Goal: Information Seeking & Learning: Learn about a topic

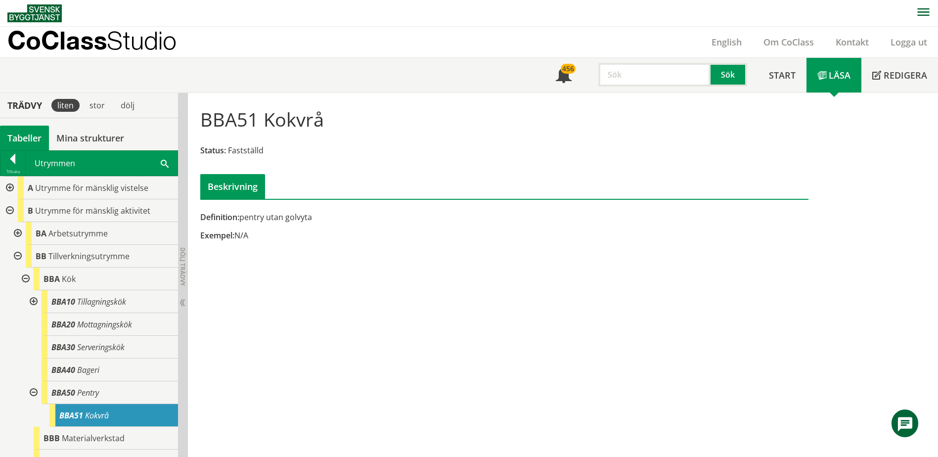
click at [9, 188] on div at bounding box center [9, 188] width 18 height 23
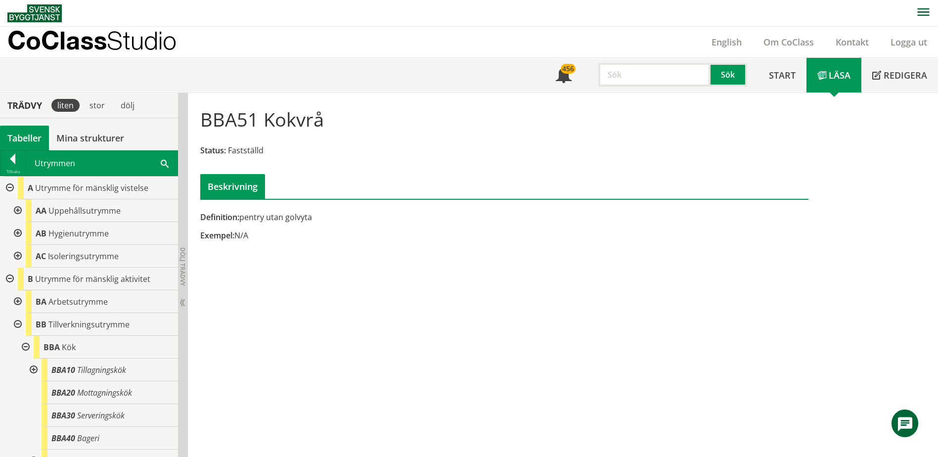
click at [13, 211] on div at bounding box center [17, 210] width 18 height 23
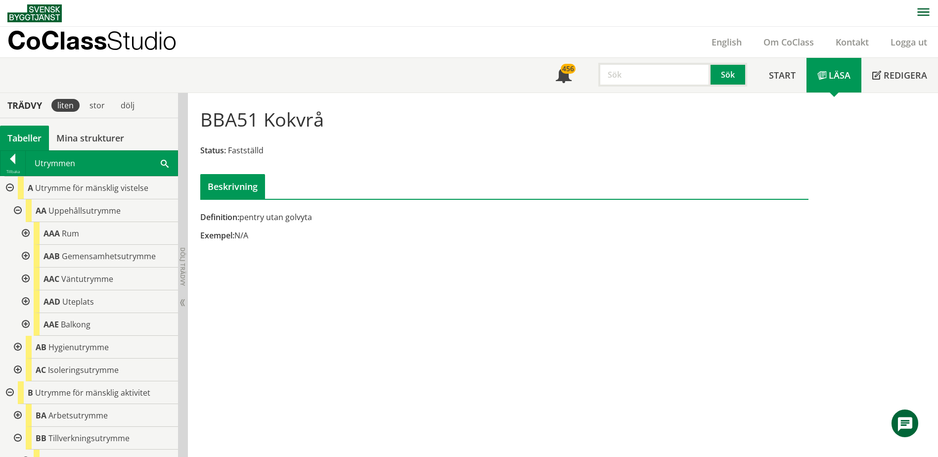
click at [26, 234] on div at bounding box center [25, 233] width 18 height 23
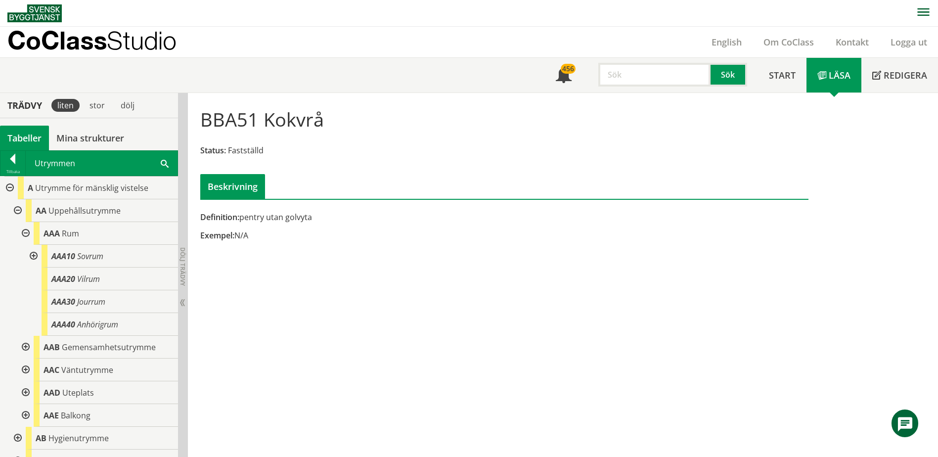
click at [33, 256] on div at bounding box center [33, 256] width 18 height 23
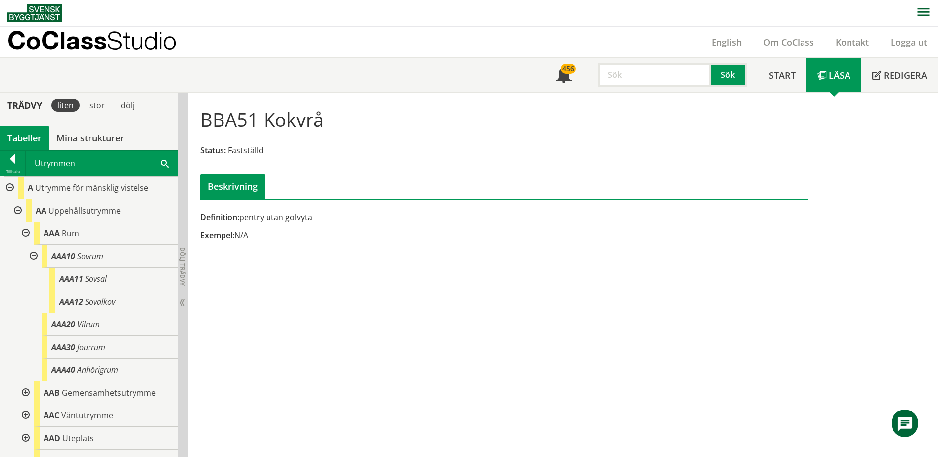
click at [33, 256] on div at bounding box center [33, 256] width 18 height 23
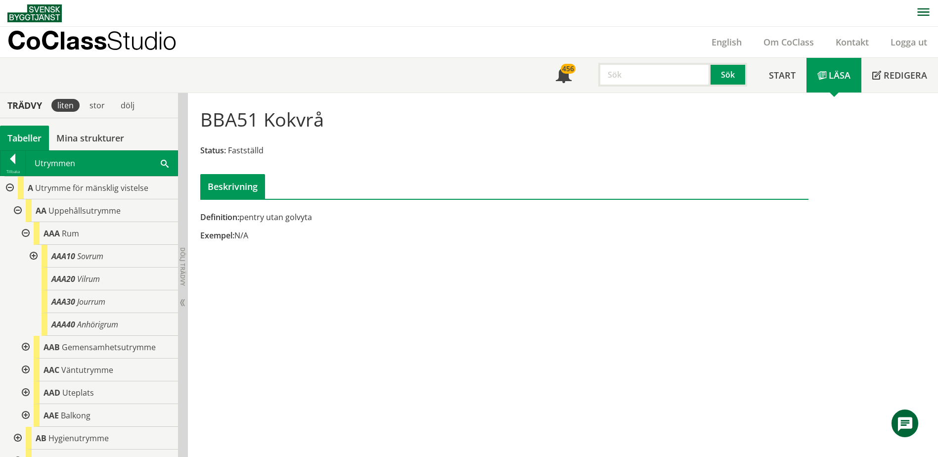
click at [26, 231] on div at bounding box center [25, 233] width 18 height 23
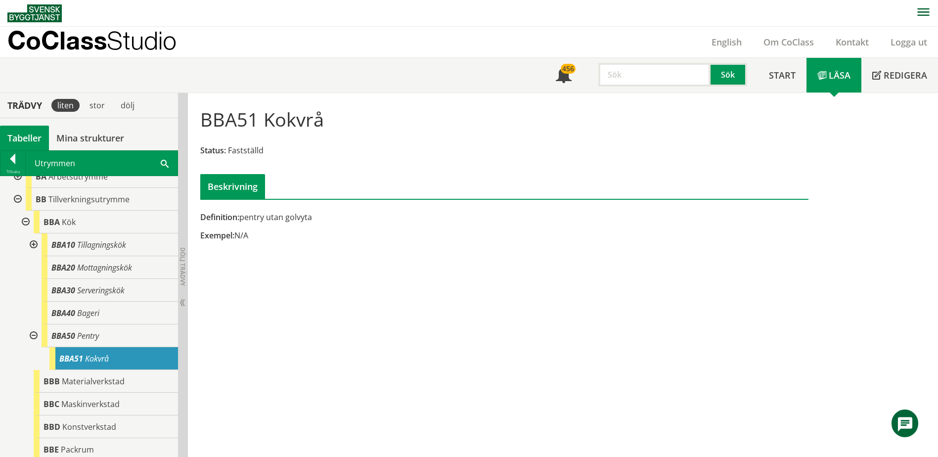
scroll to position [247, 0]
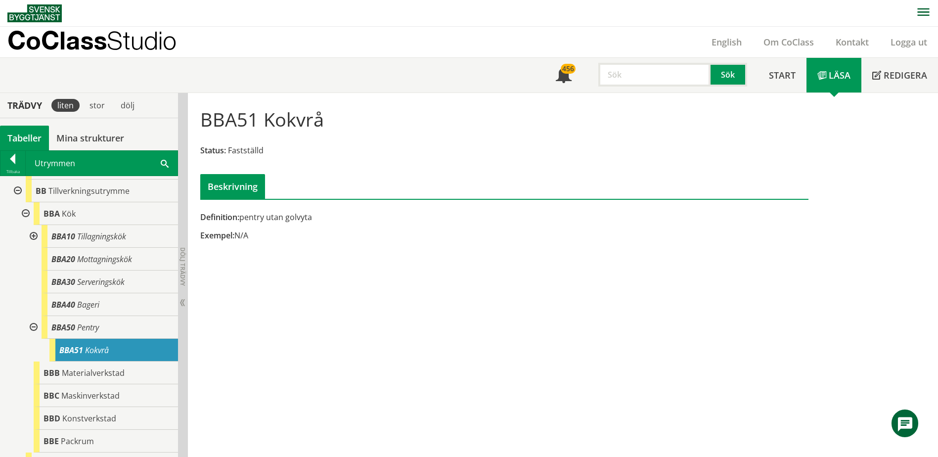
click at [25, 216] on div at bounding box center [25, 213] width 18 height 23
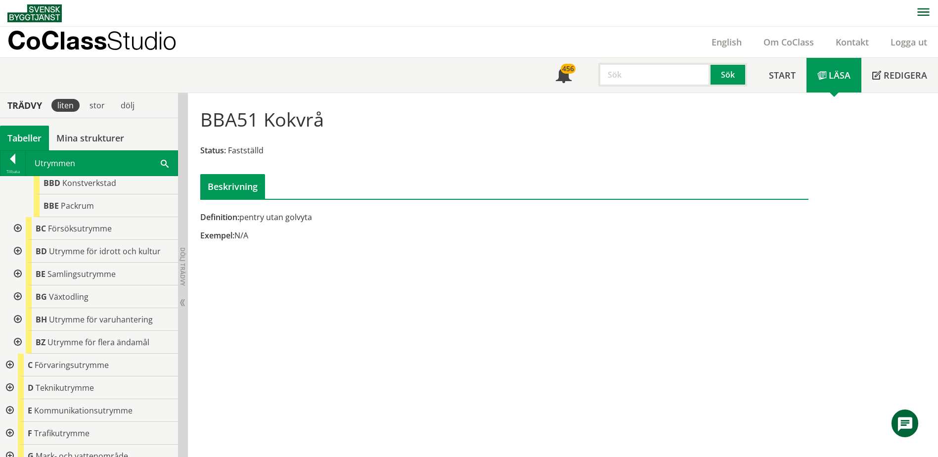
scroll to position [396, 0]
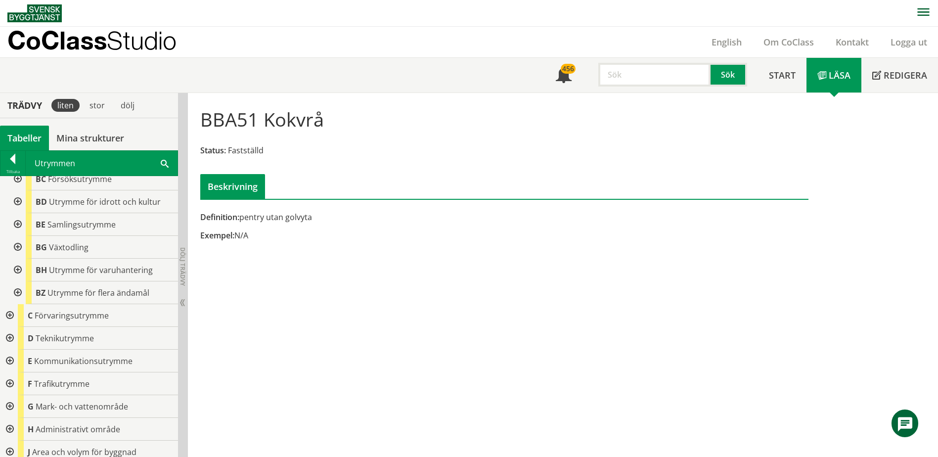
click at [166, 165] on span at bounding box center [165, 163] width 8 height 10
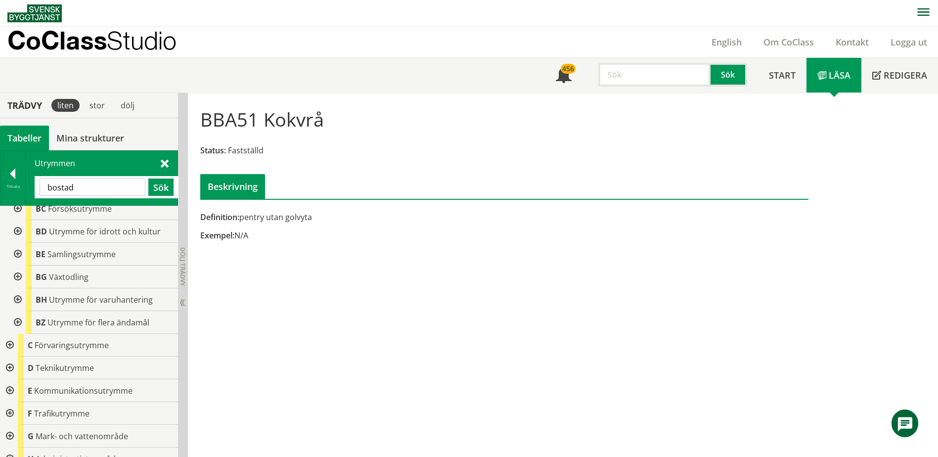
type input "bostad"
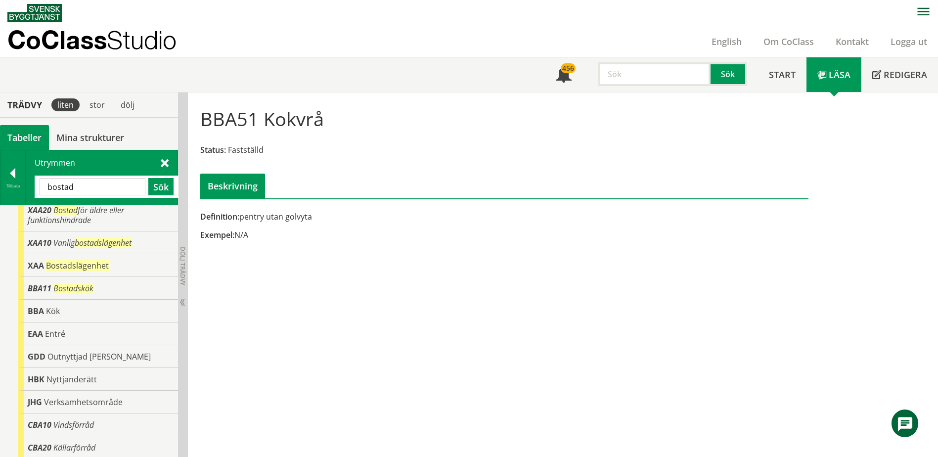
scroll to position [0, 0]
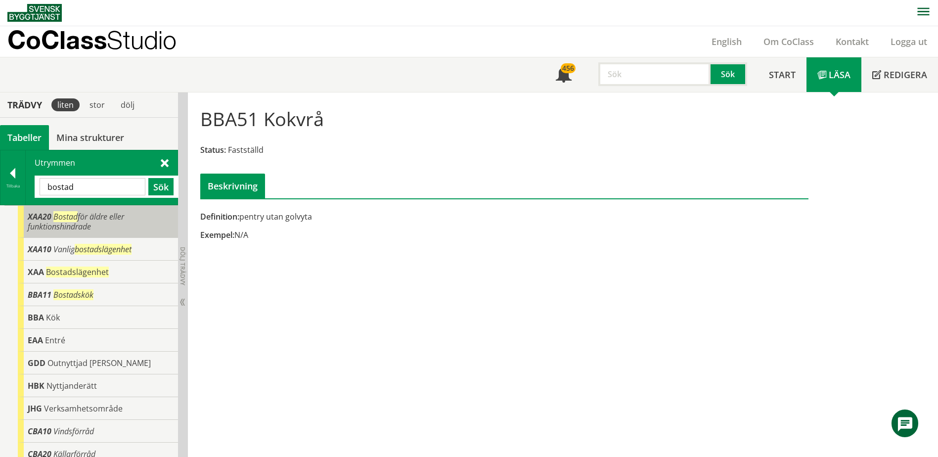
click at [122, 228] on div "XAA20 Bostad för äldre eller funktionshindrade" at bounding box center [98, 222] width 160 height 32
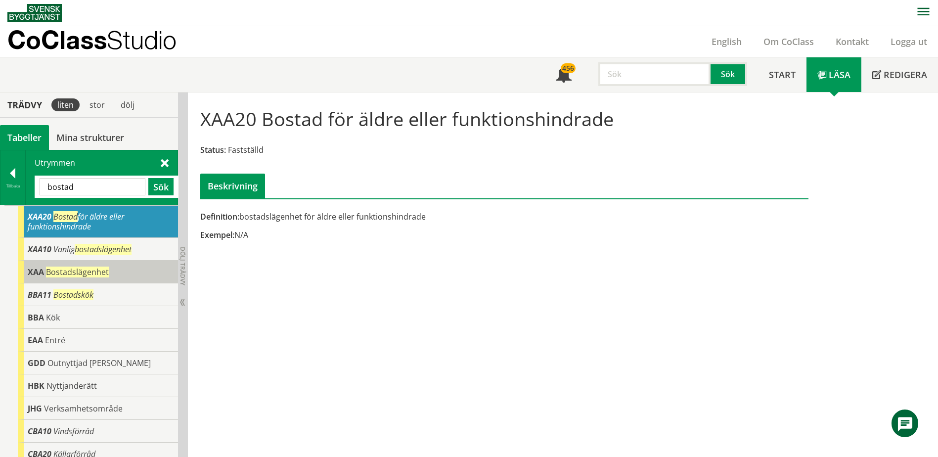
click at [104, 271] on span "Bostadslägenhet" at bounding box center [77, 272] width 63 height 11
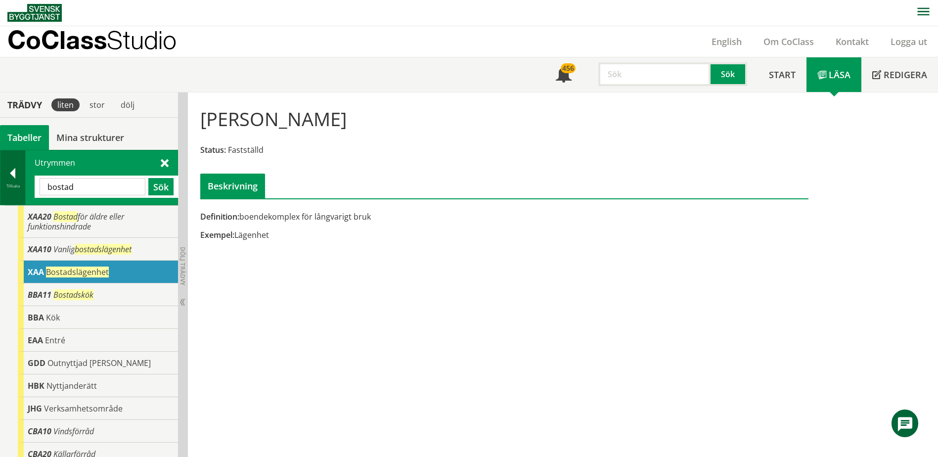
click at [19, 175] on div at bounding box center [12, 175] width 25 height 14
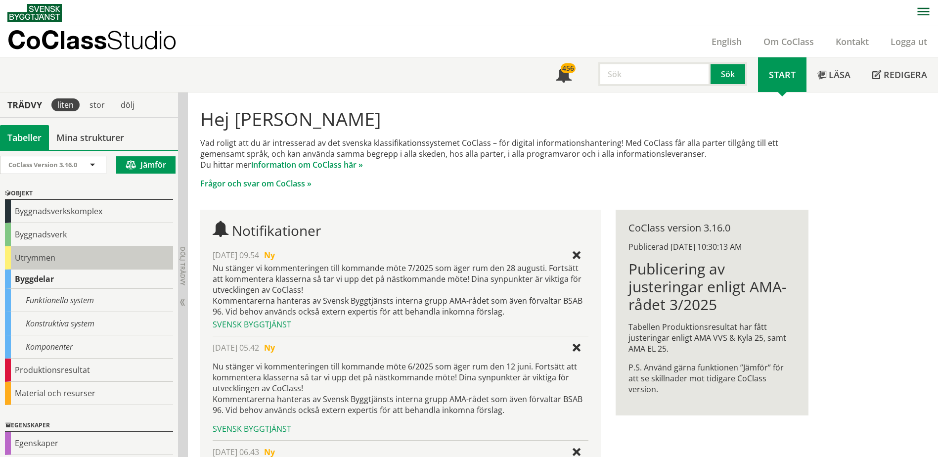
click at [41, 257] on div "Utrymmen" at bounding box center [89, 257] width 168 height 23
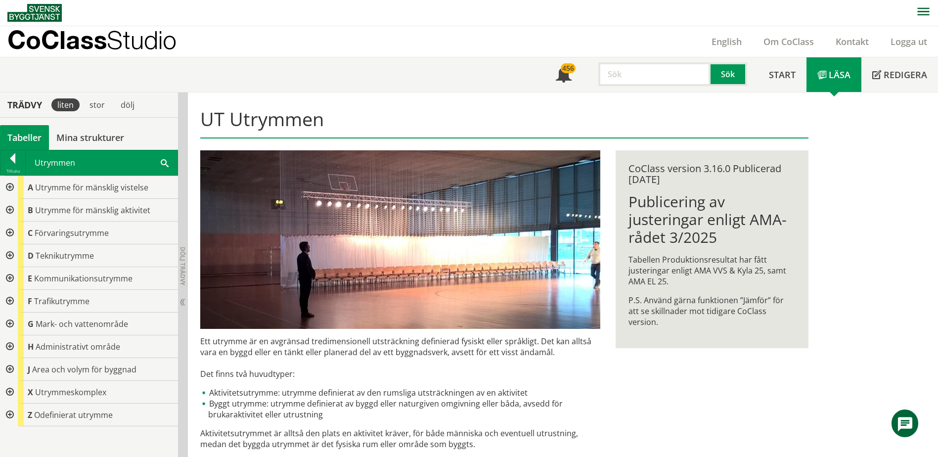
click at [8, 186] on div at bounding box center [9, 187] width 18 height 23
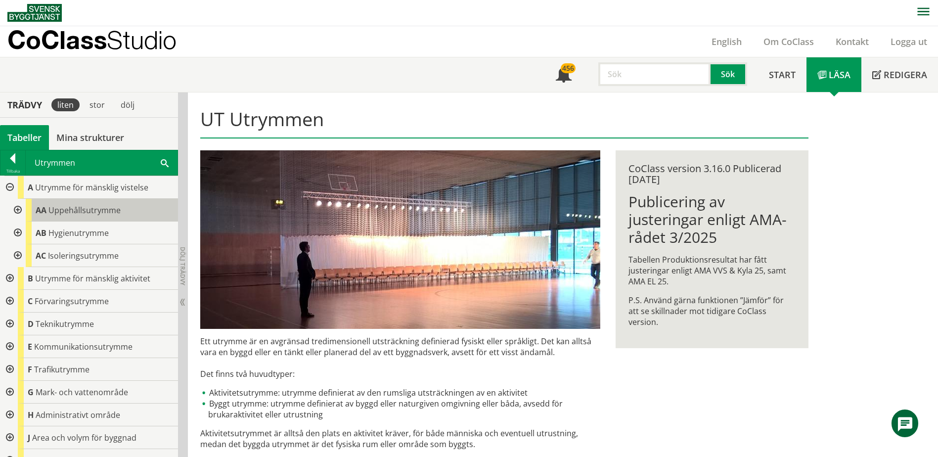
click at [74, 213] on span "Uppehållsutrymme" at bounding box center [84, 210] width 72 height 11
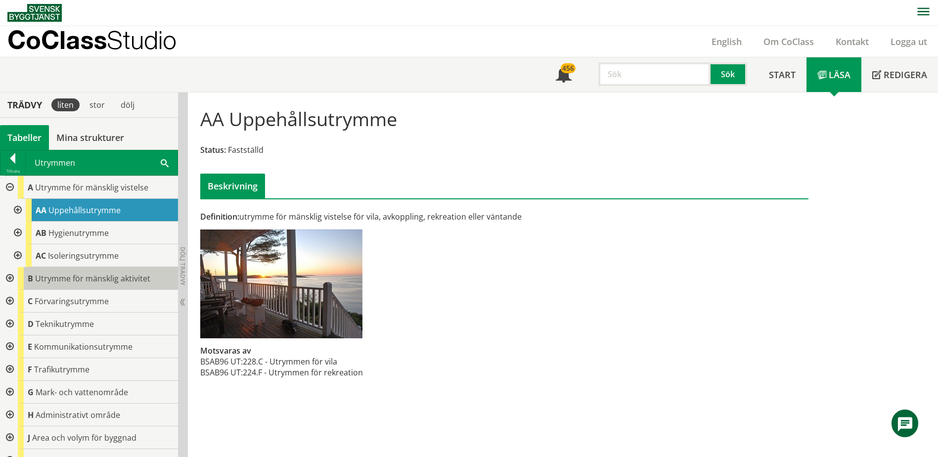
click at [39, 278] on span "Utrymme för mänsklig aktivitet" at bounding box center [92, 278] width 115 height 11
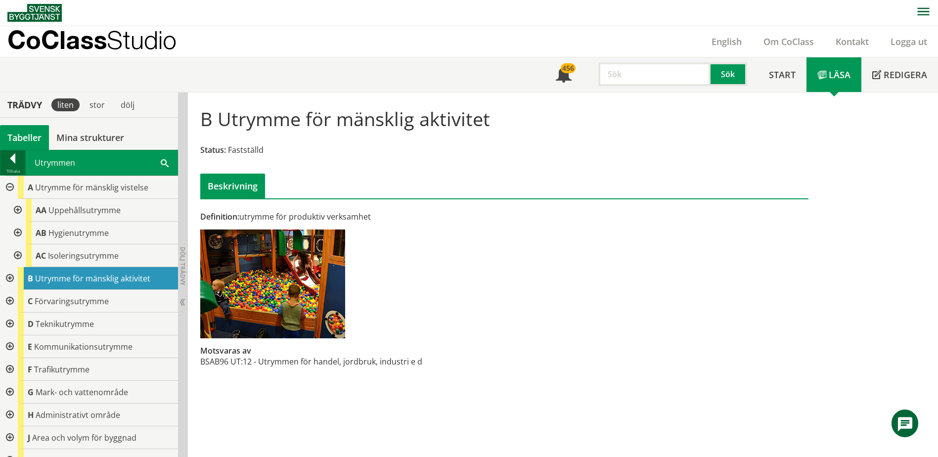
click at [9, 172] on div "Tillbaka" at bounding box center [12, 171] width 25 height 8
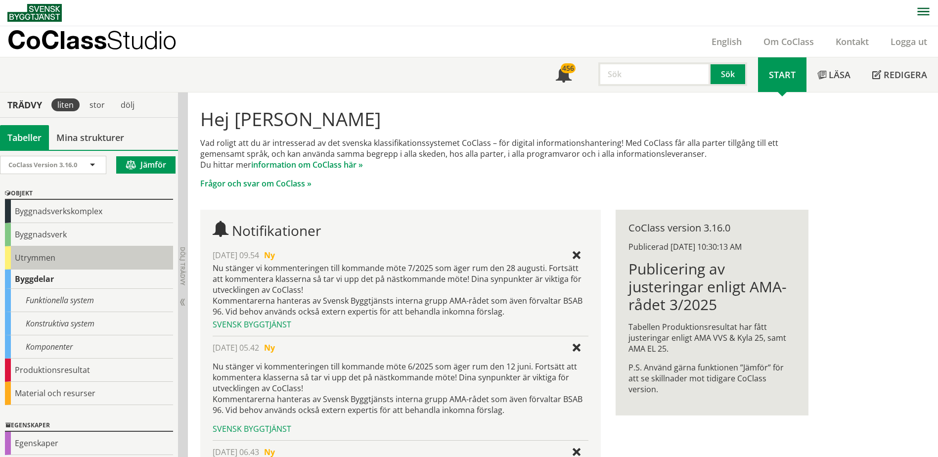
click at [65, 252] on div "Utrymmen" at bounding box center [89, 257] width 168 height 23
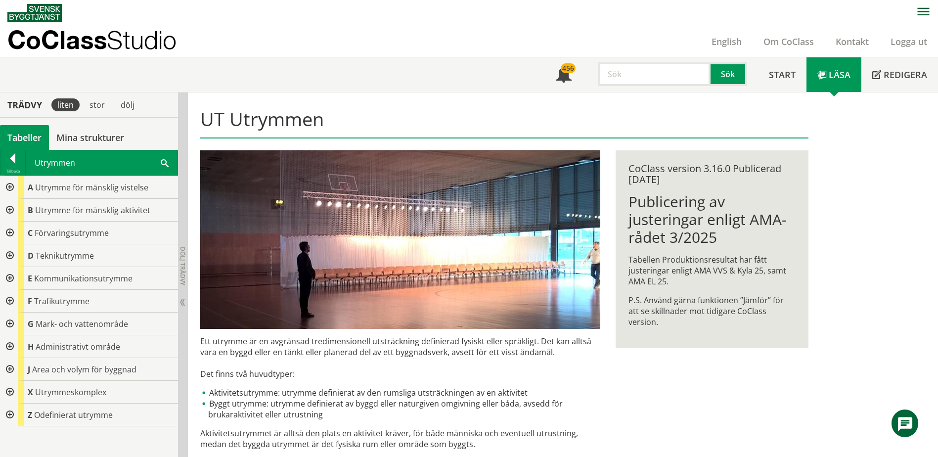
click at [163, 162] on span at bounding box center [165, 162] width 8 height 10
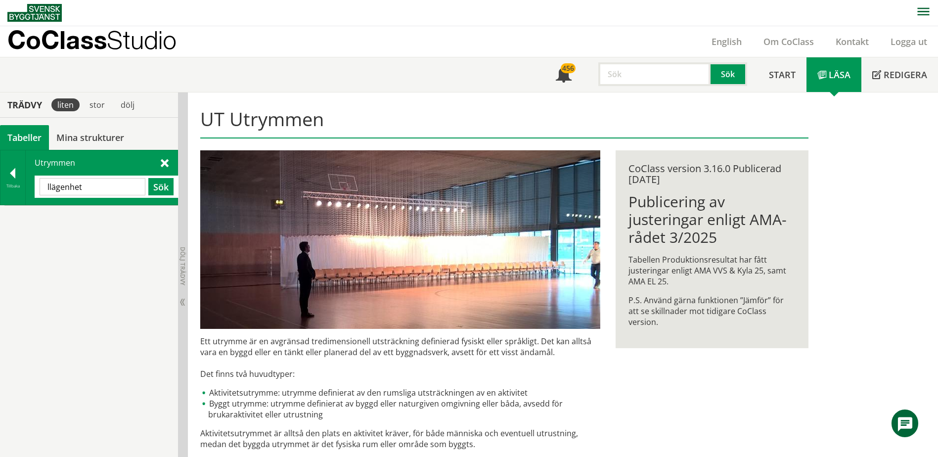
click at [52, 184] on input "llägenhet" at bounding box center [93, 186] width 106 height 17
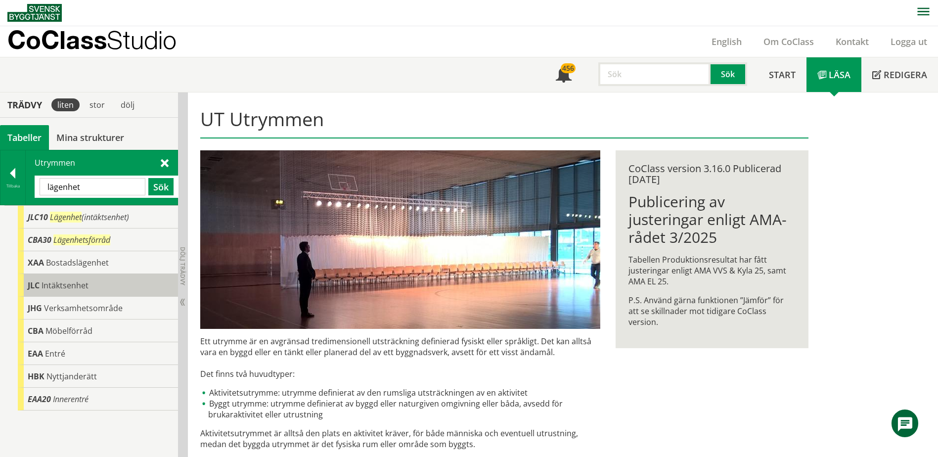
click at [66, 288] on span "Intäktsenhet" at bounding box center [65, 285] width 47 height 11
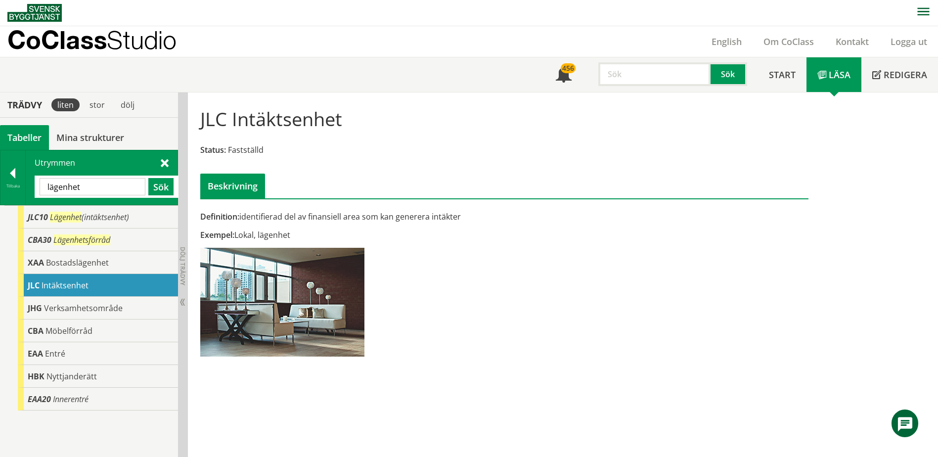
click at [95, 184] on input "lägenhet" at bounding box center [93, 186] width 106 height 17
type input "vardagsrum"
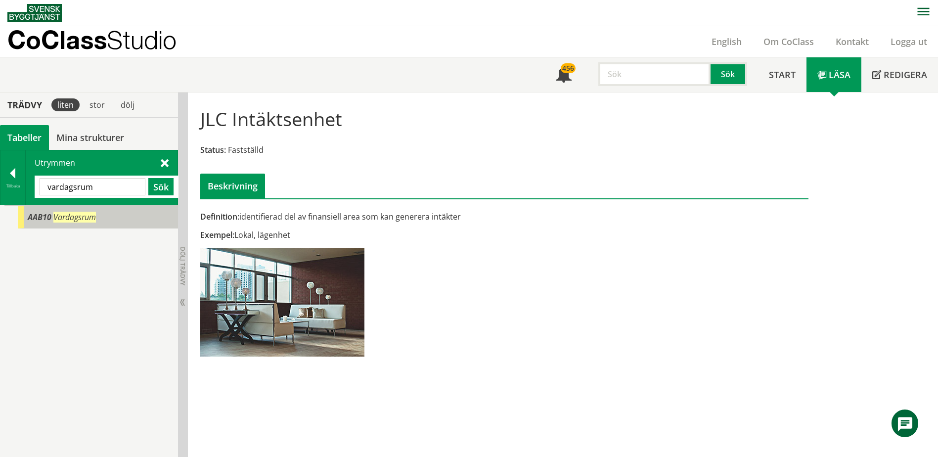
click at [89, 216] on span "Vardagsrum" at bounding box center [74, 217] width 43 height 11
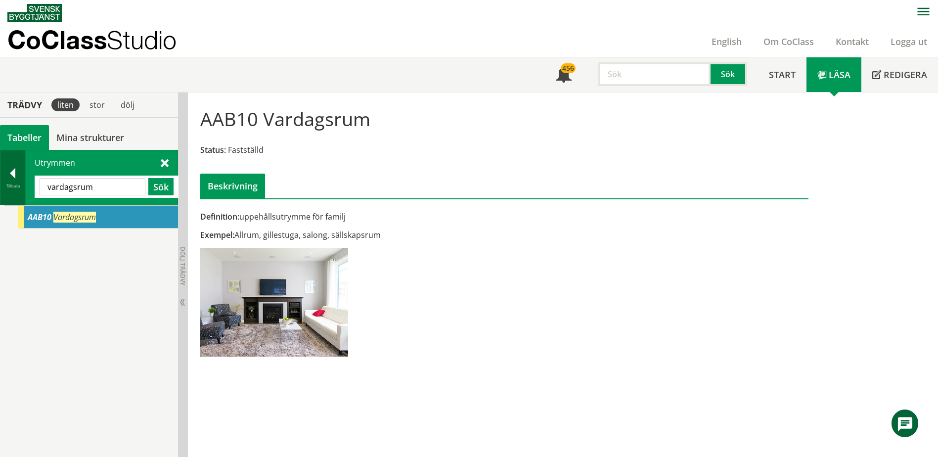
click at [25, 169] on div "Tillbaka" at bounding box center [12, 177] width 25 height 54
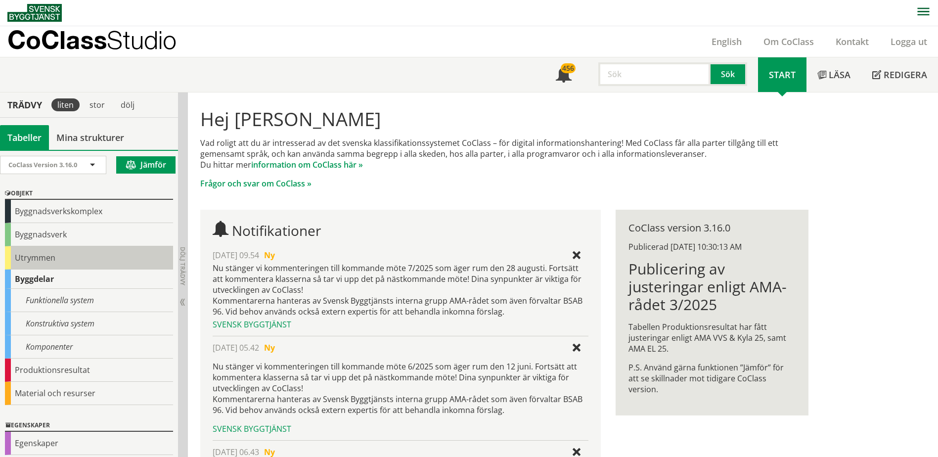
click at [55, 252] on div "Utrymmen" at bounding box center [89, 257] width 168 height 23
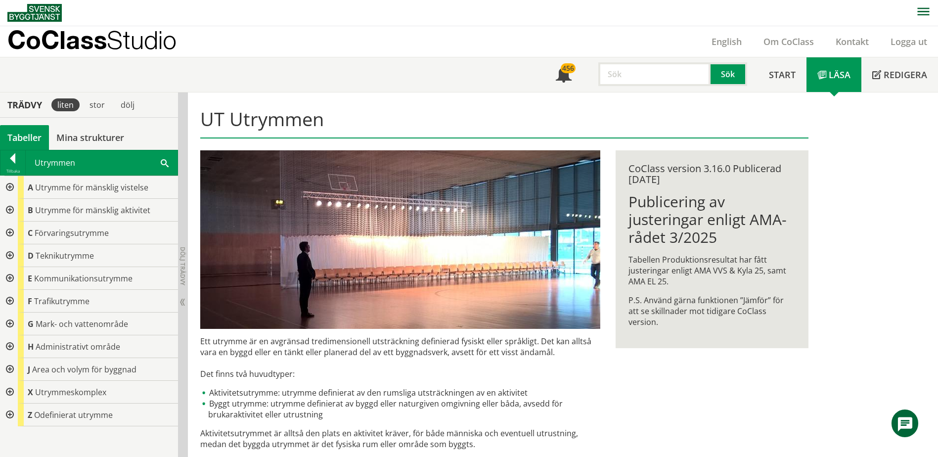
click at [13, 188] on div at bounding box center [9, 187] width 18 height 23
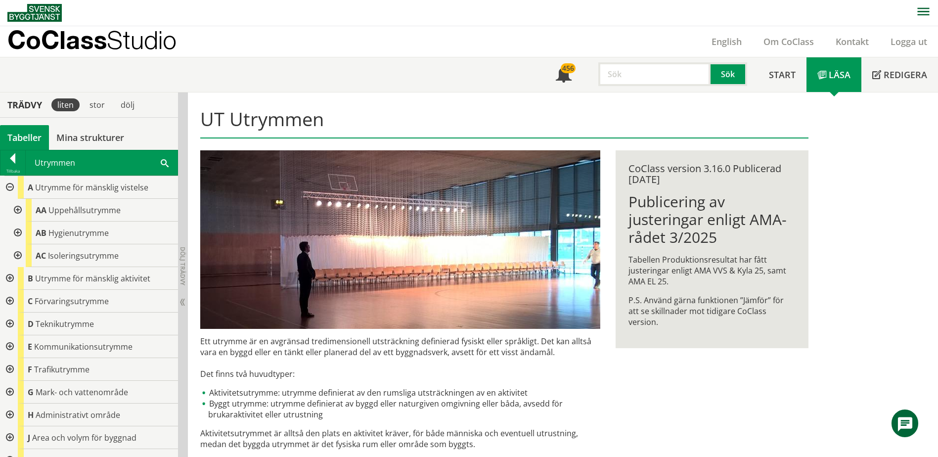
click at [15, 209] on div at bounding box center [17, 210] width 18 height 23
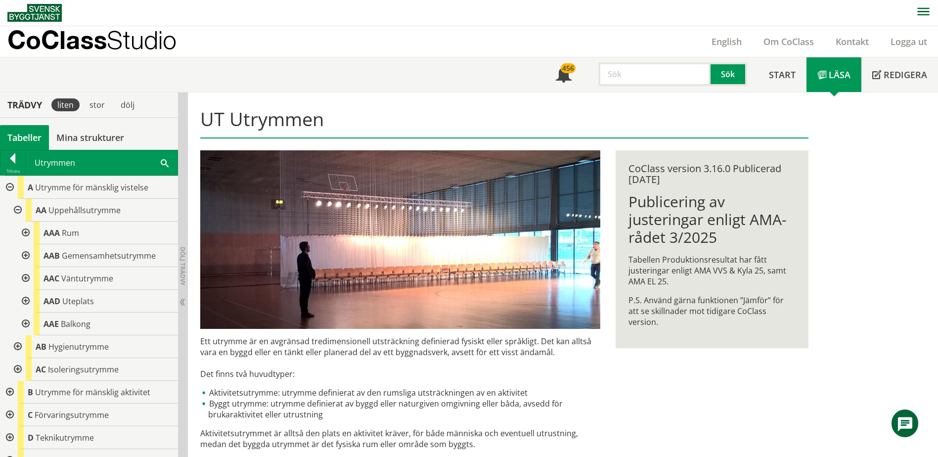
click at [24, 257] on div at bounding box center [25, 255] width 18 height 23
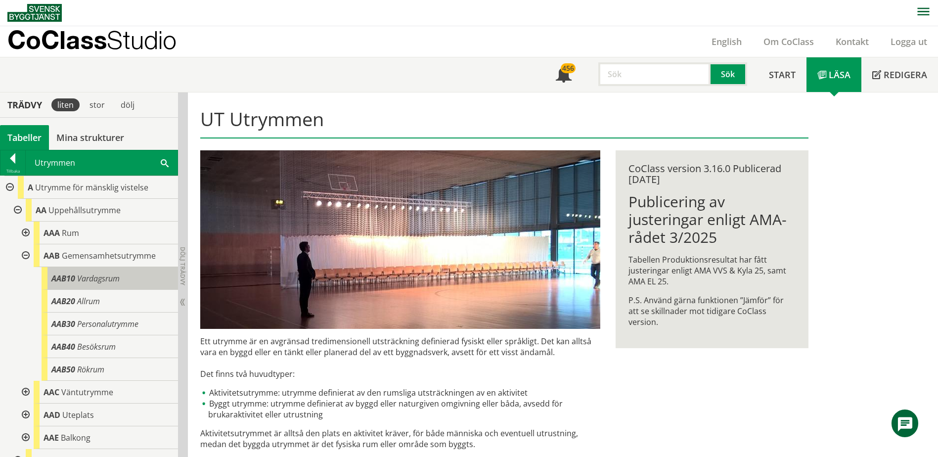
click at [101, 279] on span "Vardagsrum" at bounding box center [98, 278] width 43 height 11
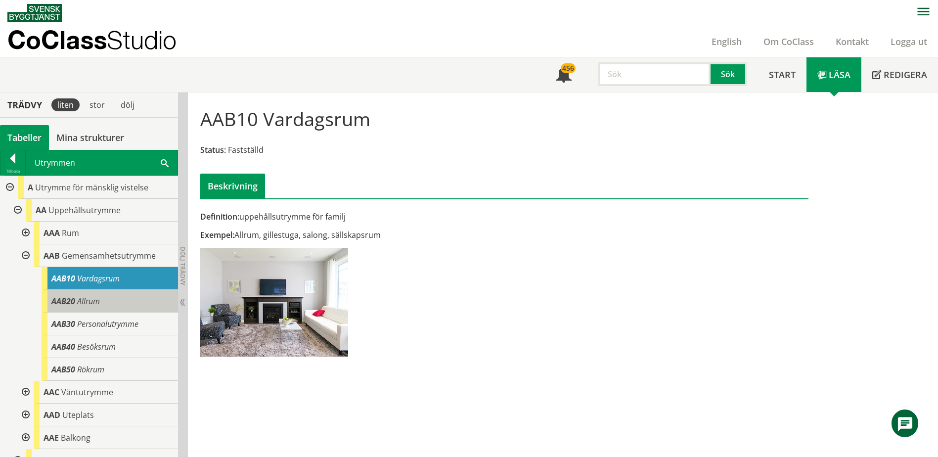
click at [113, 296] on div "AAB20 Allrum" at bounding box center [110, 301] width 137 height 23
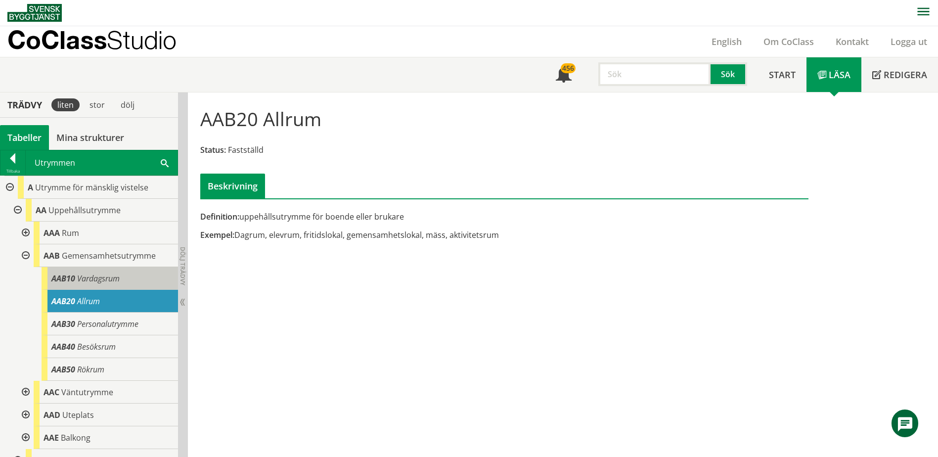
click at [117, 285] on div "AAB10 Vardagsrum" at bounding box center [110, 278] width 137 height 23
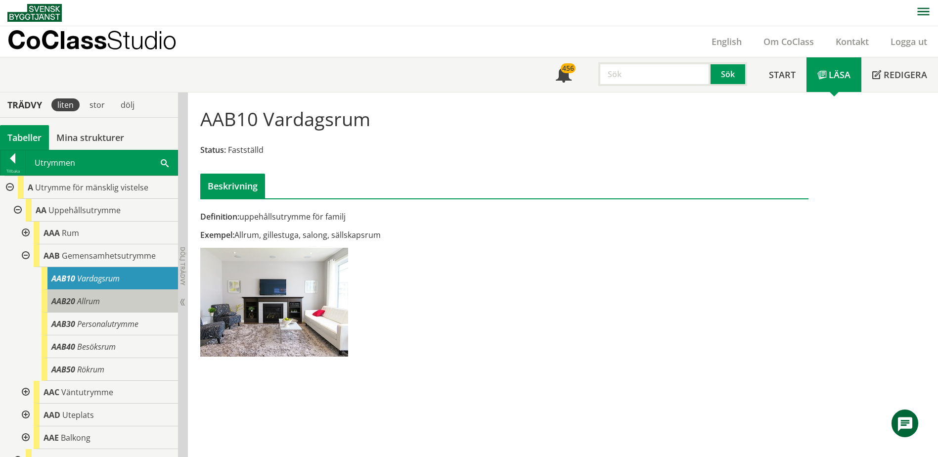
click at [131, 299] on div "AAB20 Allrum" at bounding box center [110, 301] width 137 height 23
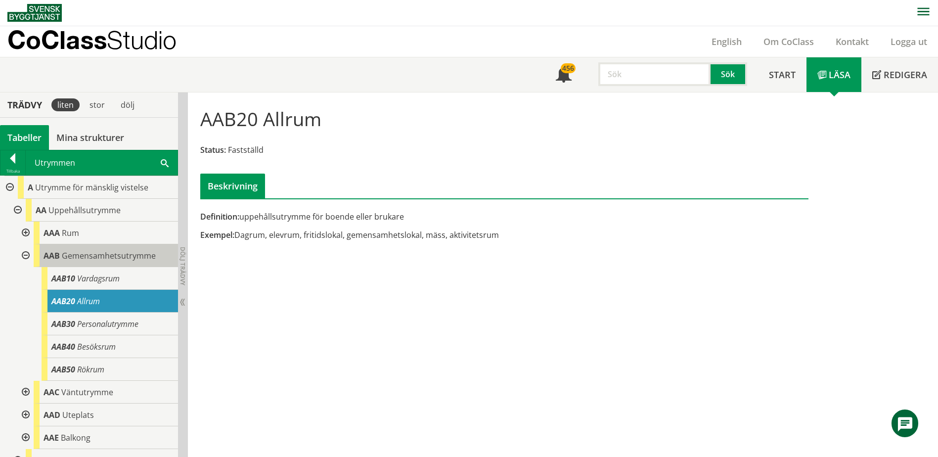
click at [126, 256] on span "Gemensamhetsutrymme" at bounding box center [109, 255] width 94 height 11
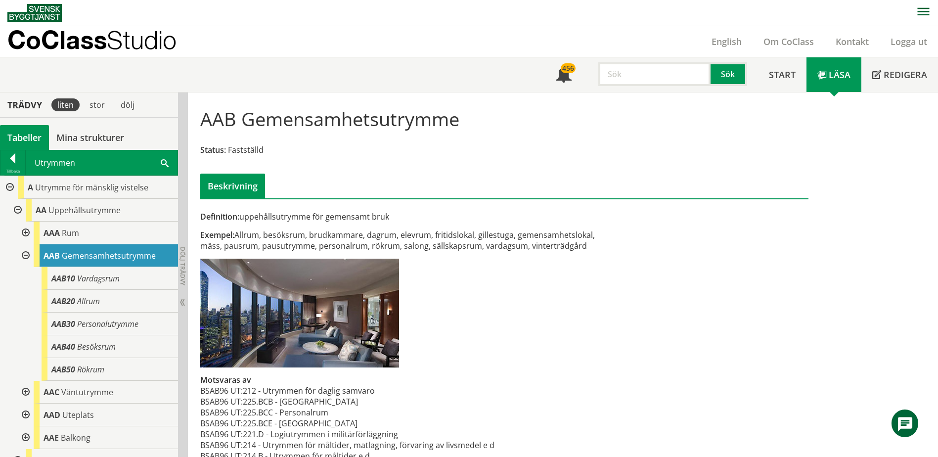
scroll to position [43, 0]
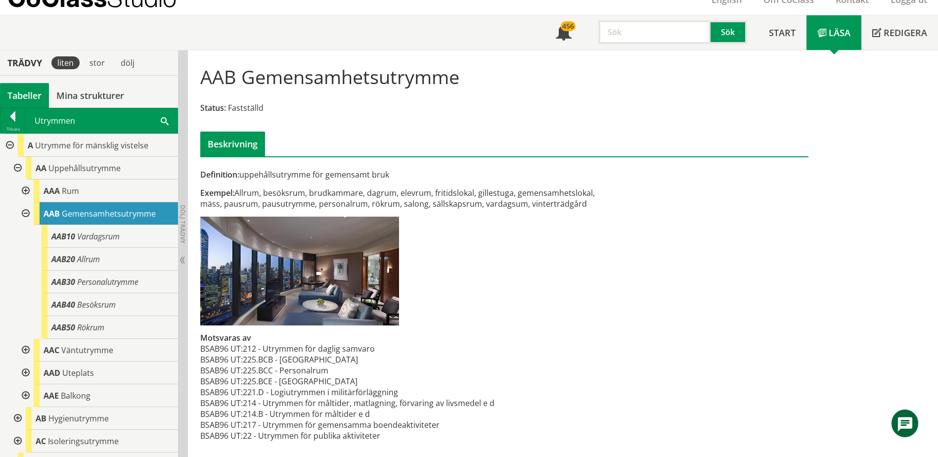
click at [29, 189] on div at bounding box center [25, 191] width 18 height 23
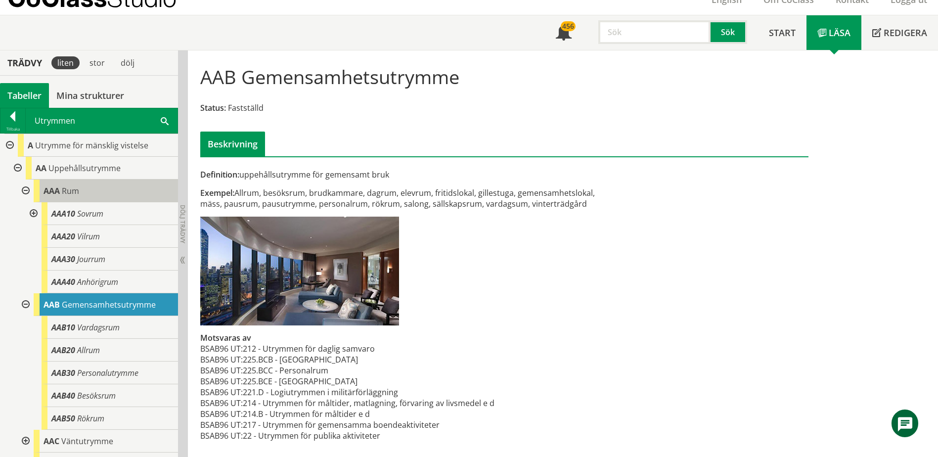
click at [62, 199] on div "AAA Rum" at bounding box center [106, 191] width 144 height 23
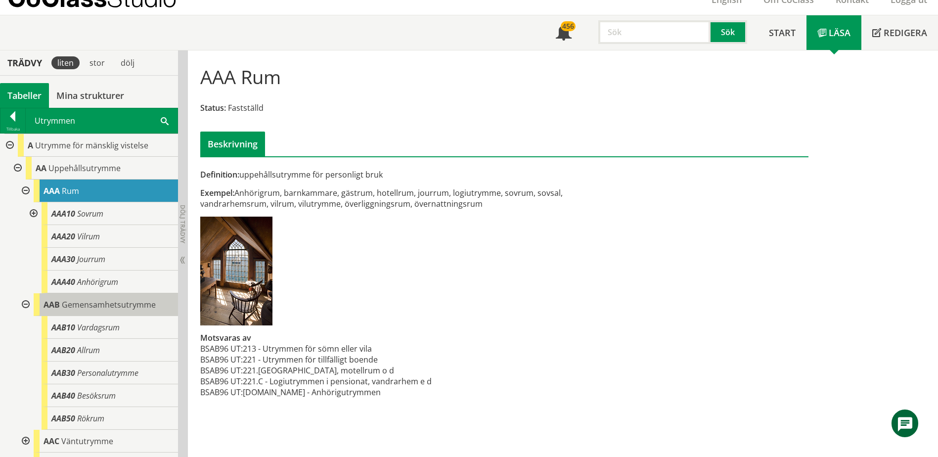
click at [108, 304] on span "Gemensamhetsutrymme" at bounding box center [109, 304] width 94 height 11
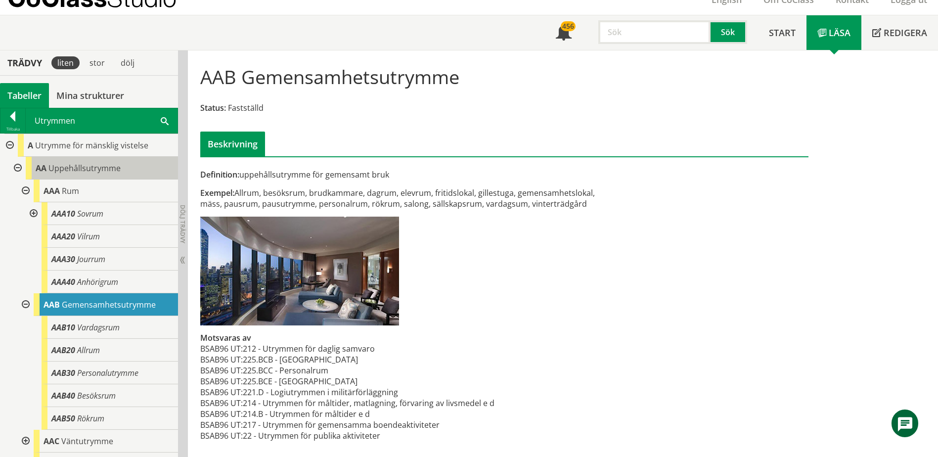
click at [113, 168] on span "Uppehållsutrymme" at bounding box center [84, 168] width 72 height 11
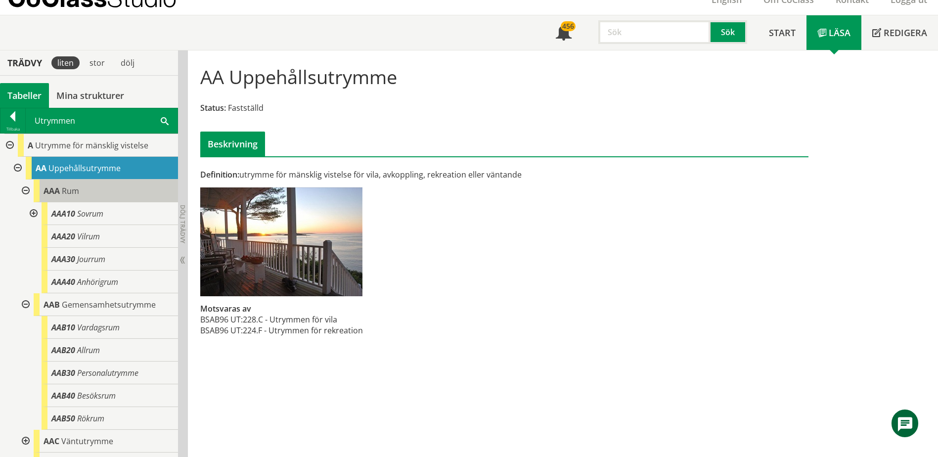
click at [101, 189] on div "AAA Rum" at bounding box center [106, 191] width 144 height 23
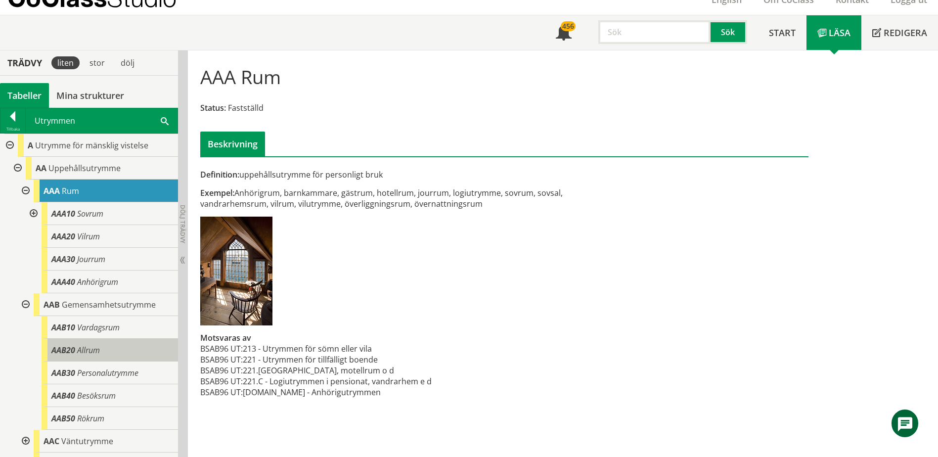
click at [120, 351] on div "AAB20 Allrum" at bounding box center [110, 350] width 137 height 23
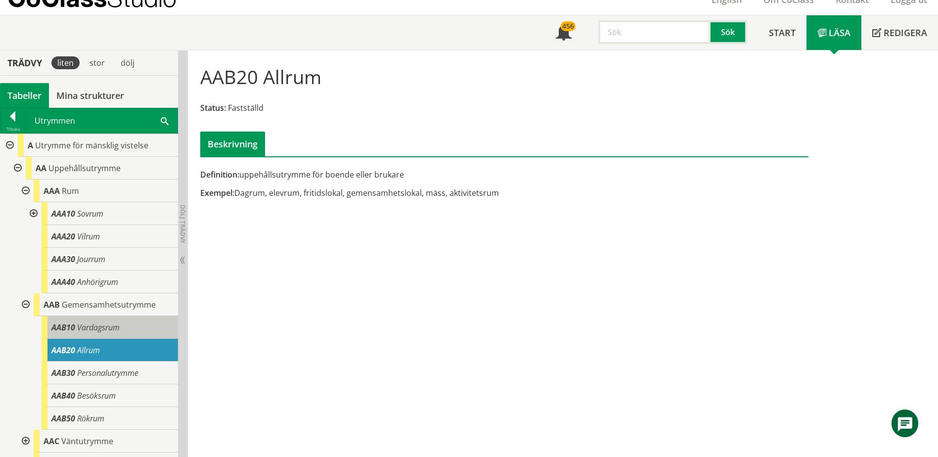
click at [126, 333] on div "AAB10 Vardagsrum" at bounding box center [110, 327] width 137 height 23
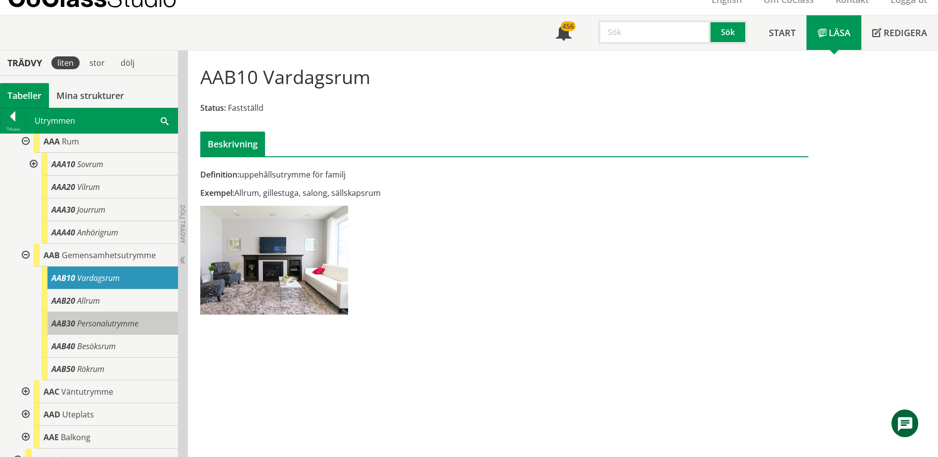
scroll to position [99, 0]
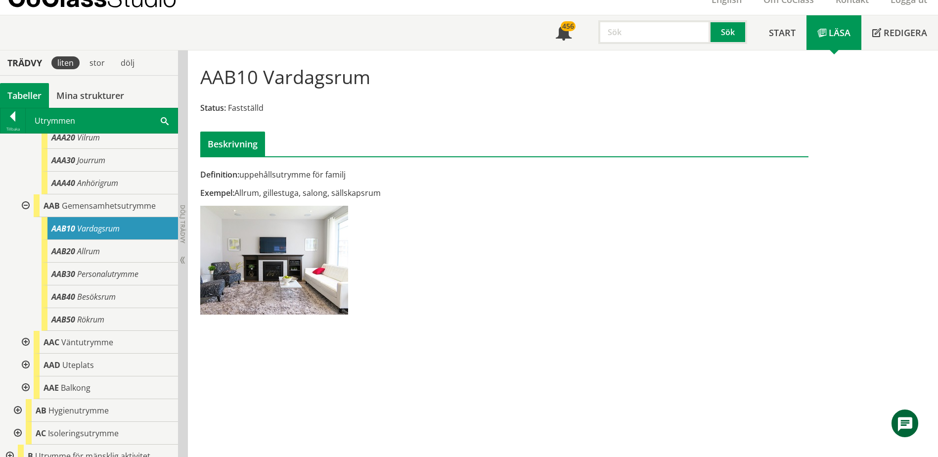
click at [24, 339] on div at bounding box center [25, 342] width 18 height 23
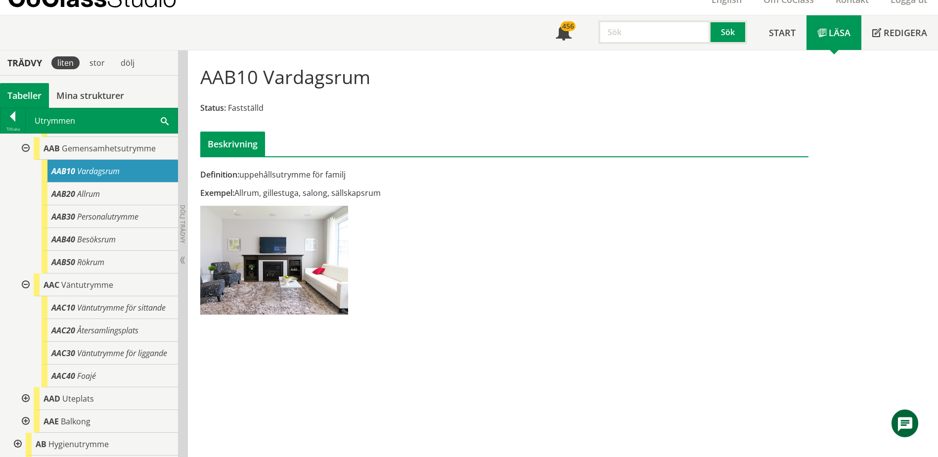
scroll to position [198, 0]
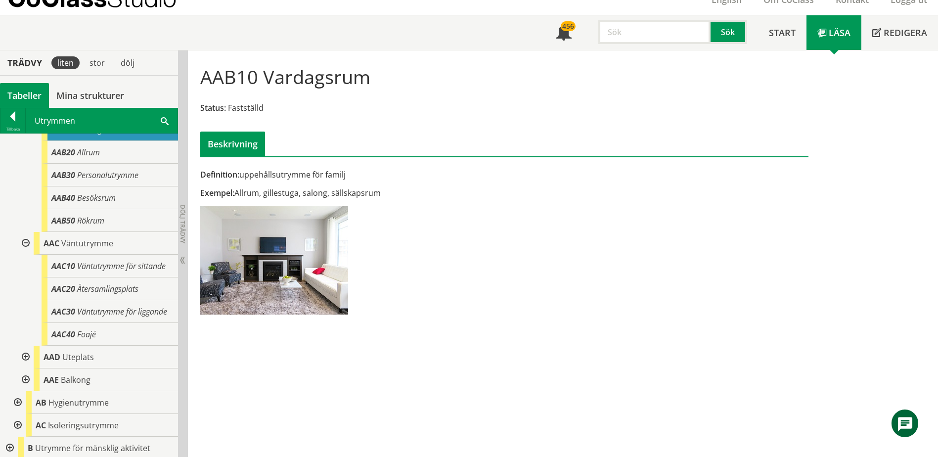
click at [26, 243] on div at bounding box center [25, 243] width 18 height 23
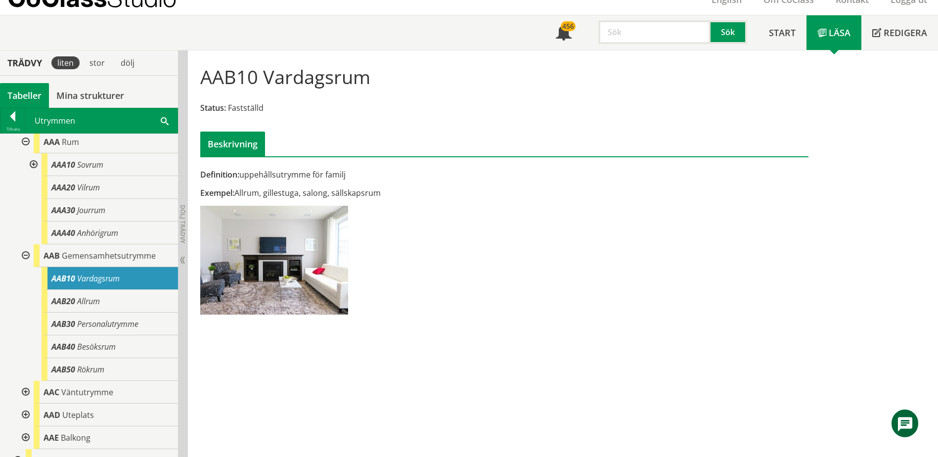
scroll to position [49, 0]
click at [29, 257] on div at bounding box center [25, 255] width 18 height 23
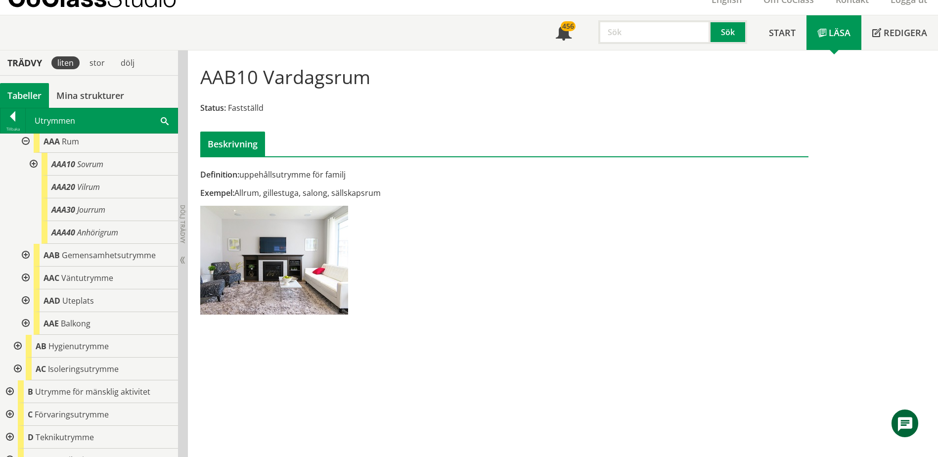
scroll to position [99, 0]
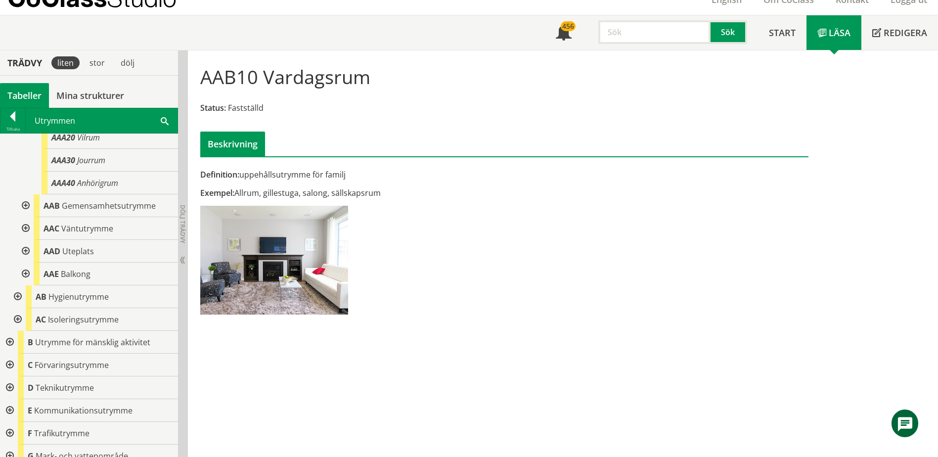
click at [12, 339] on div at bounding box center [9, 342] width 18 height 23
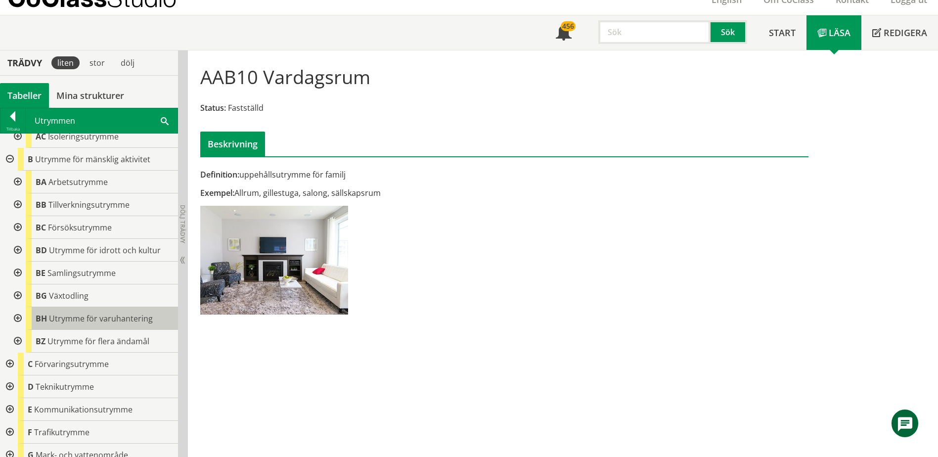
scroll to position [247, 0]
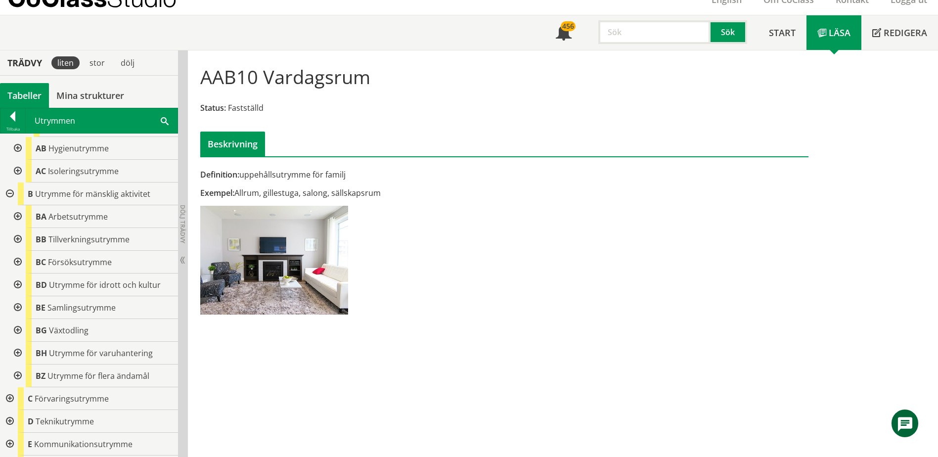
click at [16, 237] on div at bounding box center [17, 239] width 18 height 23
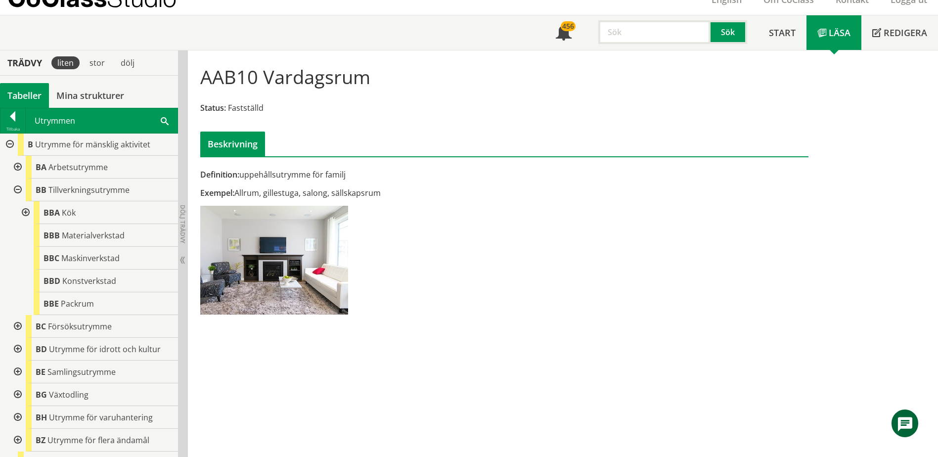
scroll to position [346, 0]
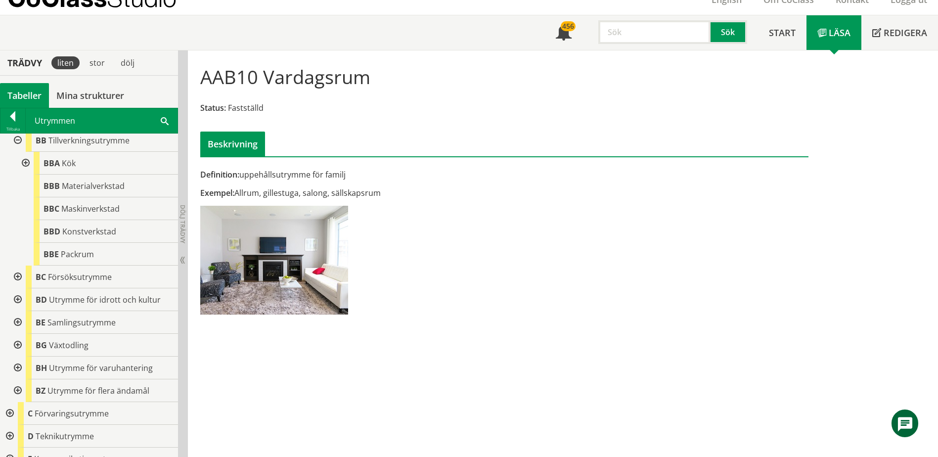
click at [17, 325] on div at bounding box center [17, 322] width 18 height 23
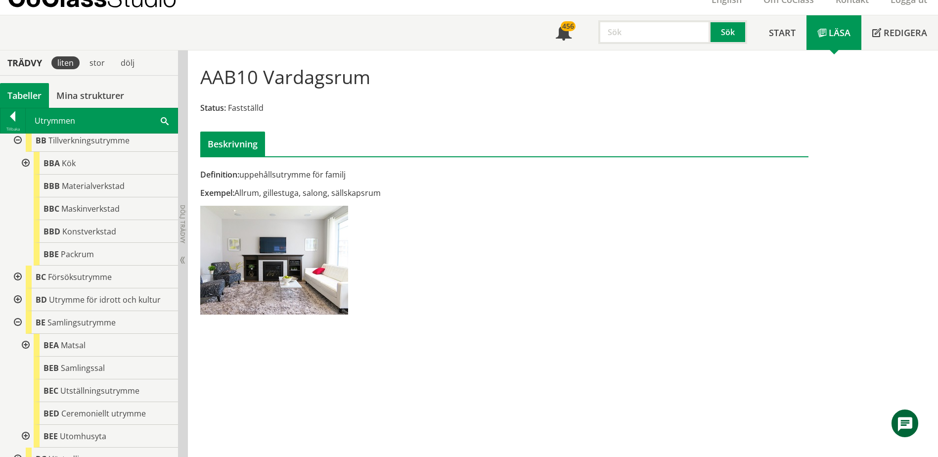
click at [19, 324] on div at bounding box center [17, 322] width 18 height 23
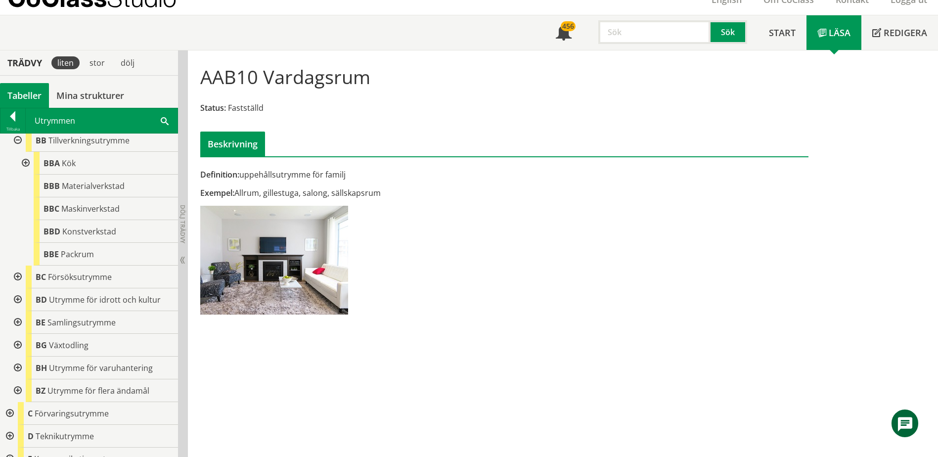
click at [26, 163] on div at bounding box center [25, 163] width 18 height 23
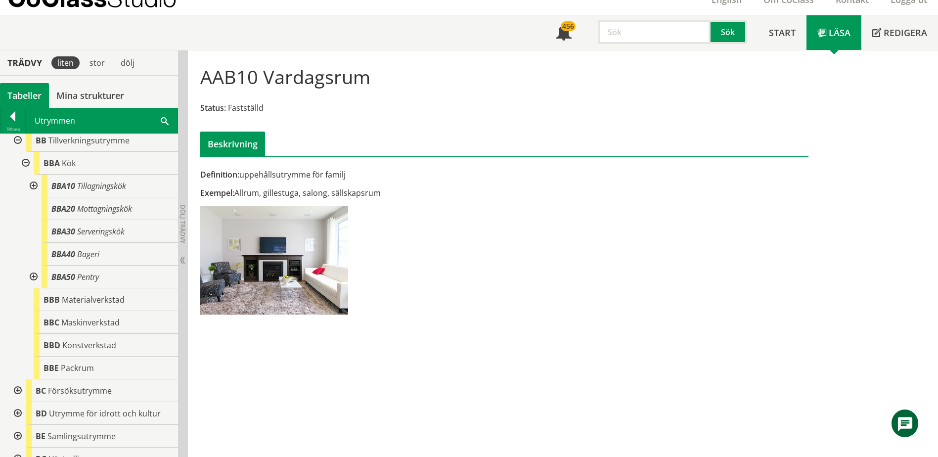
click at [34, 277] on div at bounding box center [33, 277] width 18 height 23
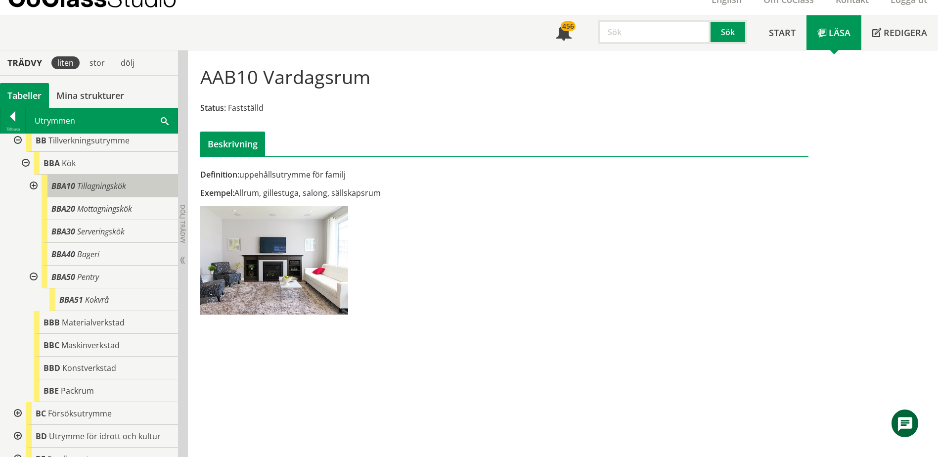
click at [106, 191] on div "BBA10 Tillagningskök" at bounding box center [110, 186] width 137 height 23
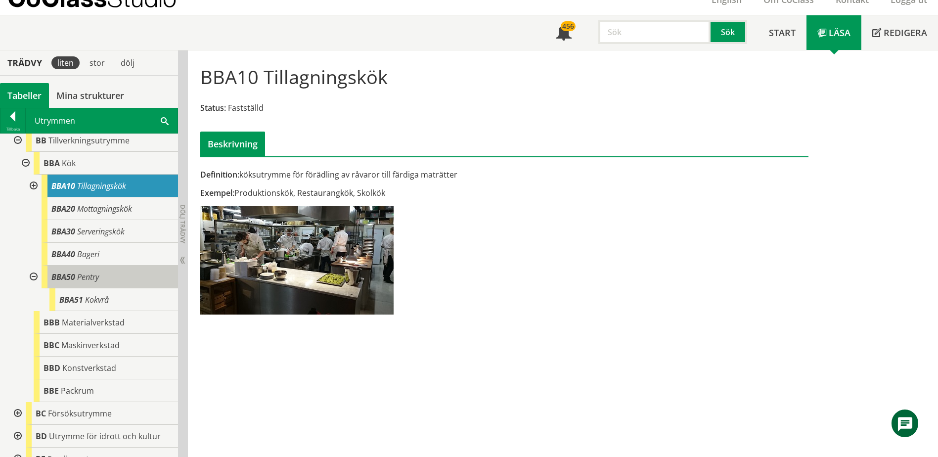
click at [75, 277] on div "BBA50 Pentry" at bounding box center [110, 277] width 137 height 23
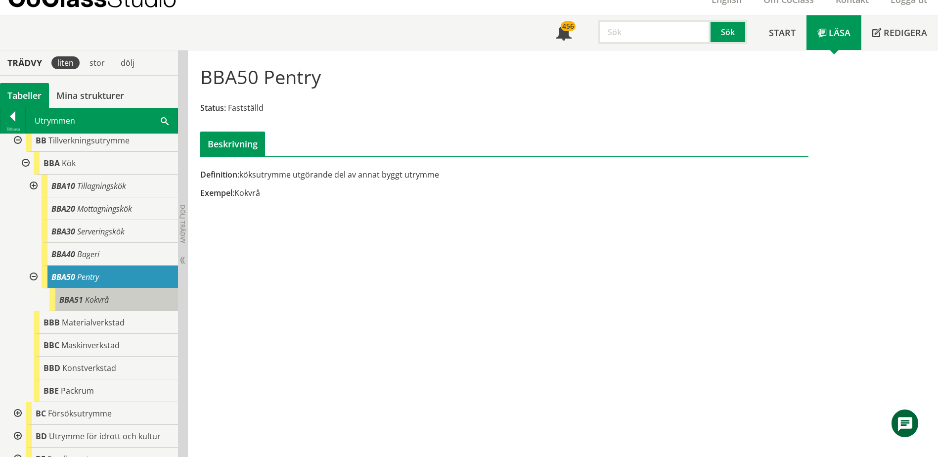
click at [98, 297] on span "Kokvrå" at bounding box center [97, 299] width 24 height 11
click at [100, 297] on span "Kokvrå" at bounding box center [97, 299] width 24 height 11
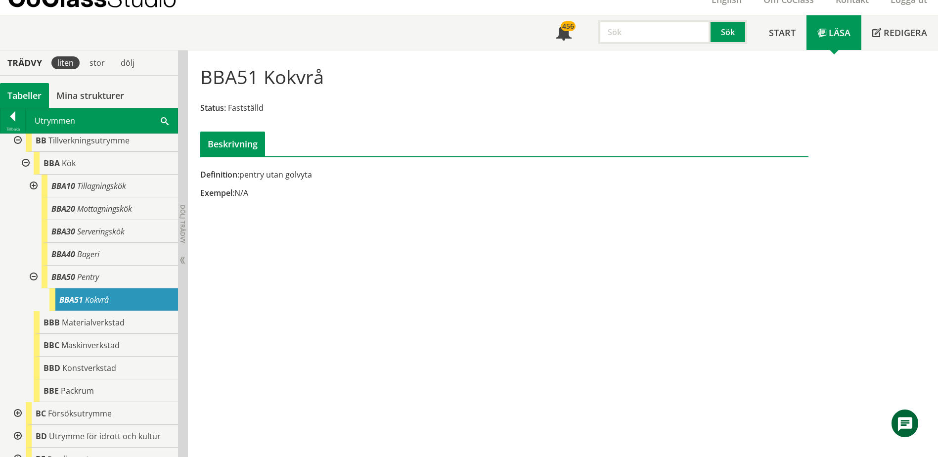
click at [162, 127] on div "Utrymmen Sök" at bounding box center [102, 120] width 152 height 25
click at [165, 120] on span at bounding box center [165, 120] width 8 height 10
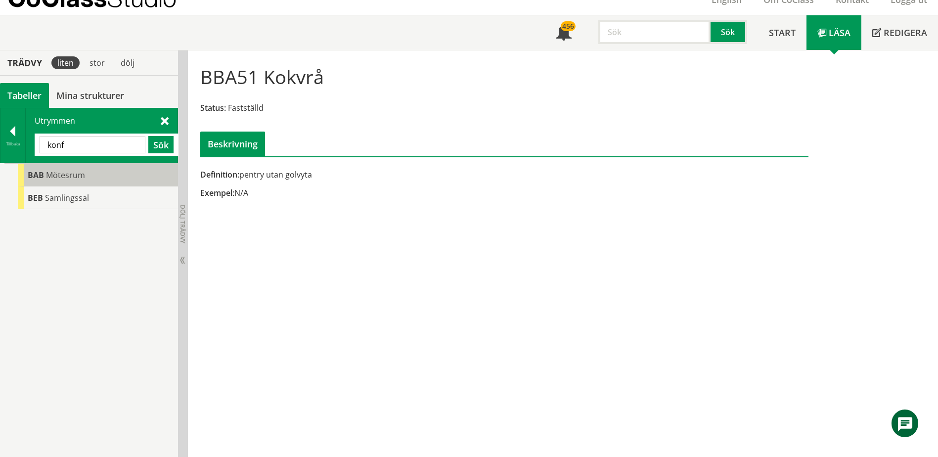
click at [68, 182] on div "BAB Mötesrum" at bounding box center [98, 175] width 160 height 23
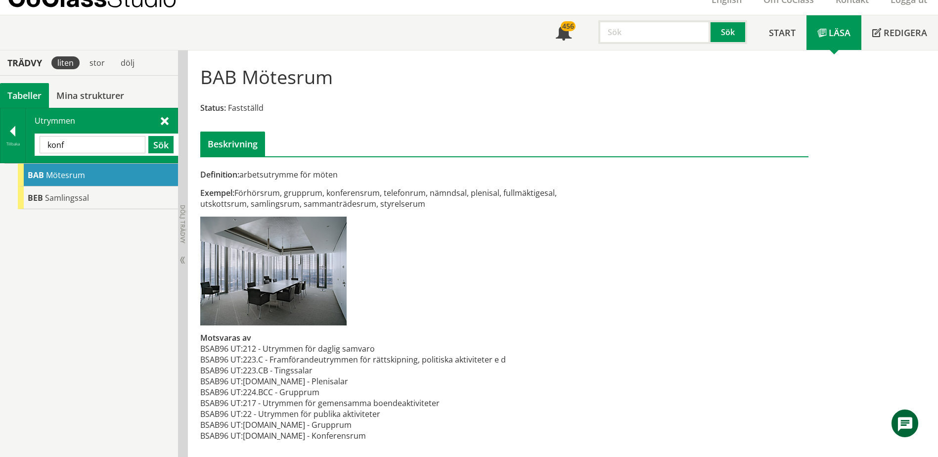
click at [129, 146] on input "konf" at bounding box center [93, 144] width 106 height 17
type input "kulvert"
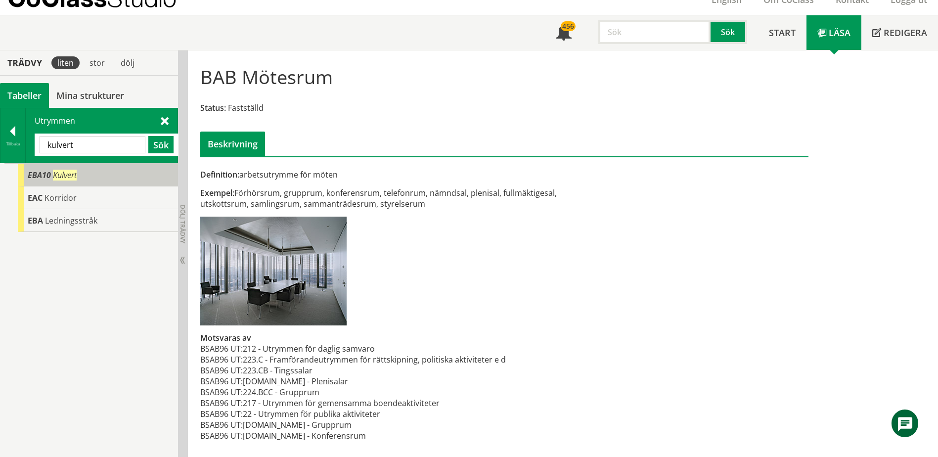
click at [96, 177] on div "EBA10 Kulvert" at bounding box center [98, 175] width 160 height 23
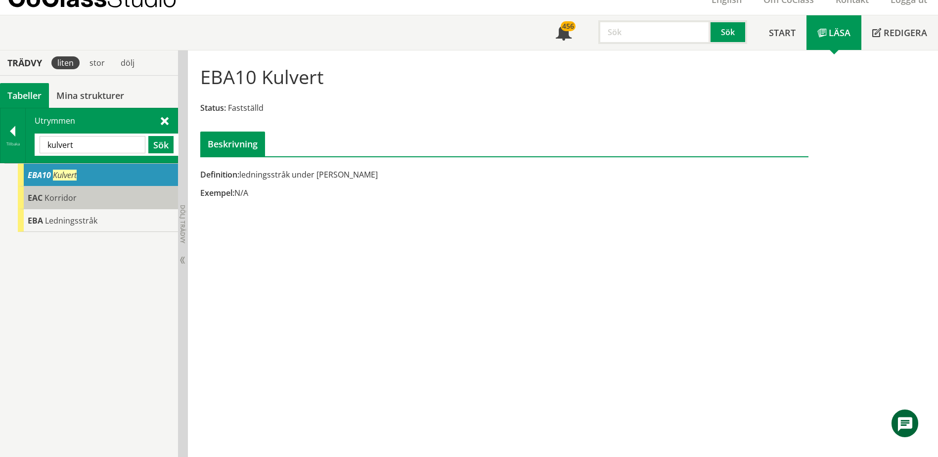
click at [100, 192] on div "EAC Korridor" at bounding box center [98, 197] width 160 height 23
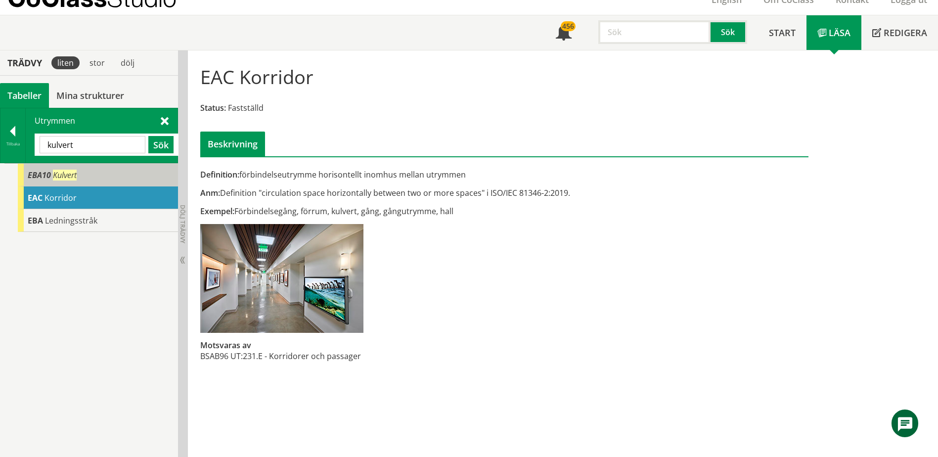
click at [90, 180] on div "EBA10 Kulvert" at bounding box center [98, 175] width 160 height 23
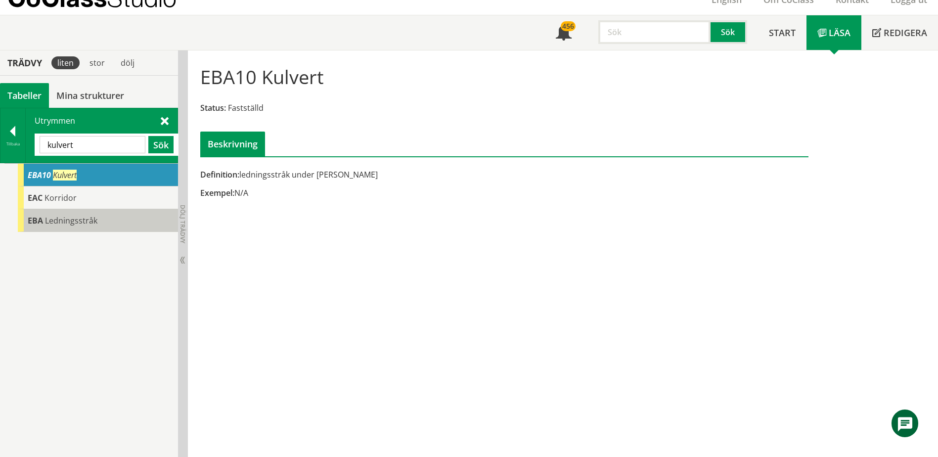
click at [97, 227] on div "EBA Ledningsstråk" at bounding box center [98, 220] width 160 height 23
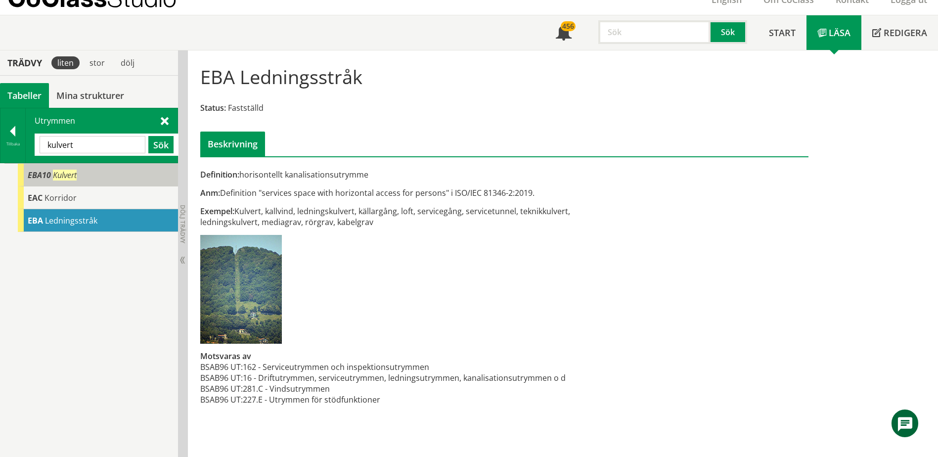
click at [134, 171] on div "EBA10 Kulvert" at bounding box center [98, 175] width 160 height 23
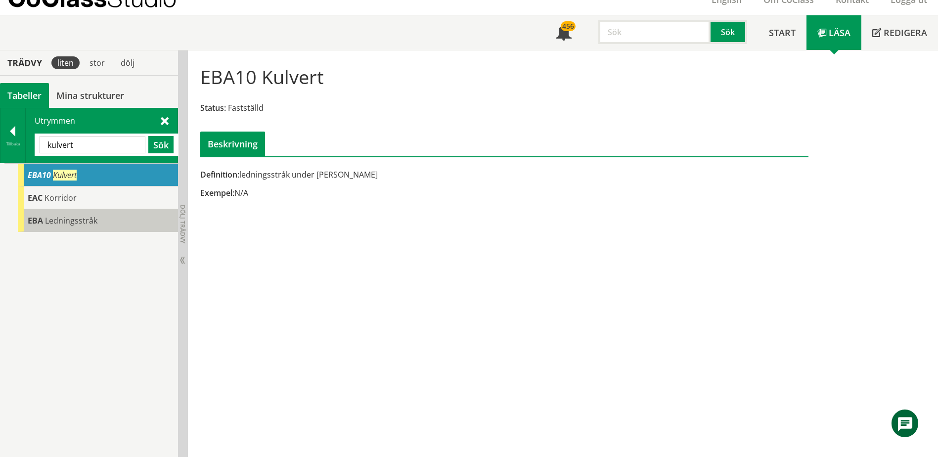
click at [119, 223] on div "EBA Ledningsstråk" at bounding box center [98, 220] width 160 height 23
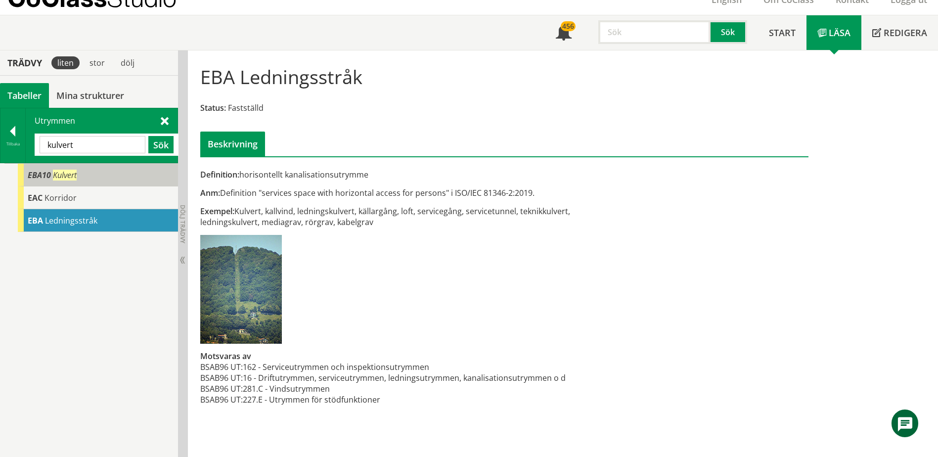
click at [126, 184] on div "EBA10 Kulvert" at bounding box center [98, 175] width 160 height 23
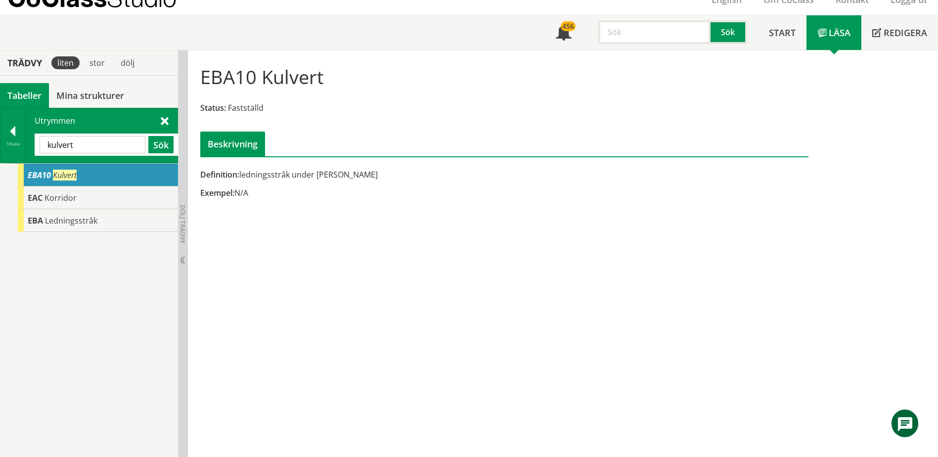
click at [115, 145] on input "kulvert" at bounding box center [93, 144] width 106 height 17
click at [0, 143] on div "Tillbaka" at bounding box center [12, 144] width 25 height 8
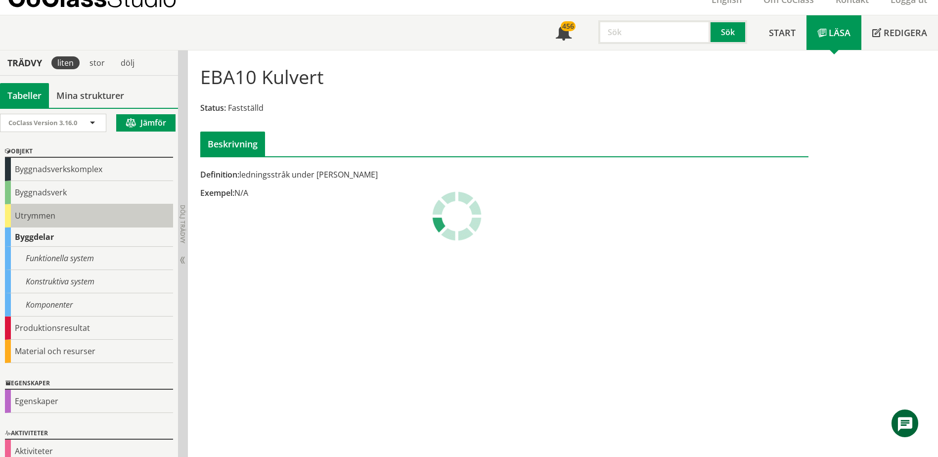
click at [44, 210] on div "Utrymmen" at bounding box center [89, 215] width 168 height 23
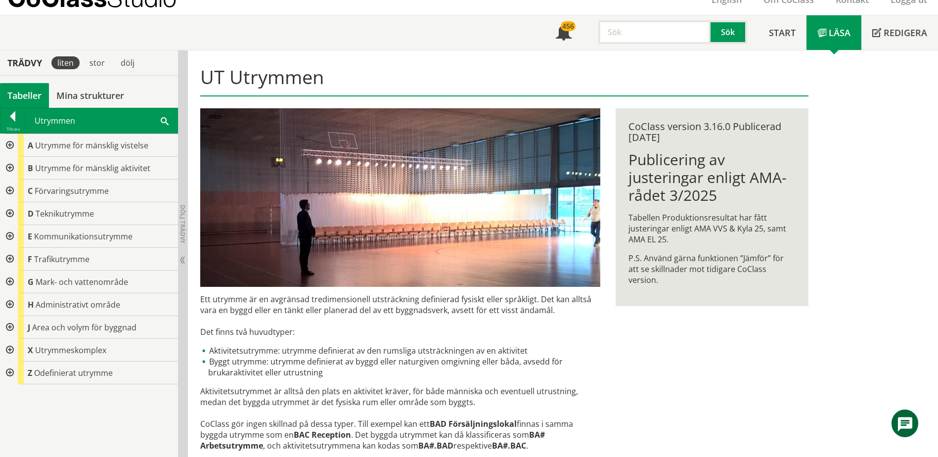
click at [8, 170] on div at bounding box center [9, 168] width 18 height 23
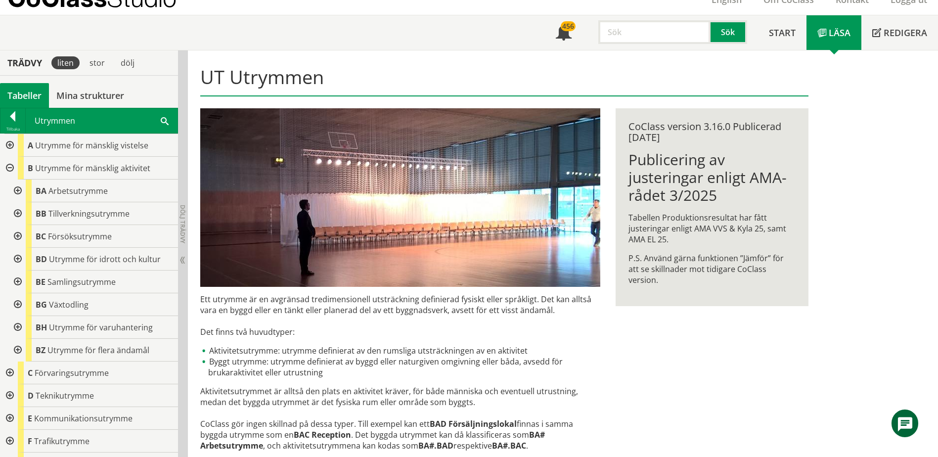
click at [17, 214] on div at bounding box center [17, 213] width 18 height 23
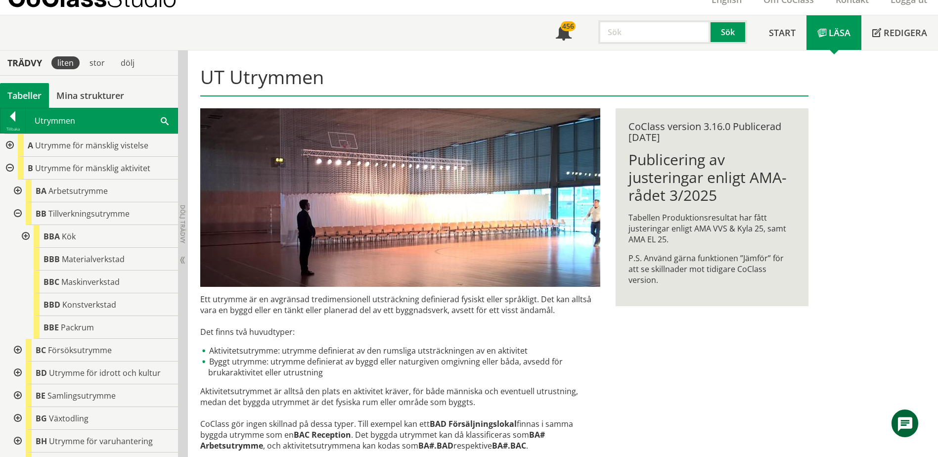
click at [28, 236] on div at bounding box center [25, 236] width 18 height 23
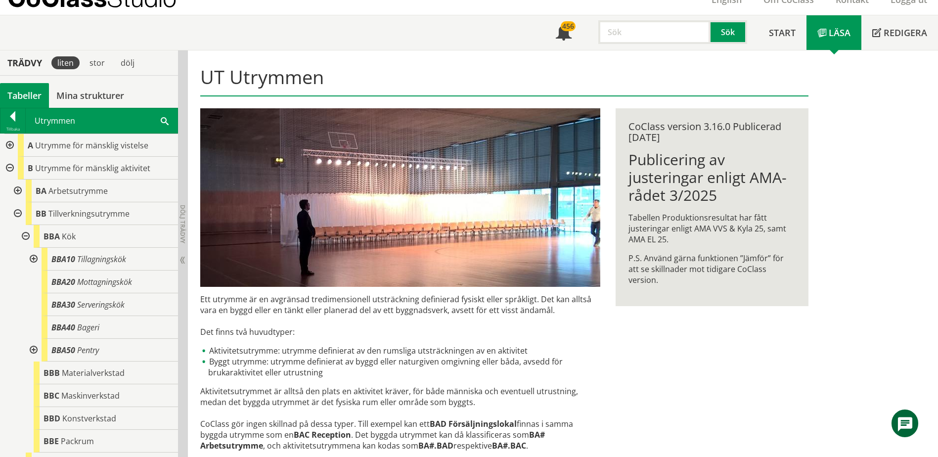
click at [36, 348] on div at bounding box center [33, 350] width 18 height 23
click at [89, 369] on span "Kokvrå" at bounding box center [97, 373] width 24 height 11
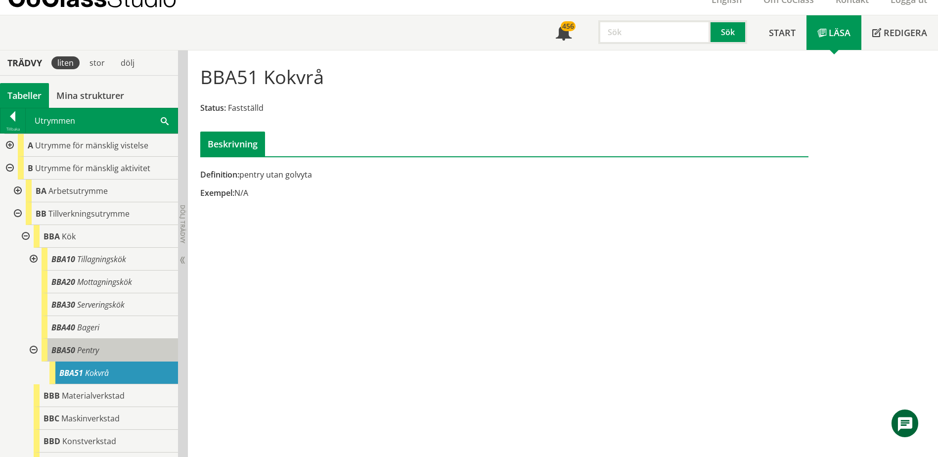
click at [101, 356] on div "BBA50 Pentry" at bounding box center [110, 350] width 137 height 23
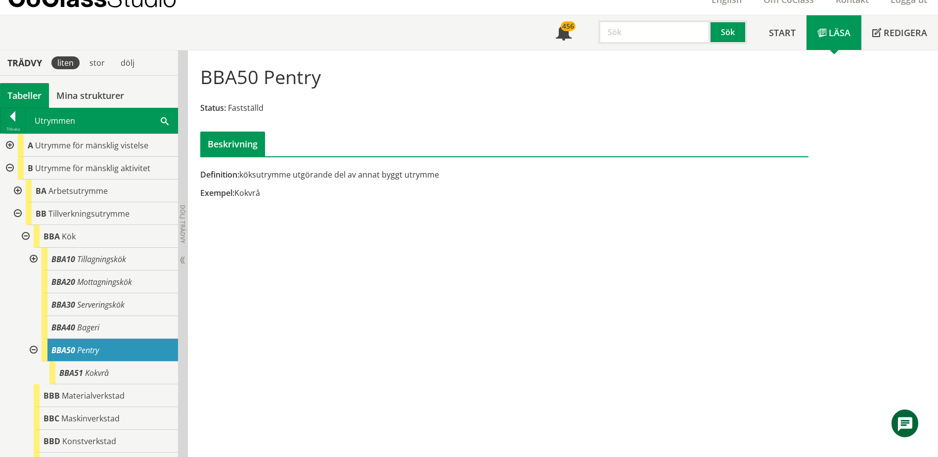
click at [29, 254] on div at bounding box center [33, 259] width 18 height 23
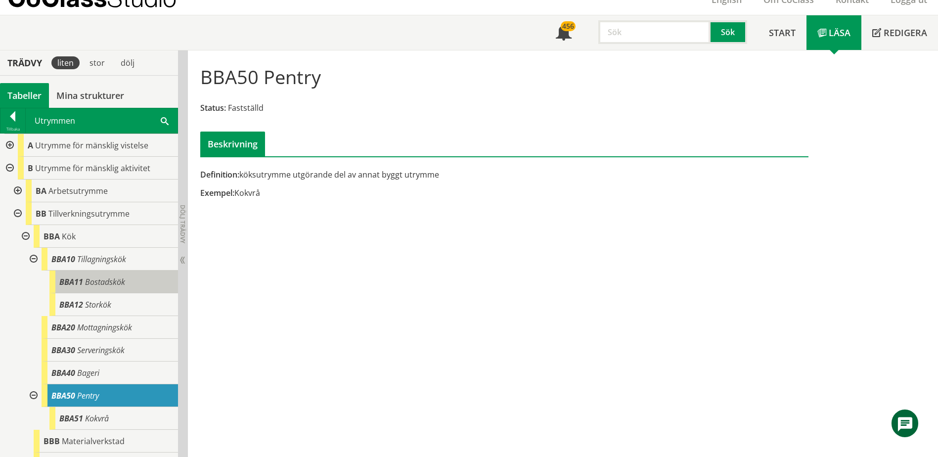
click at [128, 275] on div "BBA11 Bostadskök" at bounding box center [113, 282] width 129 height 23
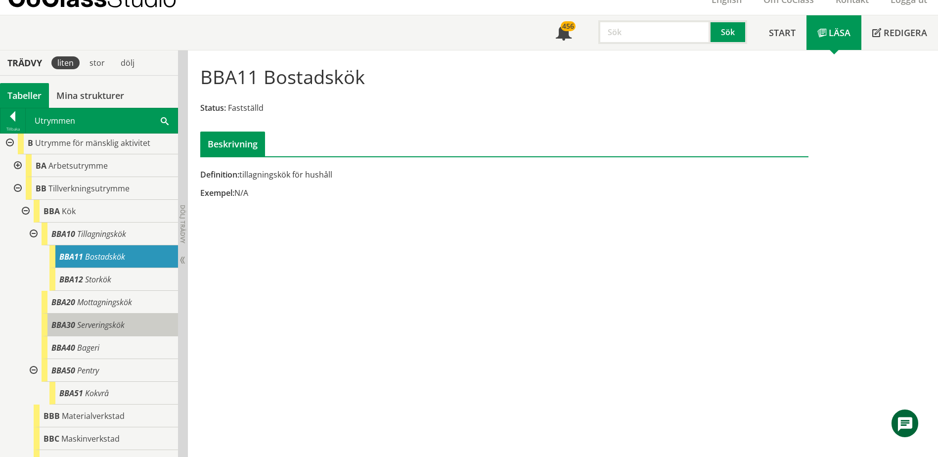
scroll to position [49, 0]
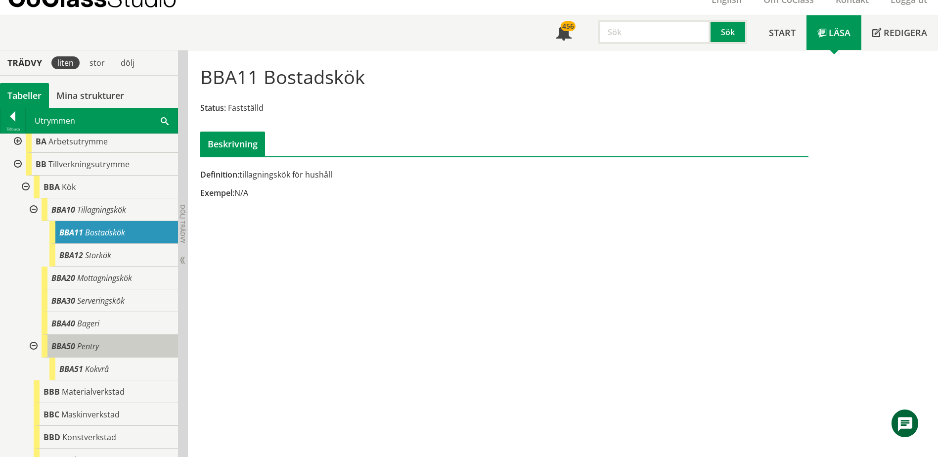
click at [84, 349] on span "Pentry" at bounding box center [88, 346] width 22 height 11
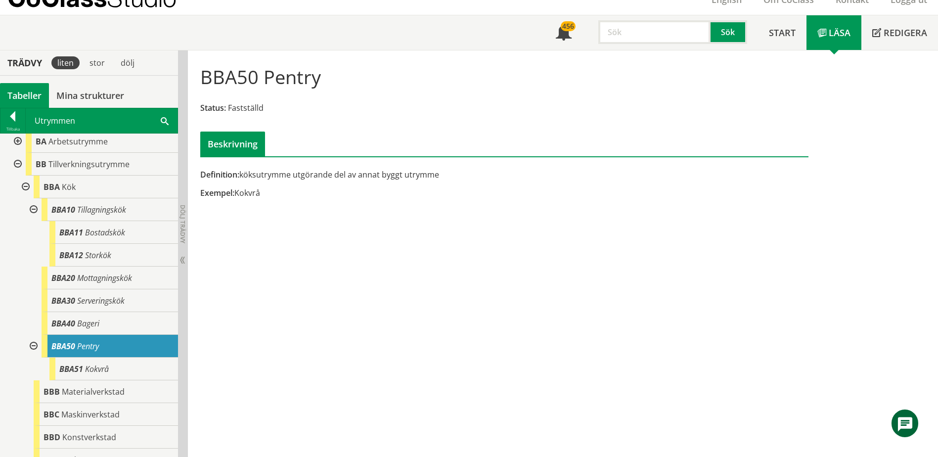
click at [17, 159] on div at bounding box center [17, 164] width 18 height 23
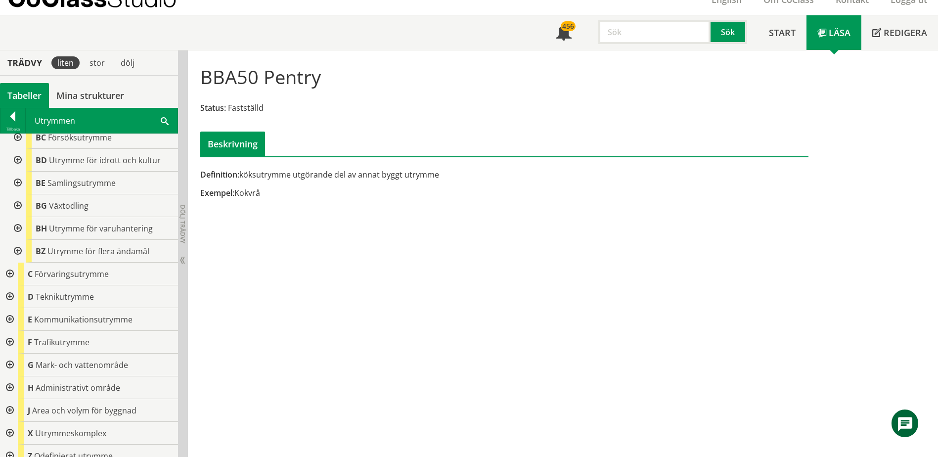
scroll to position [109, 0]
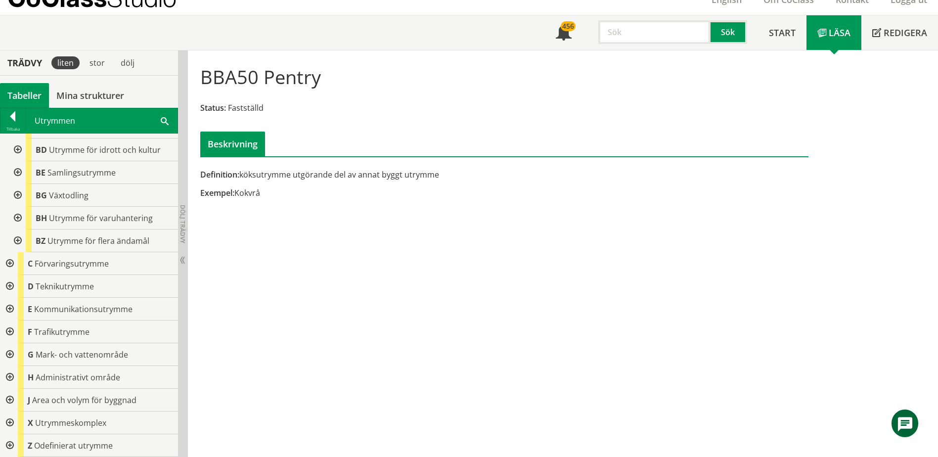
click at [8, 265] on div at bounding box center [9, 263] width 18 height 23
click at [20, 244] on div at bounding box center [17, 241] width 18 height 23
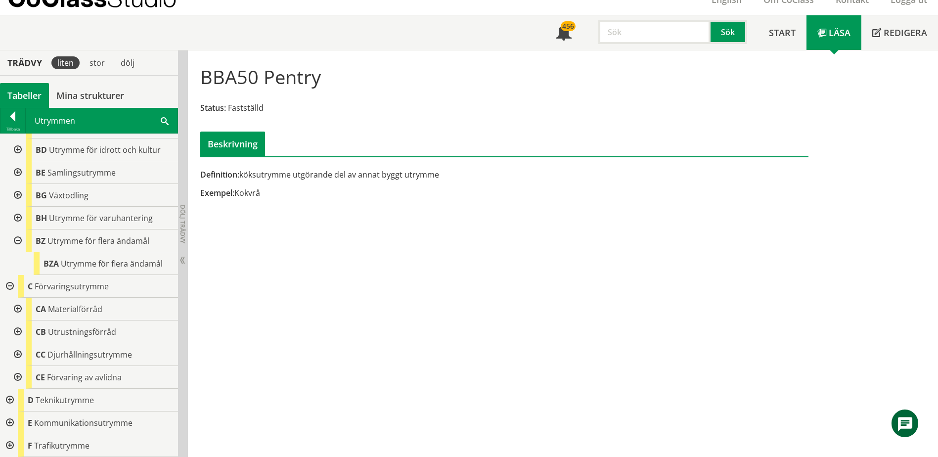
click at [20, 244] on div at bounding box center [17, 241] width 18 height 23
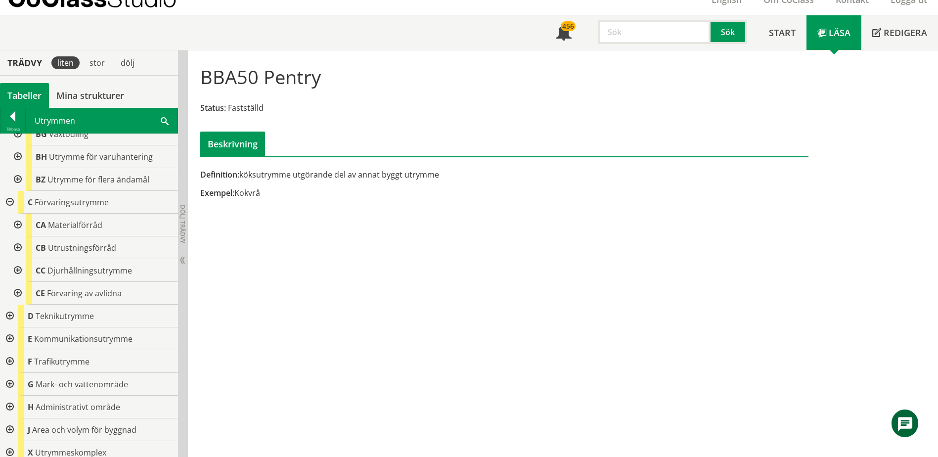
scroll to position [200, 0]
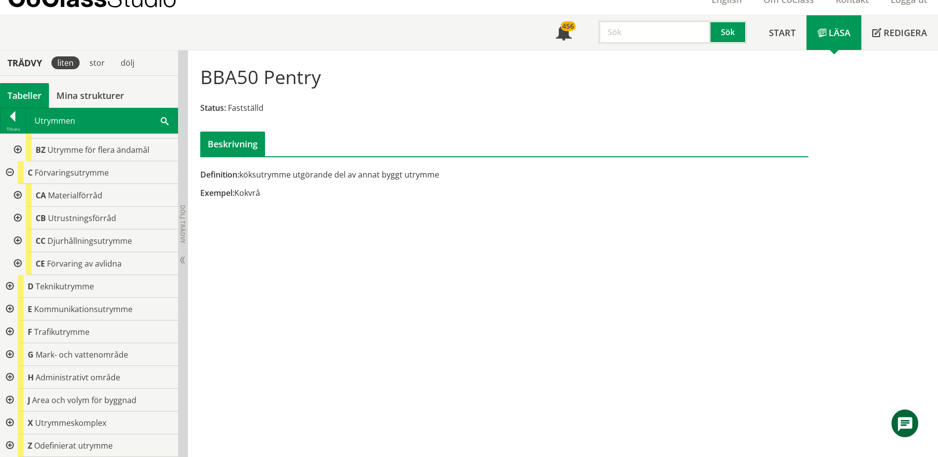
click at [13, 286] on div at bounding box center [9, 286] width 18 height 23
click at [15, 283] on div at bounding box center [9, 286] width 18 height 23
click at [14, 310] on div at bounding box center [9, 309] width 18 height 23
click at [21, 194] on div at bounding box center [17, 195] width 18 height 23
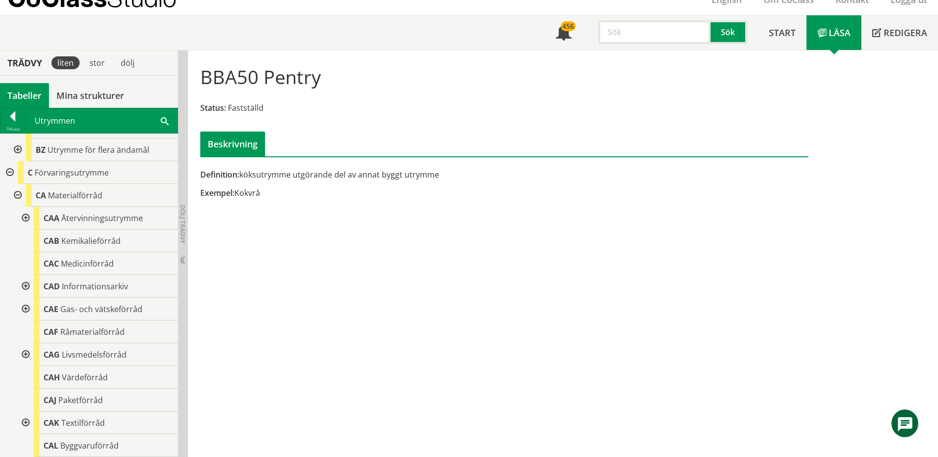
click at [26, 216] on div at bounding box center [25, 218] width 18 height 23
click at [168, 125] on span at bounding box center [165, 120] width 8 height 10
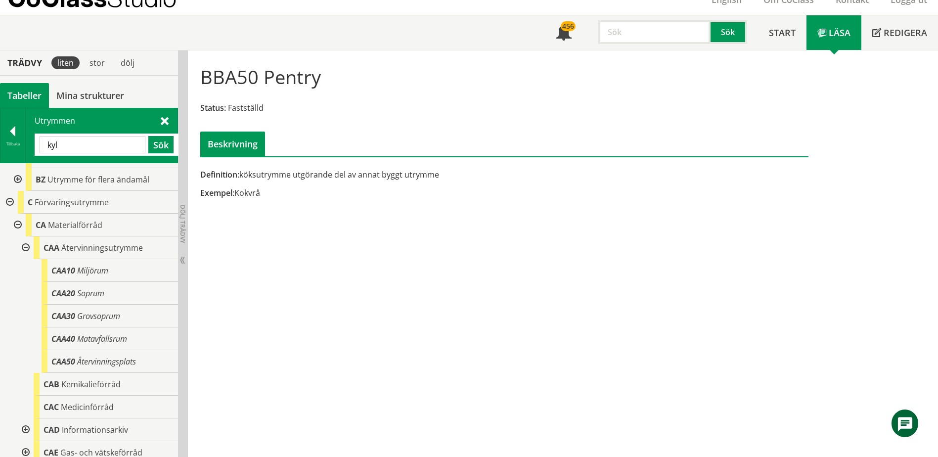
type input "kyl"
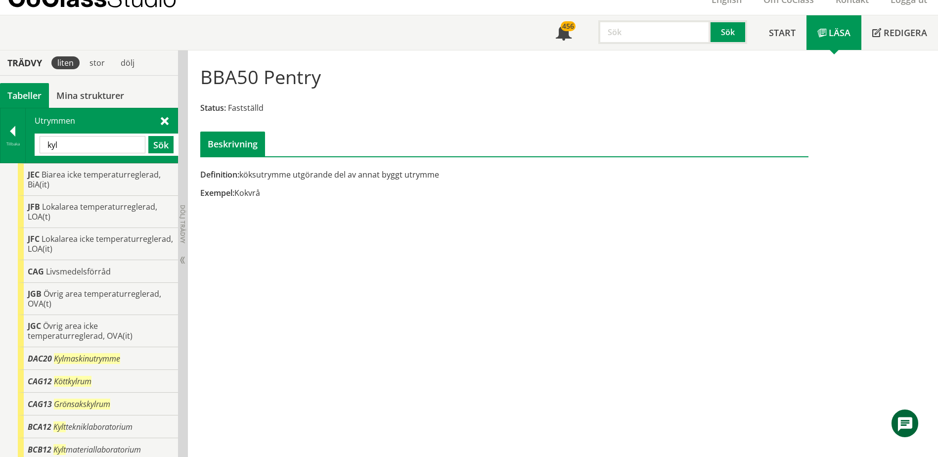
scroll to position [264, 0]
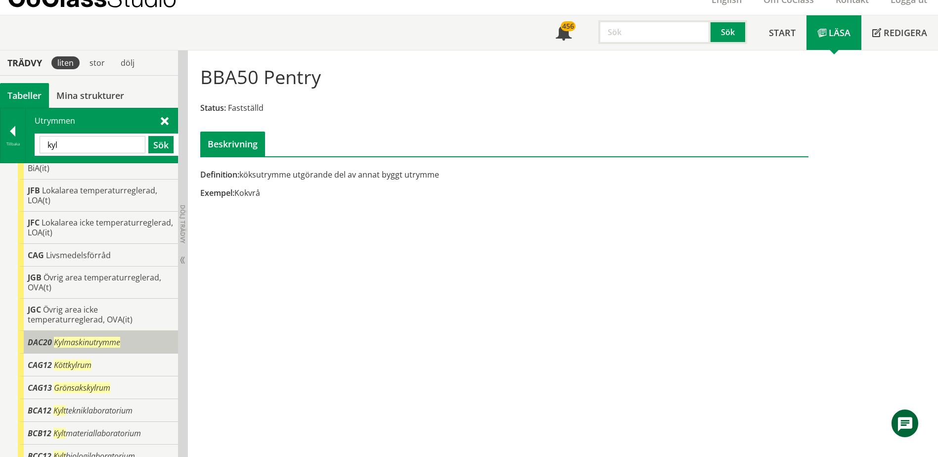
click at [91, 337] on span "Kylmaskinutrymme" at bounding box center [87, 342] width 66 height 11
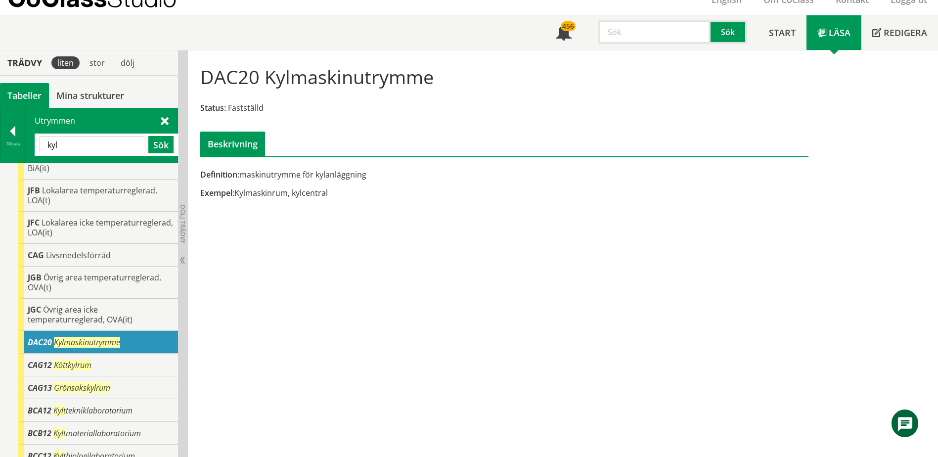
click at [8, 139] on div at bounding box center [12, 133] width 25 height 14
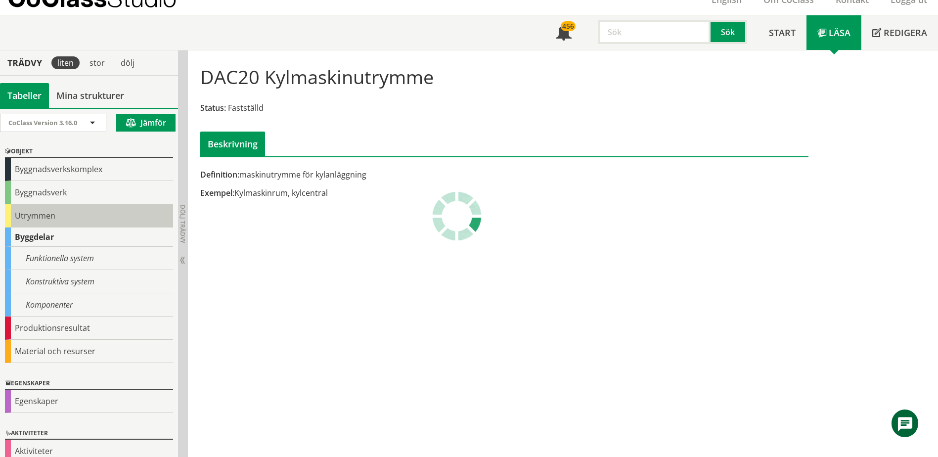
click at [45, 217] on div "Utrymmen" at bounding box center [89, 215] width 168 height 23
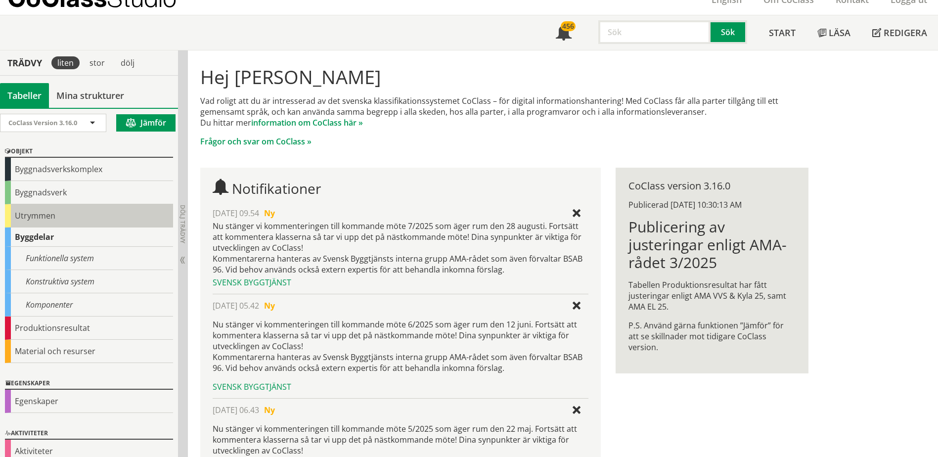
click at [45, 215] on div "Utrymmen" at bounding box center [89, 215] width 168 height 23
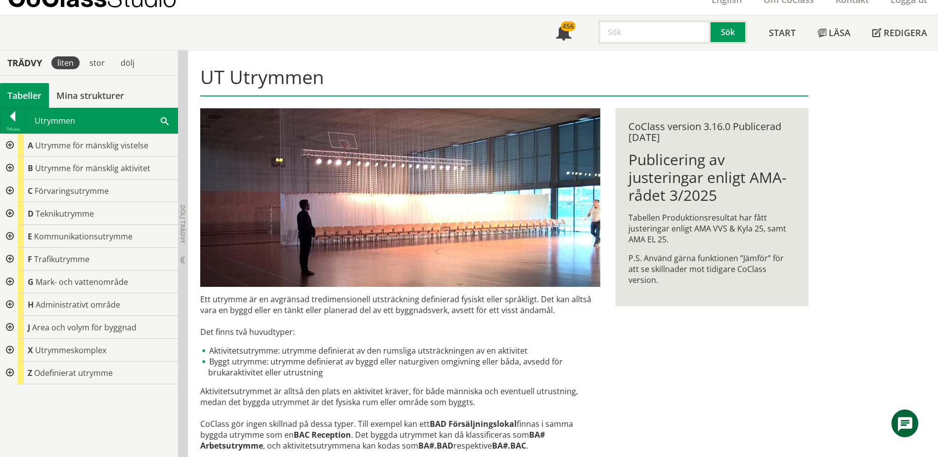
click at [12, 167] on div at bounding box center [9, 168] width 18 height 23
click at [7, 170] on div at bounding box center [9, 168] width 18 height 23
click at [12, 166] on div at bounding box center [9, 168] width 18 height 23
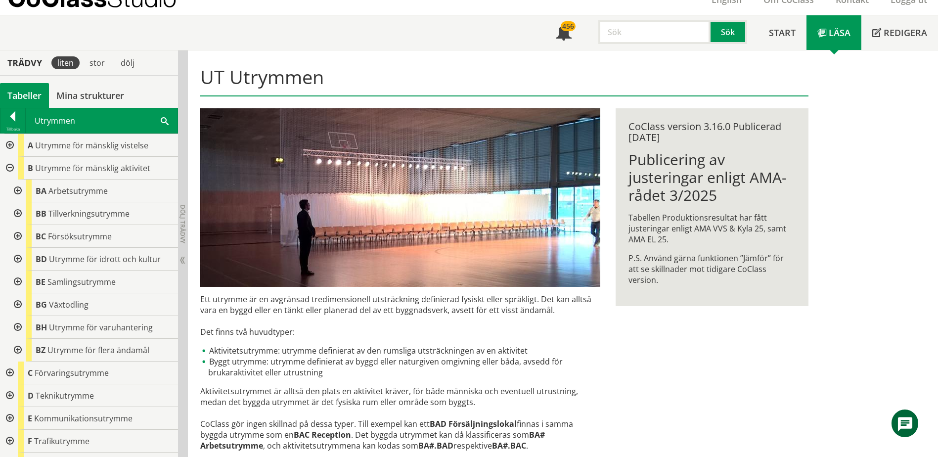
click at [10, 146] on div at bounding box center [9, 145] width 18 height 23
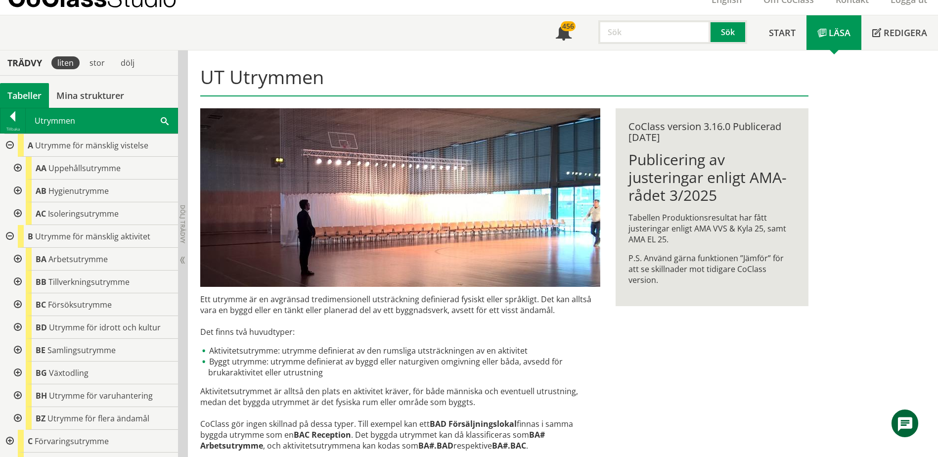
click at [18, 172] on div at bounding box center [17, 168] width 18 height 23
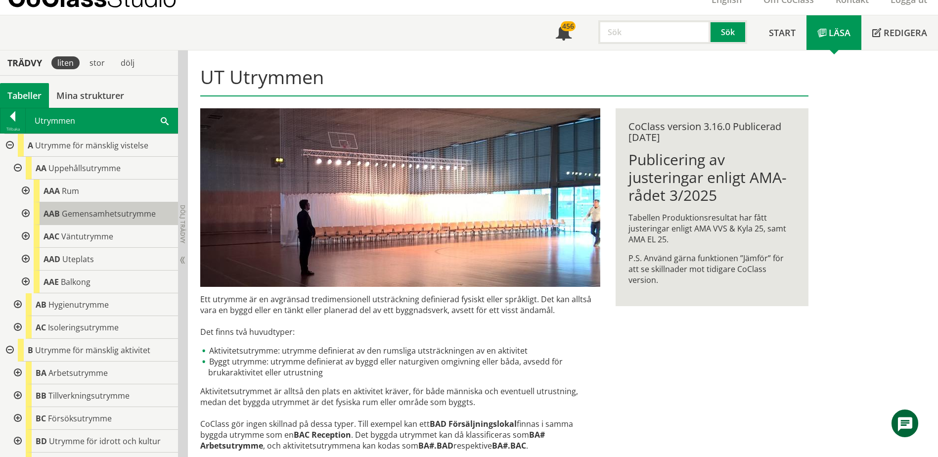
click at [53, 212] on span "AAB" at bounding box center [52, 213] width 16 height 11
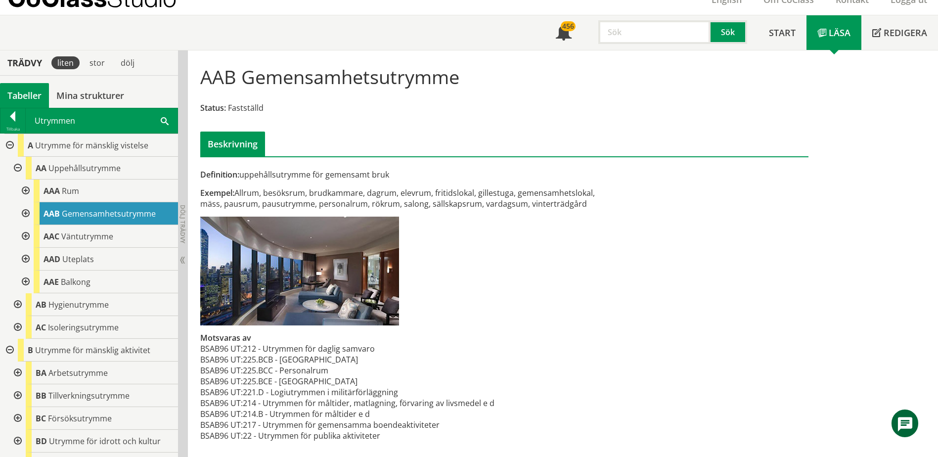
click at [26, 214] on div at bounding box center [25, 213] width 18 height 23
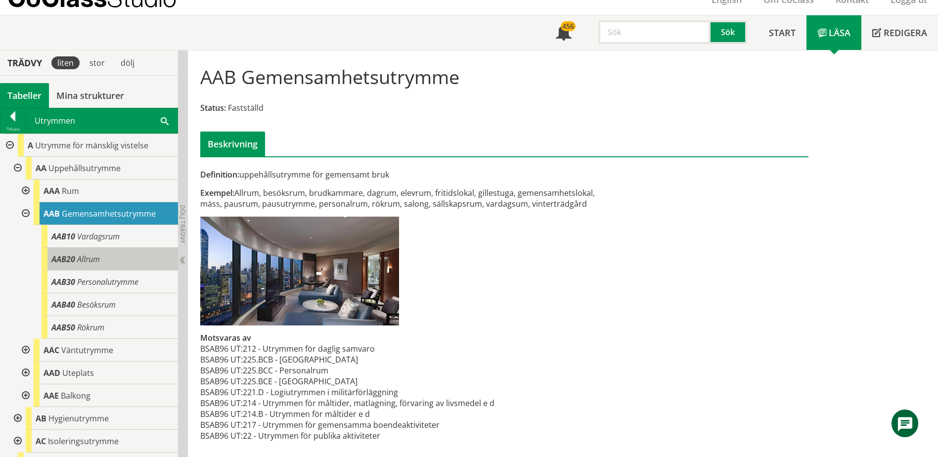
click at [56, 257] on span "AAB20" at bounding box center [63, 259] width 24 height 11
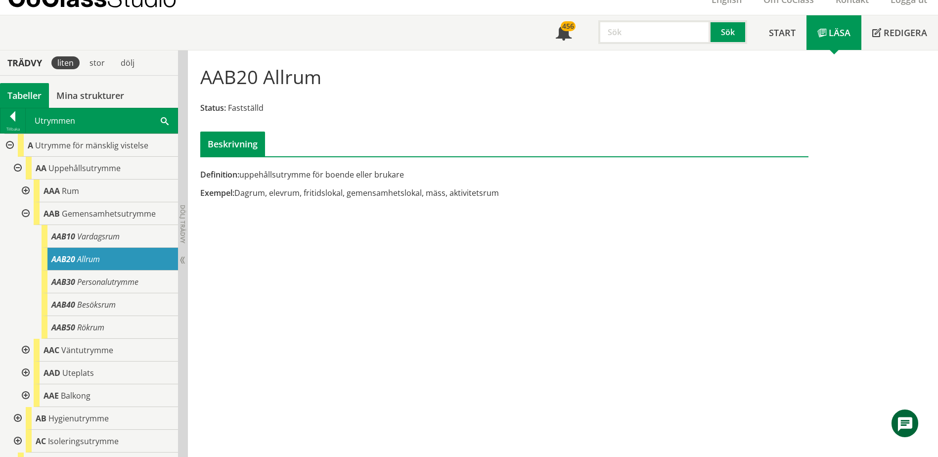
click at [26, 215] on div at bounding box center [25, 213] width 18 height 23
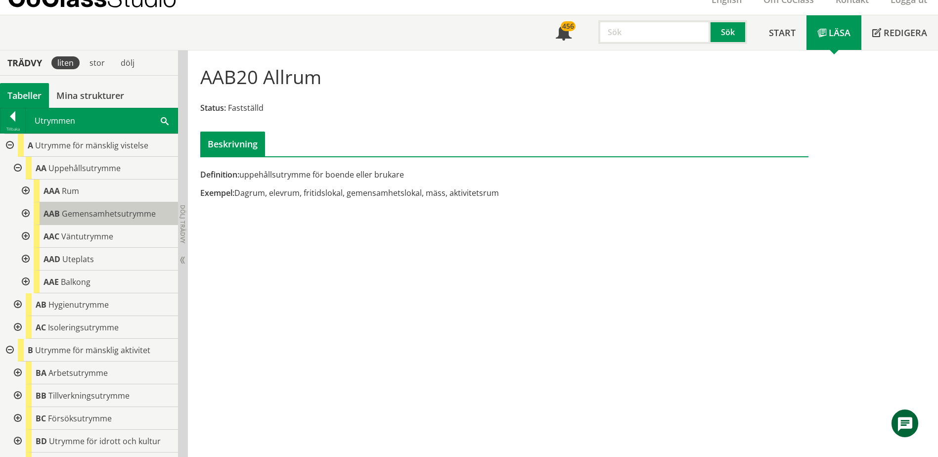
click at [67, 220] on div "AAB Gemensamhetsutrymme" at bounding box center [106, 213] width 144 height 23
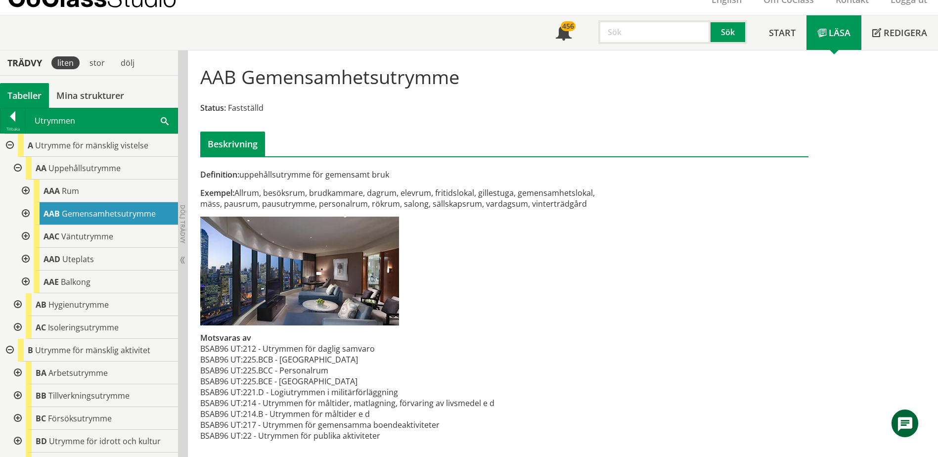
click at [26, 214] on div at bounding box center [25, 213] width 18 height 23
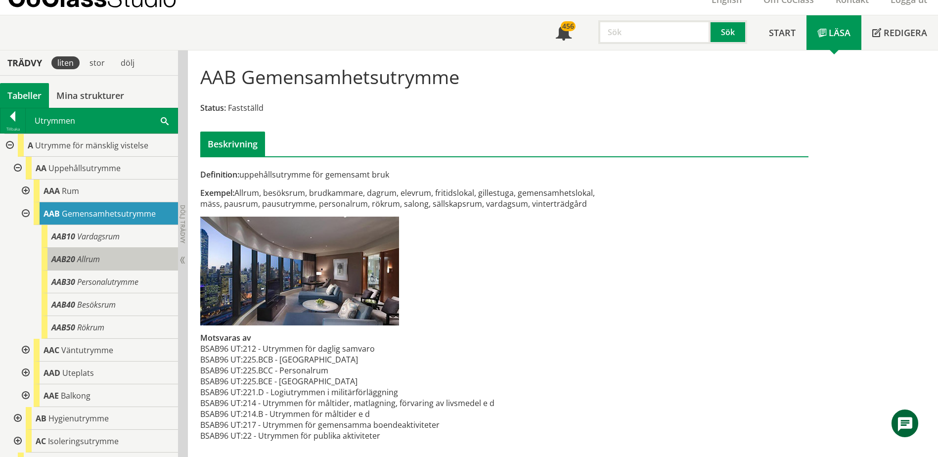
click at [48, 253] on div "AAB20 Allrum" at bounding box center [110, 259] width 137 height 23
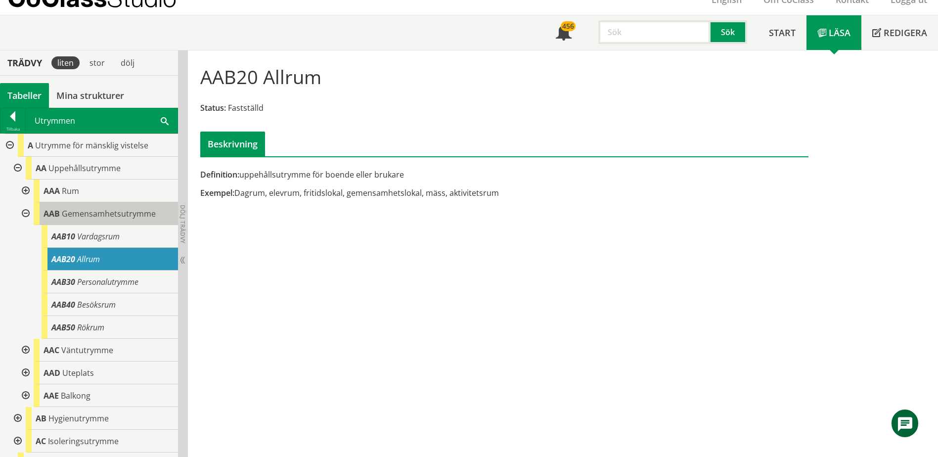
click at [87, 221] on div "AAB Gemensamhetsutrymme" at bounding box center [106, 213] width 144 height 23
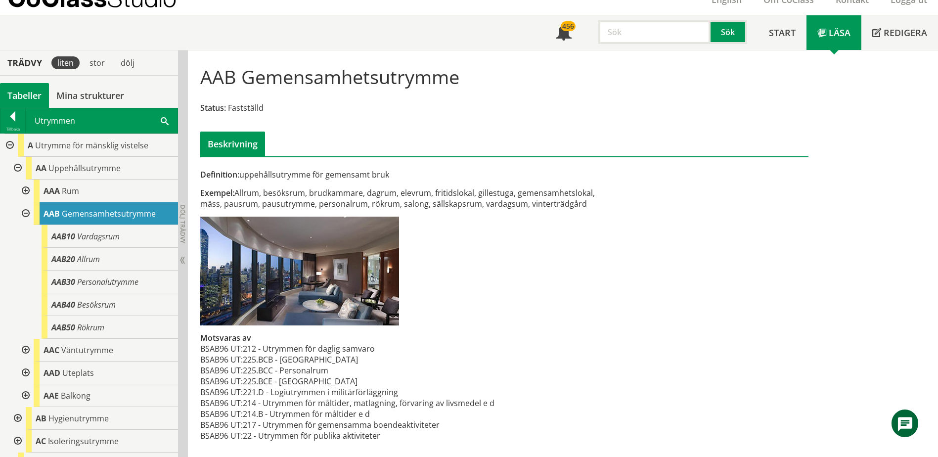
click at [10, 148] on div at bounding box center [9, 145] width 18 height 23
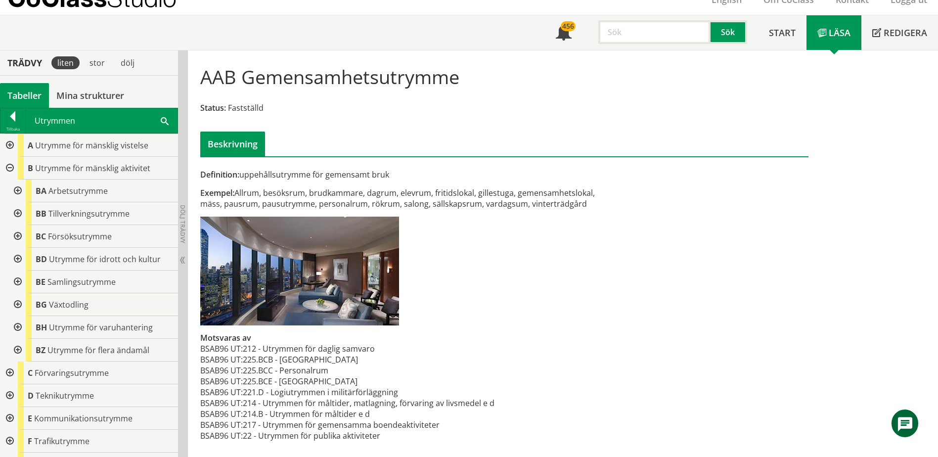
click at [10, 165] on div at bounding box center [9, 168] width 18 height 23
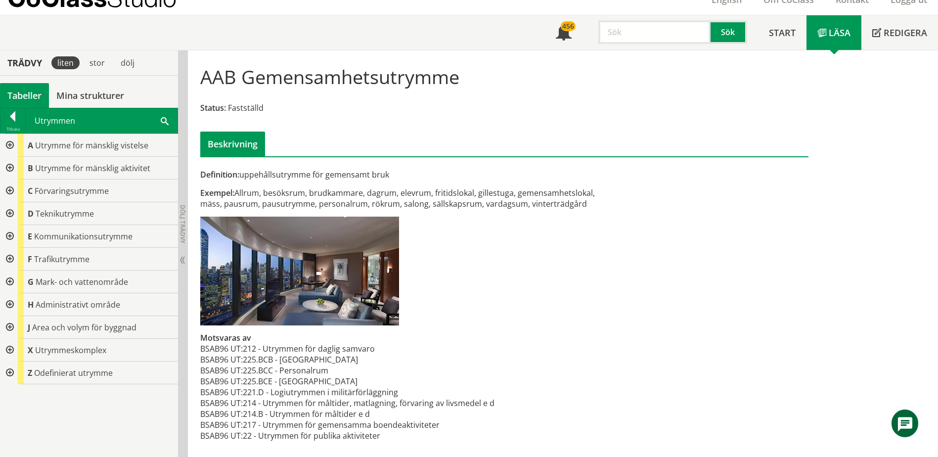
click at [9, 193] on div at bounding box center [9, 191] width 18 height 23
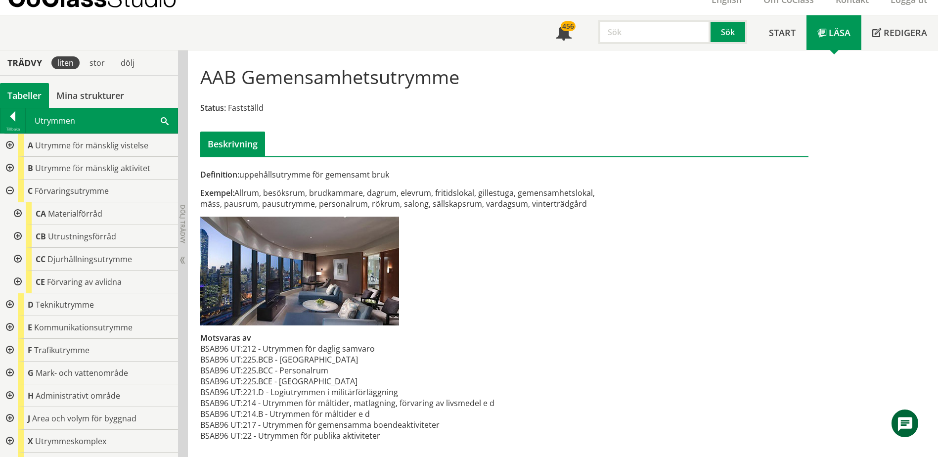
click at [16, 215] on div at bounding box center [17, 213] width 18 height 23
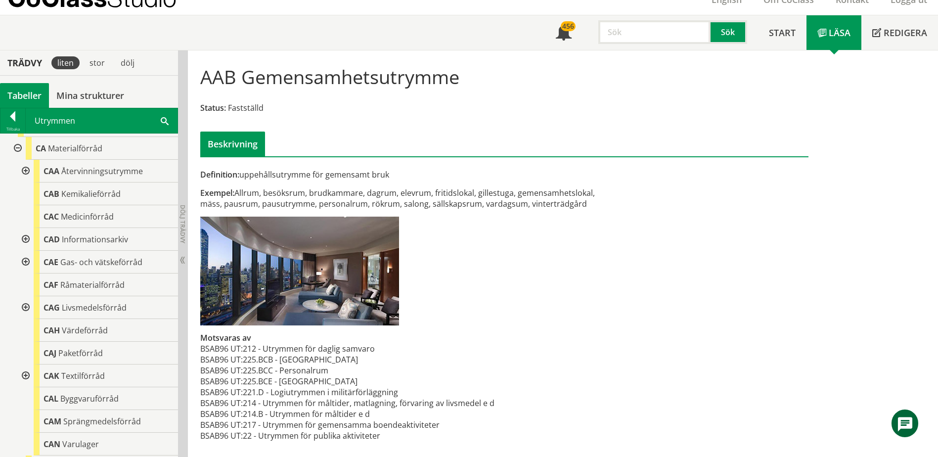
scroll to position [99, 0]
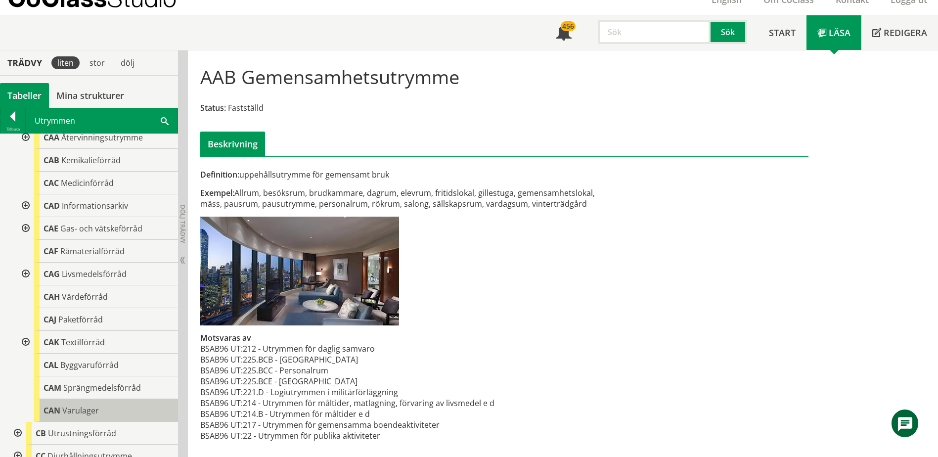
click at [103, 411] on div "CAN Varulager" at bounding box center [106, 410] width 144 height 23
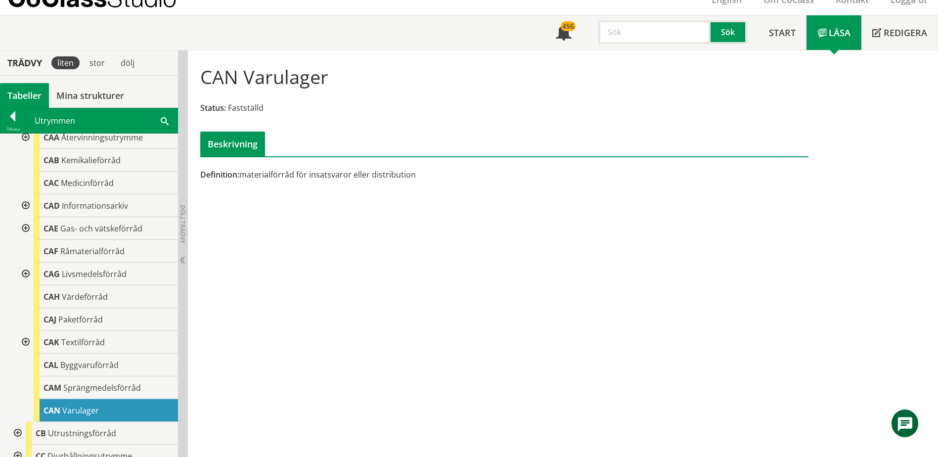
click at [161, 125] on div "Utrymmen Sök" at bounding box center [102, 120] width 152 height 25
click at [162, 118] on span at bounding box center [165, 120] width 8 height 10
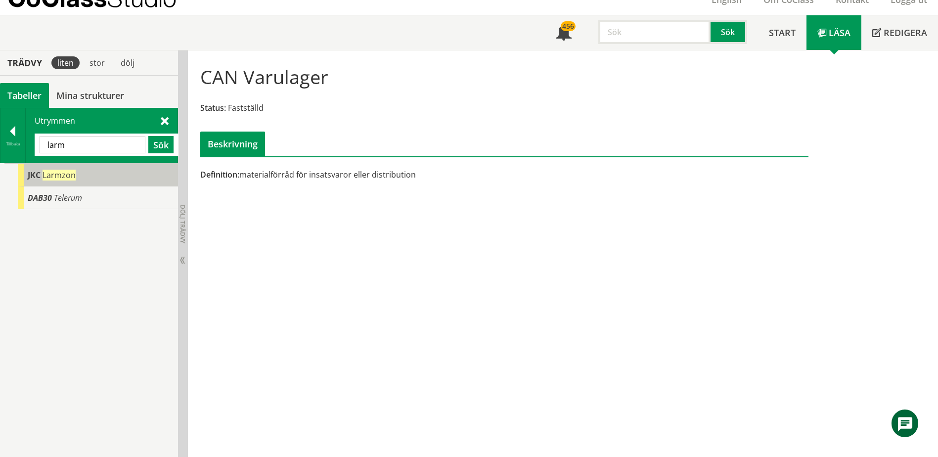
click at [109, 173] on div "JKC Larmzon" at bounding box center [98, 175] width 160 height 23
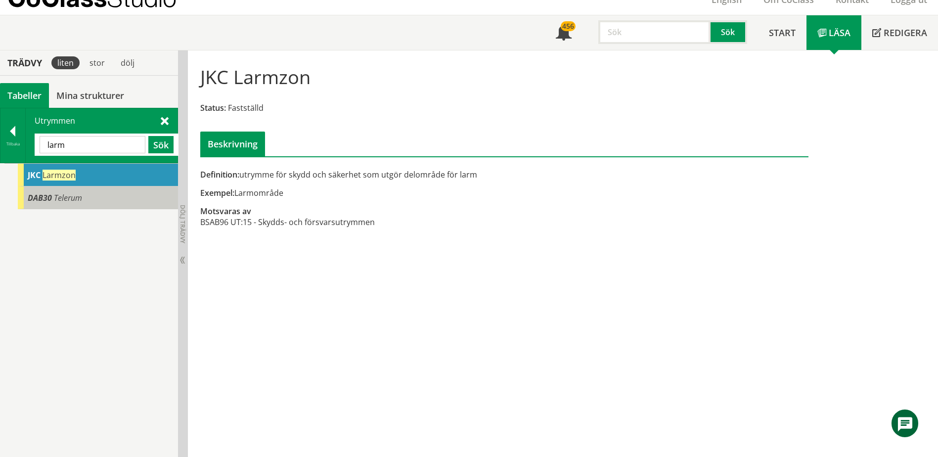
click at [108, 198] on div "DAB30 Telerum" at bounding box center [98, 197] width 160 height 23
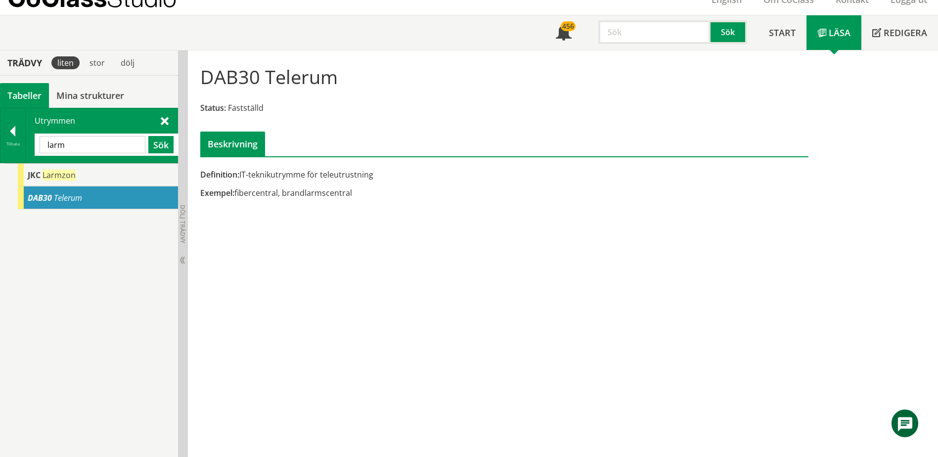
click at [166, 123] on span at bounding box center [165, 120] width 8 height 10
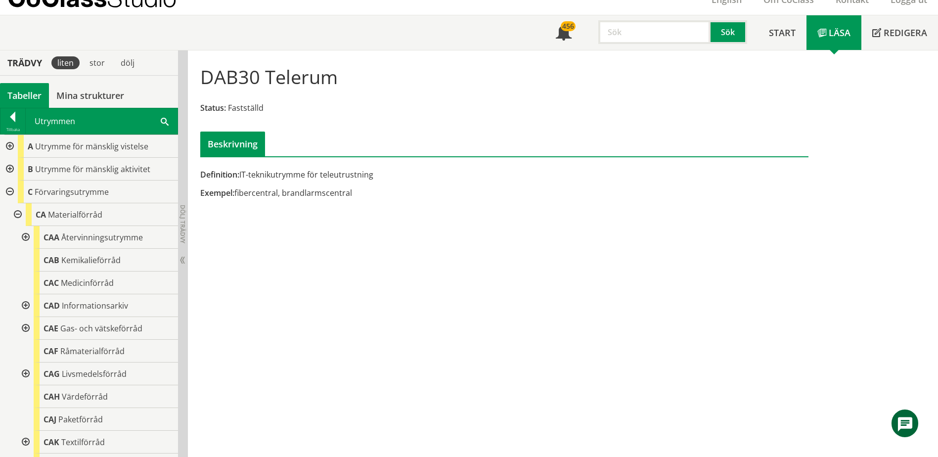
click at [11, 190] on div at bounding box center [9, 192] width 18 height 23
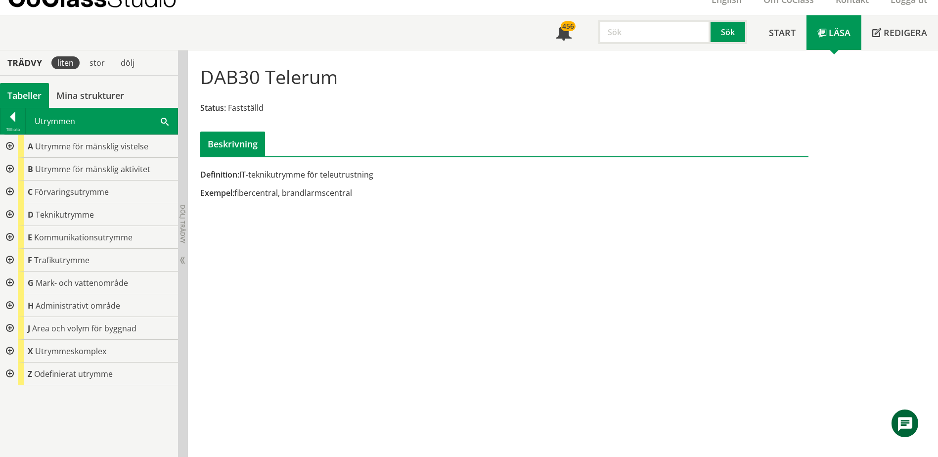
click at [11, 190] on div at bounding box center [9, 192] width 18 height 23
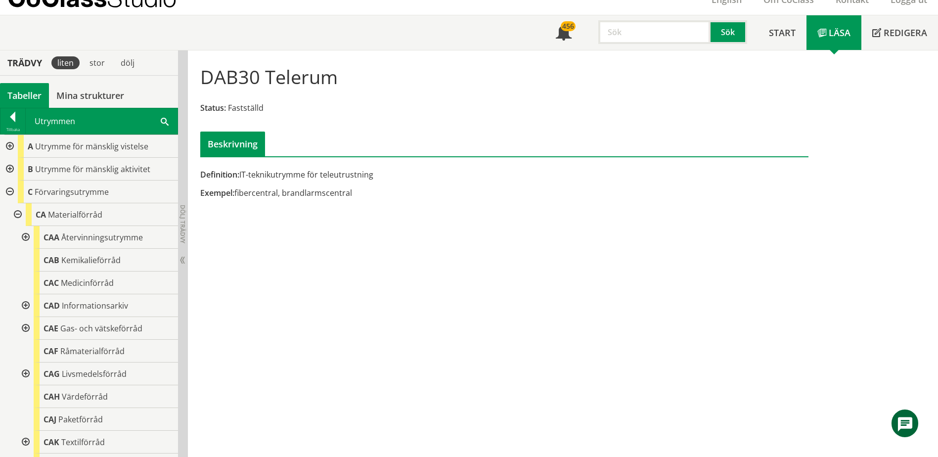
click at [12, 190] on div at bounding box center [9, 192] width 18 height 23
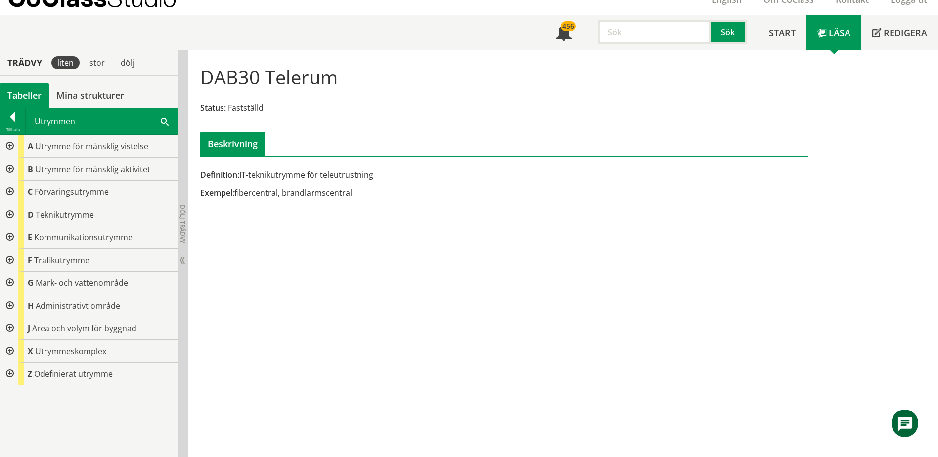
click at [12, 190] on div at bounding box center [9, 192] width 18 height 23
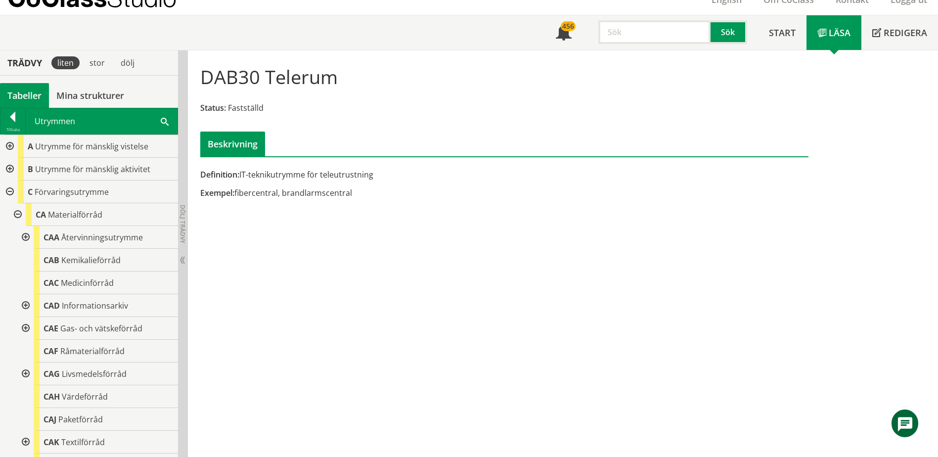
click at [18, 216] on div at bounding box center [17, 214] width 18 height 23
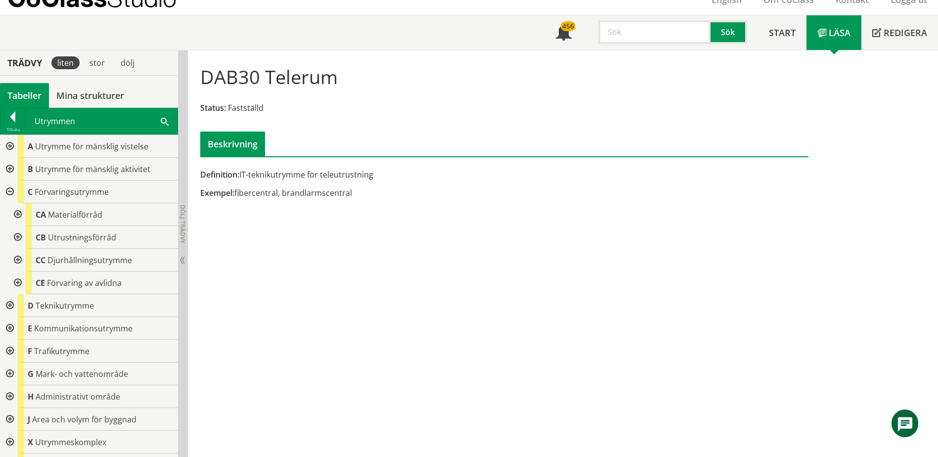
click at [17, 237] on div at bounding box center [17, 237] width 18 height 23
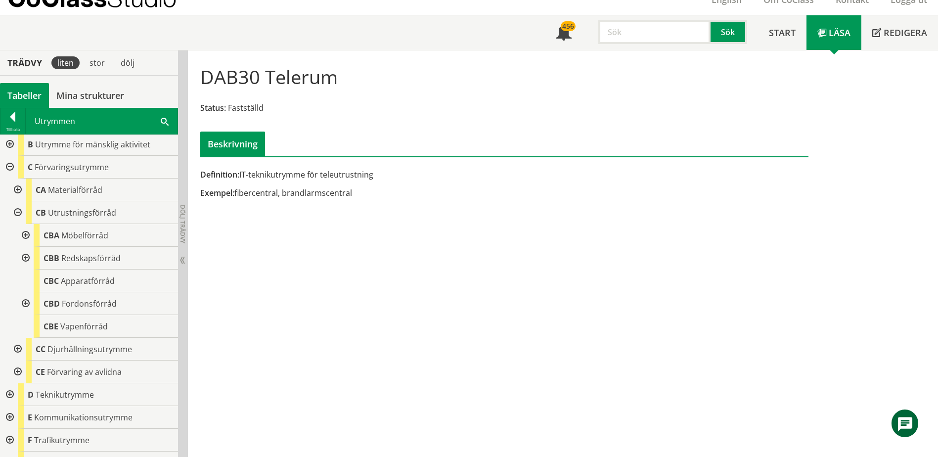
scroll to position [49, 0]
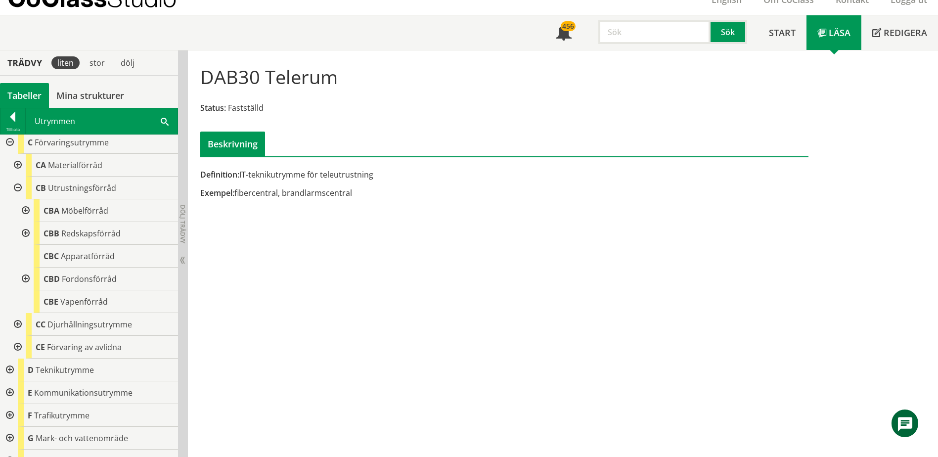
click at [28, 231] on div at bounding box center [25, 233] width 18 height 23
click at [19, 185] on div at bounding box center [17, 188] width 18 height 23
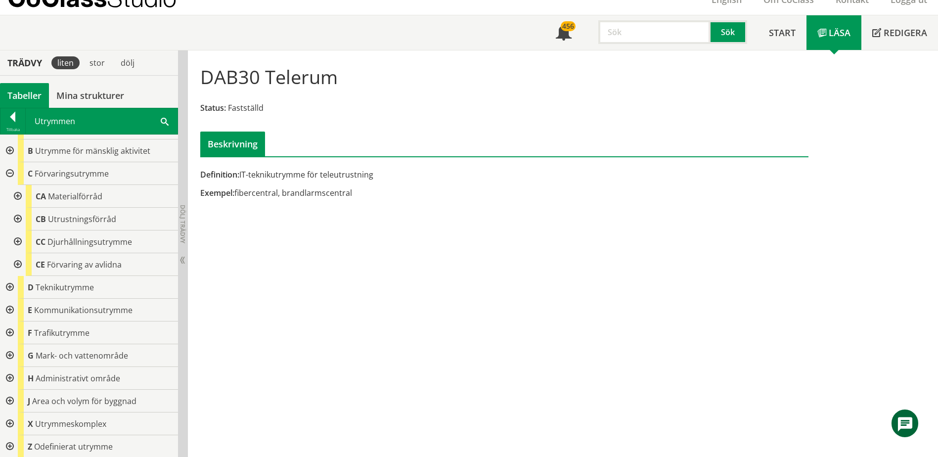
click at [12, 285] on div at bounding box center [9, 287] width 18 height 23
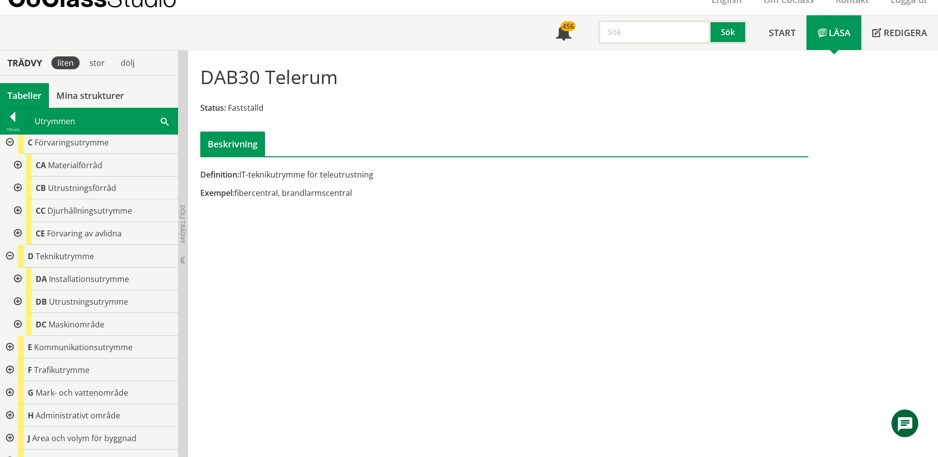
click at [16, 302] on div at bounding box center [17, 301] width 18 height 23
click at [20, 279] on div at bounding box center [17, 279] width 18 height 23
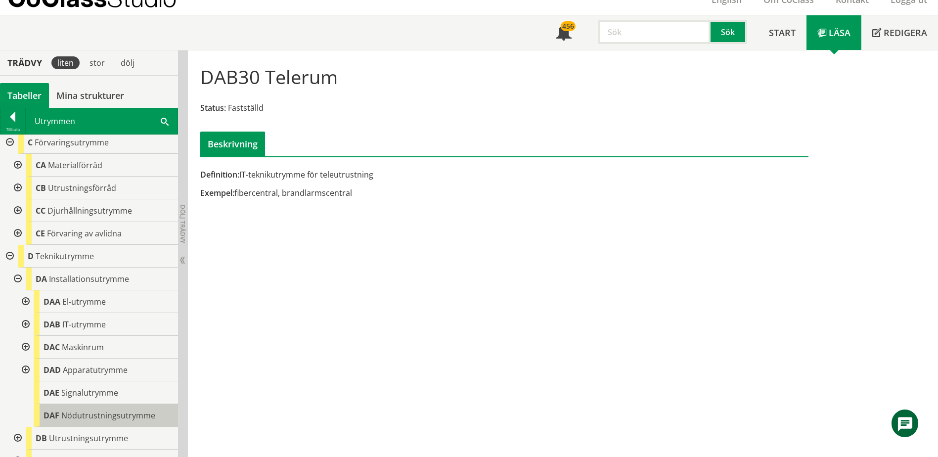
click at [93, 416] on span "Nödutrustningsutrymme" at bounding box center [108, 415] width 94 height 11
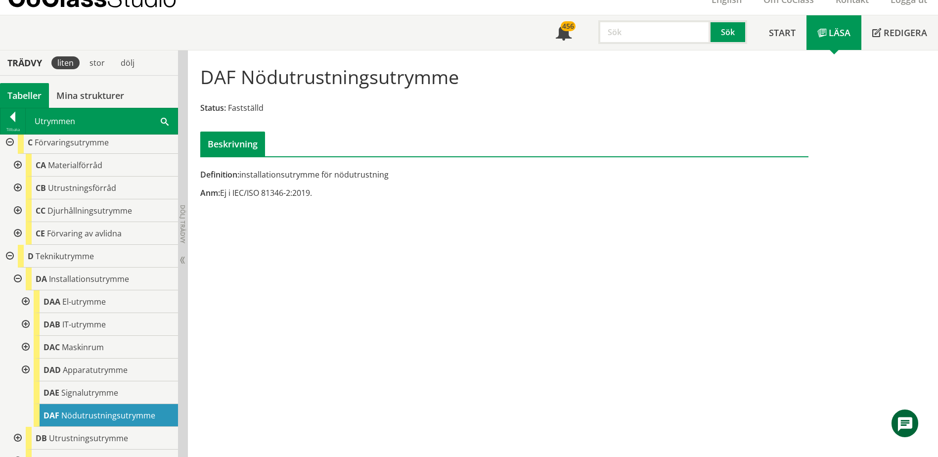
click at [16, 279] on div at bounding box center [17, 279] width 18 height 23
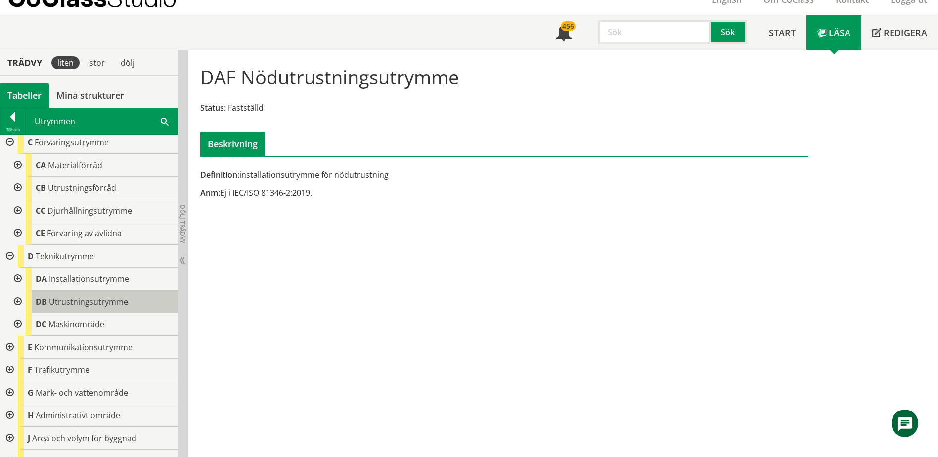
click at [57, 304] on span "Utrustningsutrymme" at bounding box center [88, 301] width 79 height 11
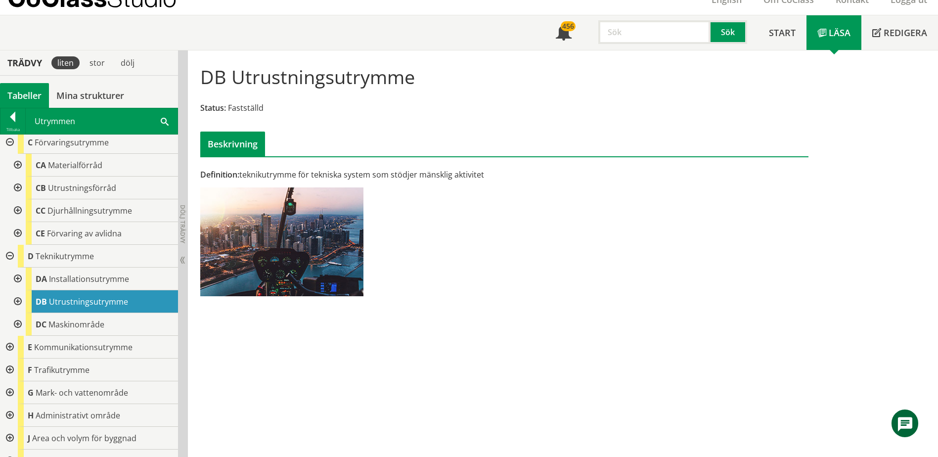
click at [9, 256] on div at bounding box center [9, 256] width 18 height 23
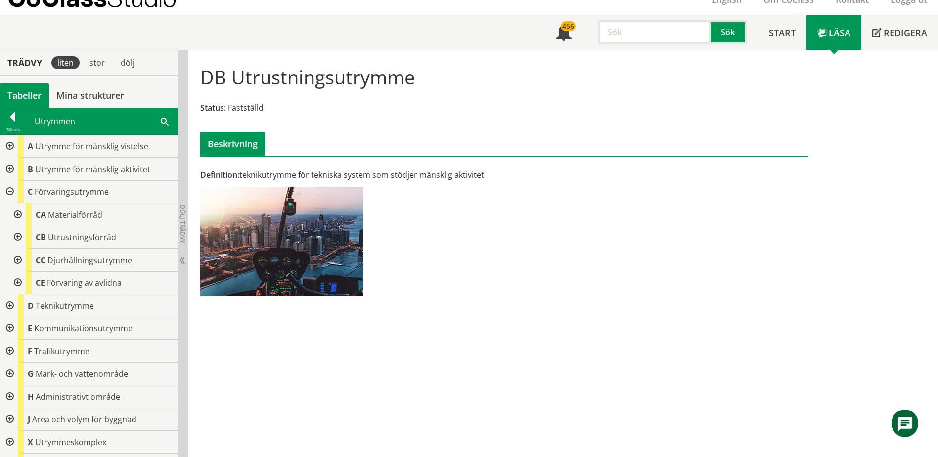
click at [9, 169] on div at bounding box center [9, 169] width 18 height 23
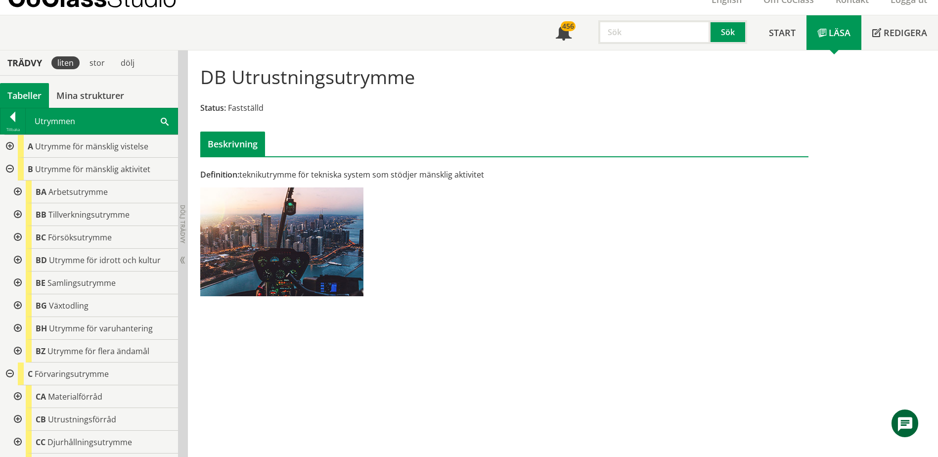
click at [17, 188] on div at bounding box center [17, 192] width 18 height 23
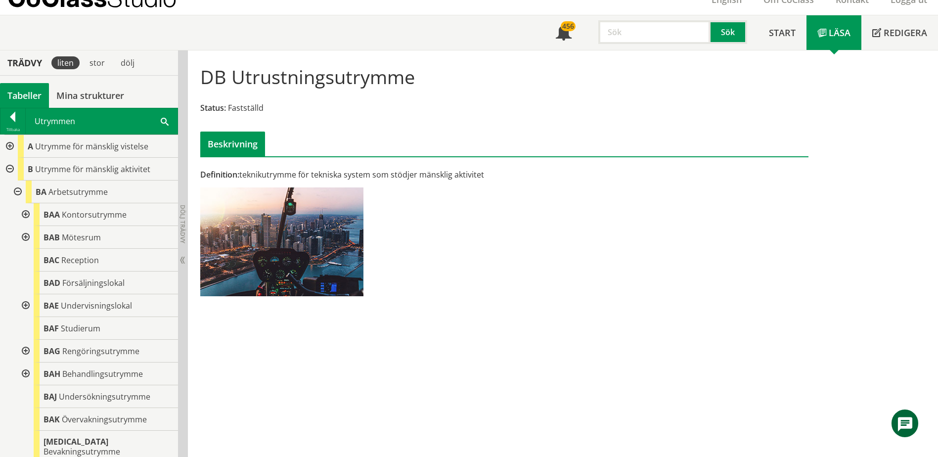
click at [20, 190] on div at bounding box center [17, 192] width 18 height 23
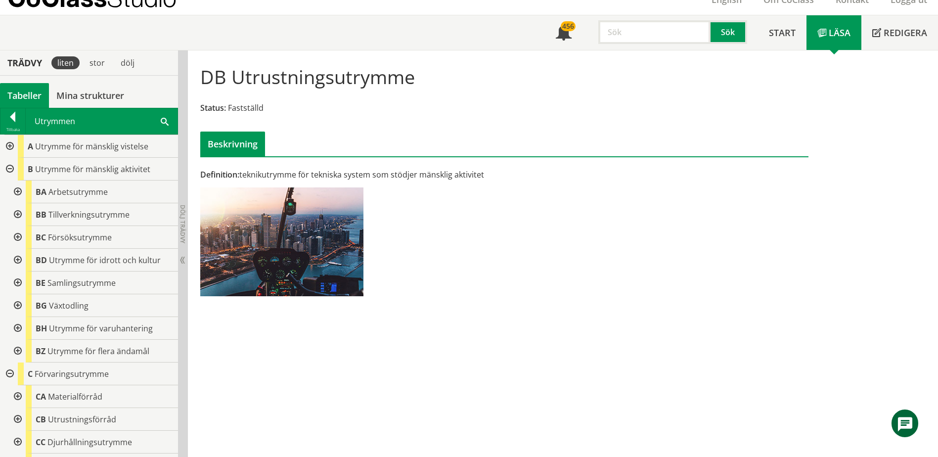
click at [15, 281] on div at bounding box center [17, 283] width 18 height 23
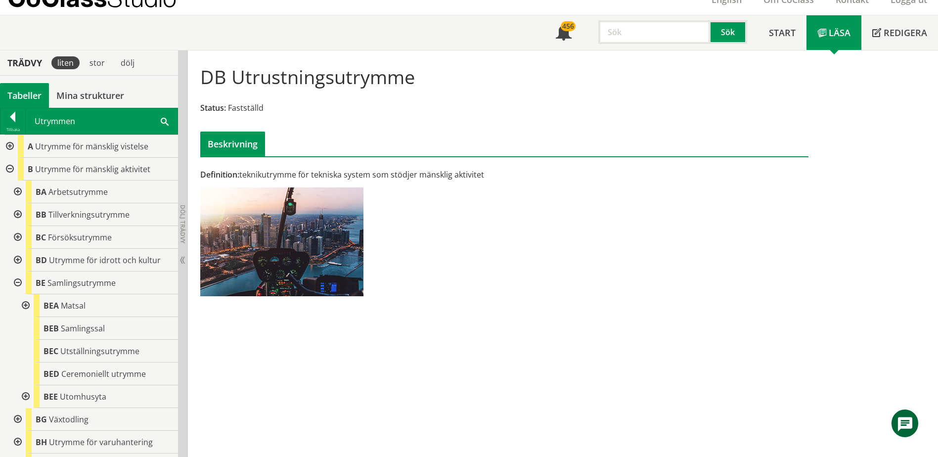
click at [15, 281] on div at bounding box center [17, 283] width 18 height 23
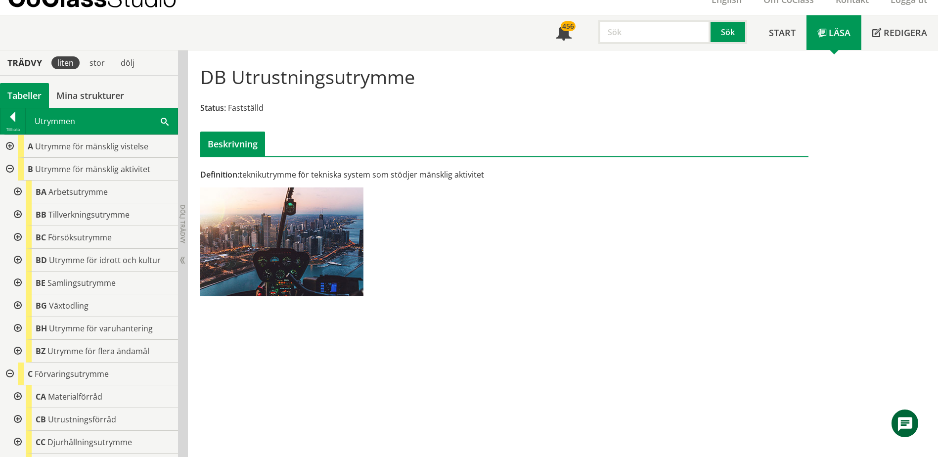
click at [17, 262] on div at bounding box center [17, 260] width 18 height 23
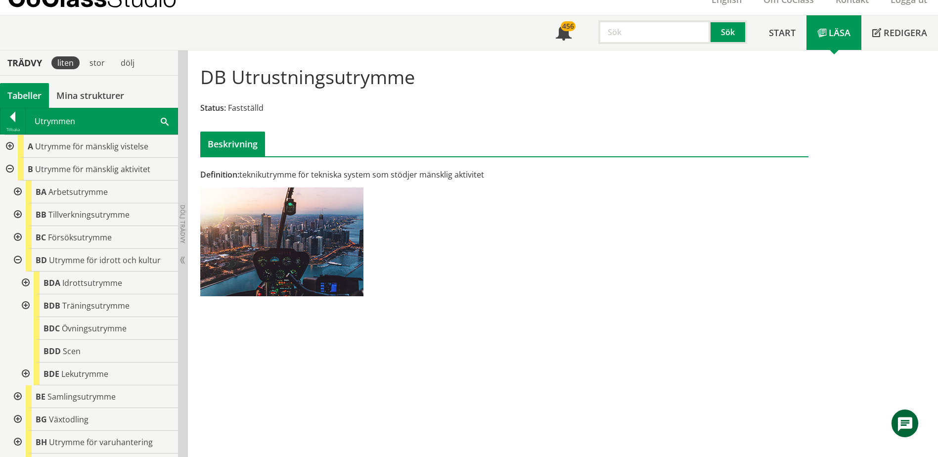
click at [17, 261] on div at bounding box center [17, 260] width 18 height 23
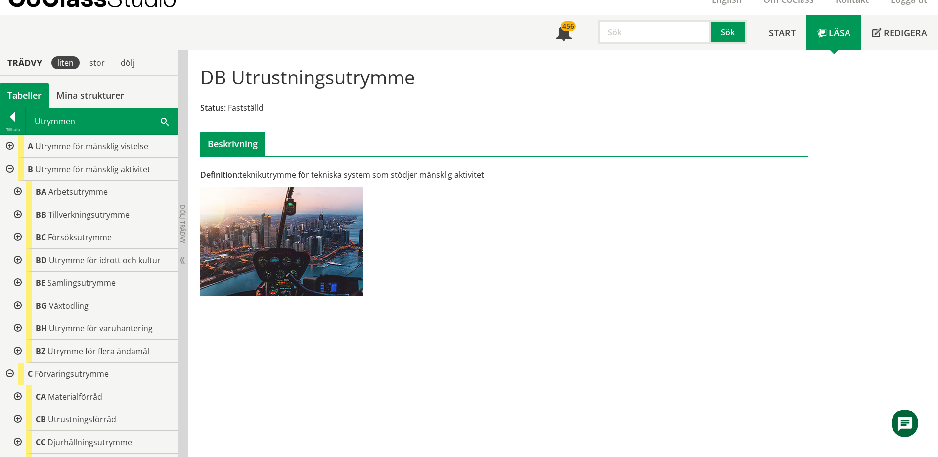
click at [11, 145] on div at bounding box center [9, 146] width 18 height 23
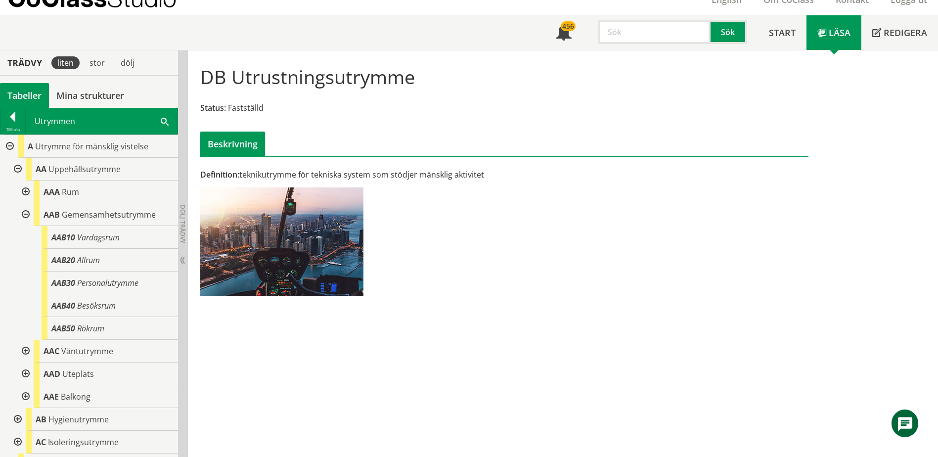
click at [24, 214] on div at bounding box center [25, 214] width 18 height 23
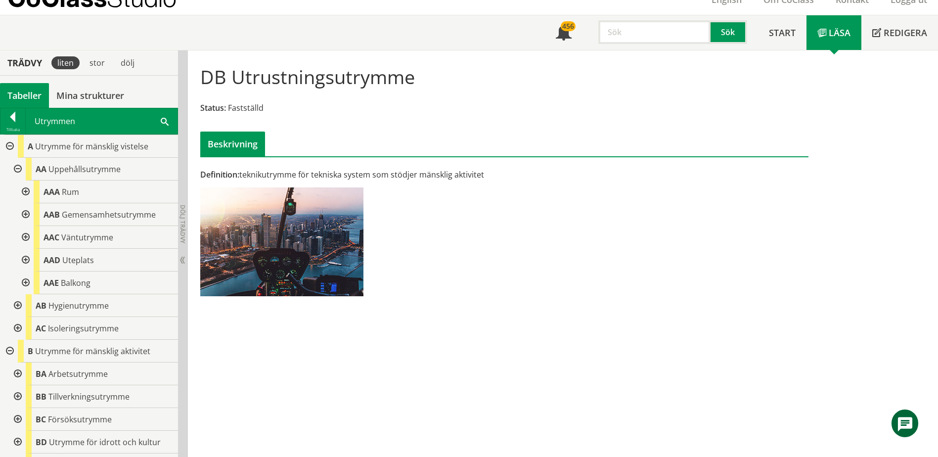
click at [17, 304] on div at bounding box center [17, 305] width 18 height 23
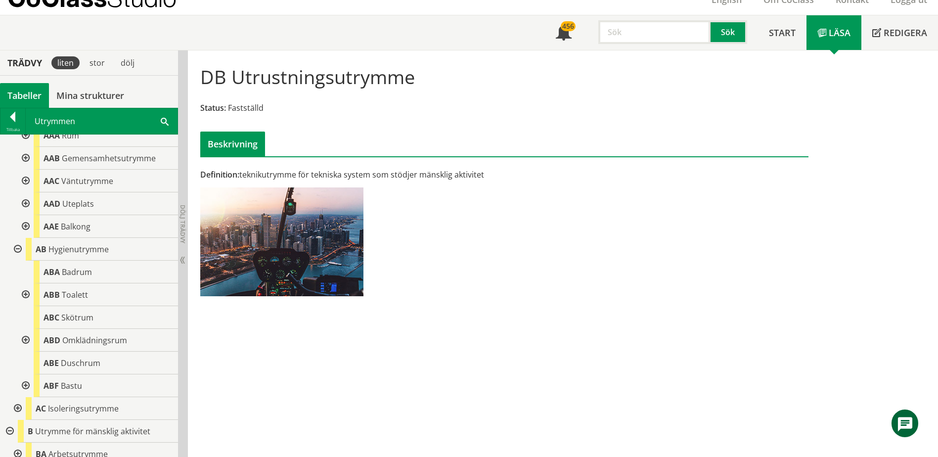
scroll to position [99, 0]
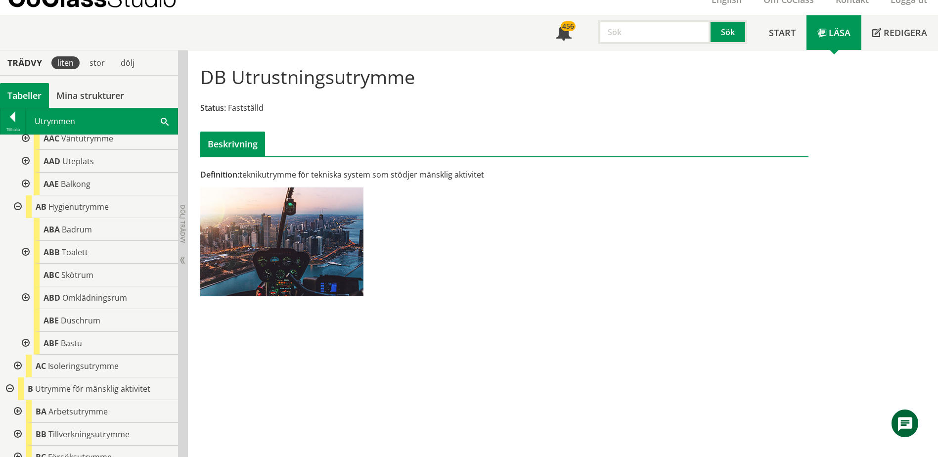
click at [23, 296] on div at bounding box center [25, 297] width 18 height 23
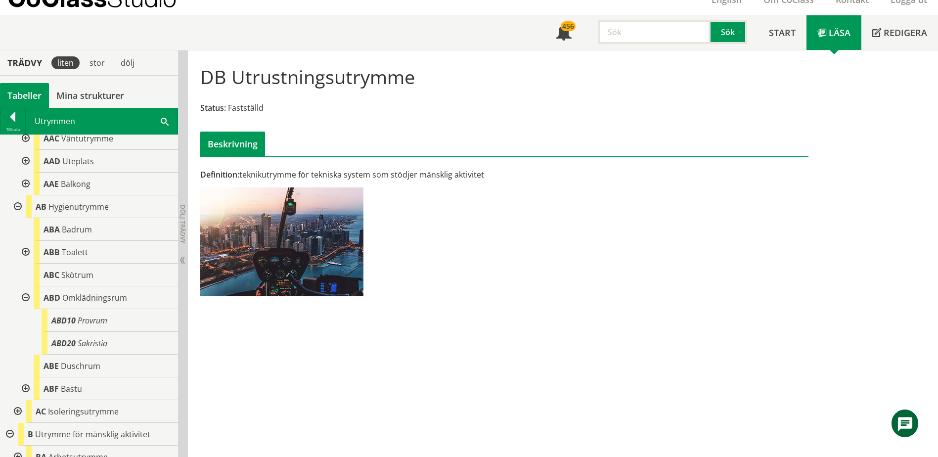
click at [23, 296] on div at bounding box center [25, 297] width 18 height 23
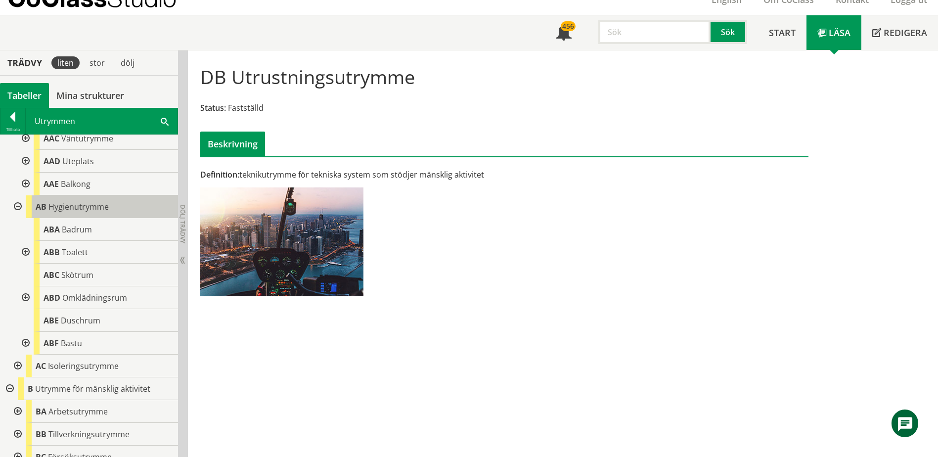
click at [76, 208] on span "Hygienutrymme" at bounding box center [78, 206] width 60 height 11
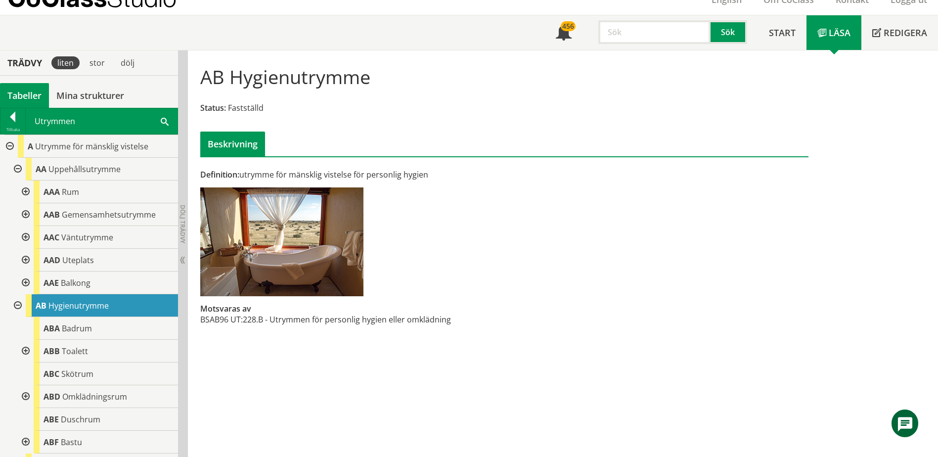
click at [18, 169] on div at bounding box center [17, 169] width 18 height 23
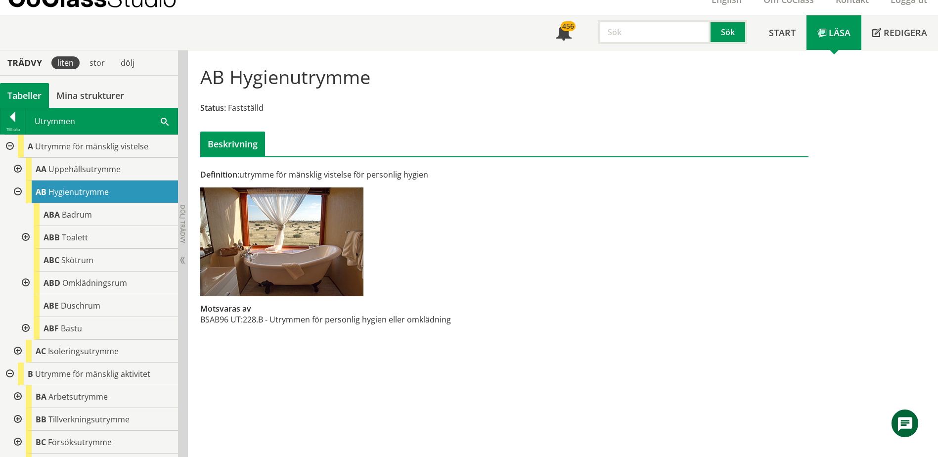
click at [17, 190] on div at bounding box center [17, 192] width 18 height 23
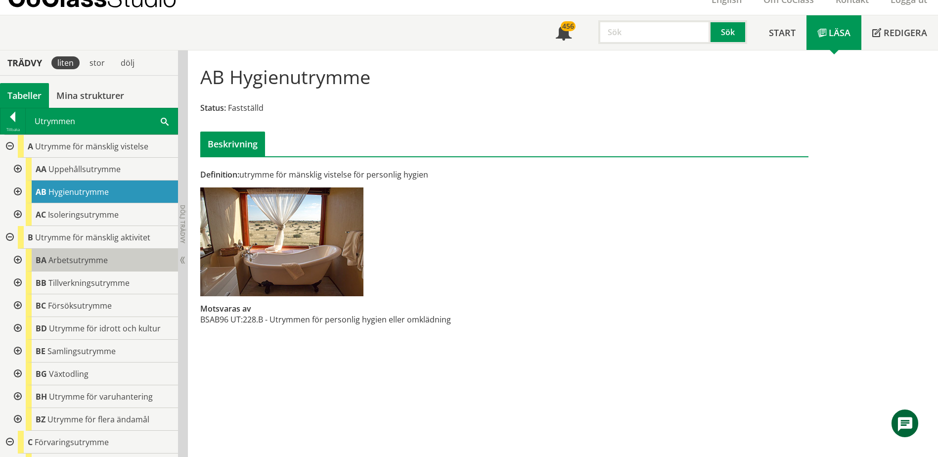
click at [63, 264] on span "Arbetsutrymme" at bounding box center [77, 260] width 59 height 11
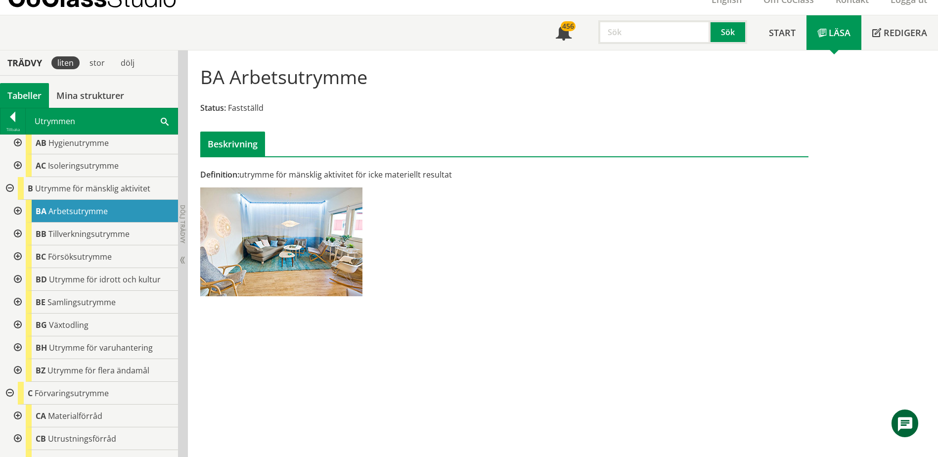
scroll to position [49, 0]
click at [65, 295] on div "BE Samlingsutrymme" at bounding box center [102, 301] width 152 height 23
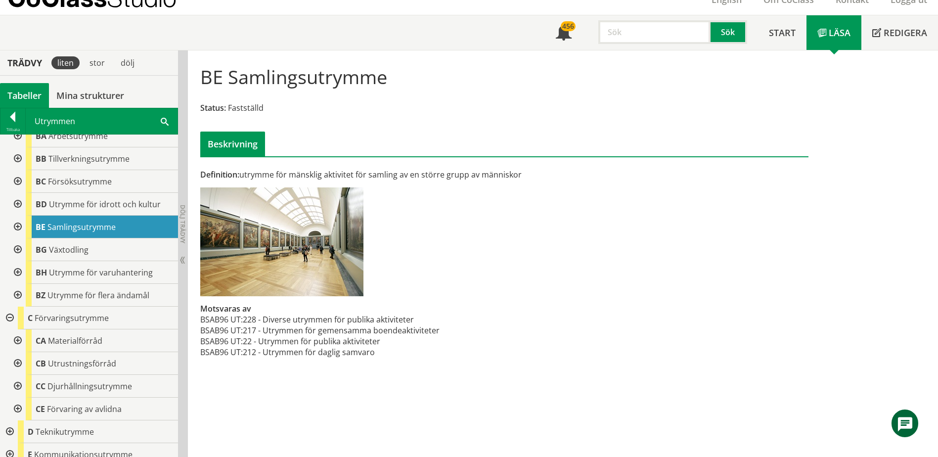
scroll to position [148, 0]
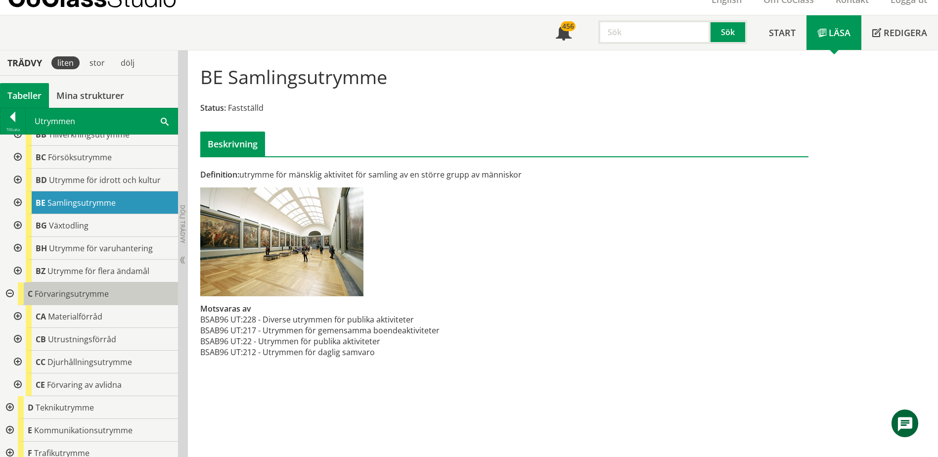
click at [72, 288] on span "Förvaringsutrymme" at bounding box center [72, 293] width 74 height 11
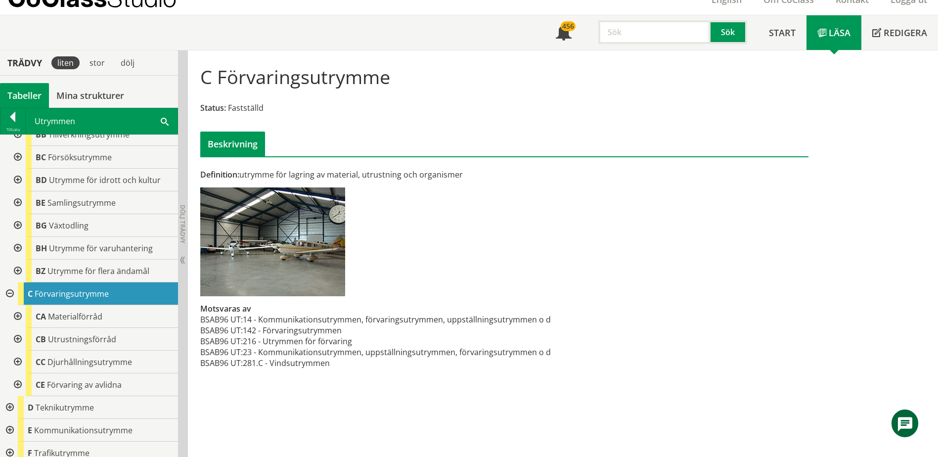
click at [20, 340] on div at bounding box center [17, 339] width 18 height 23
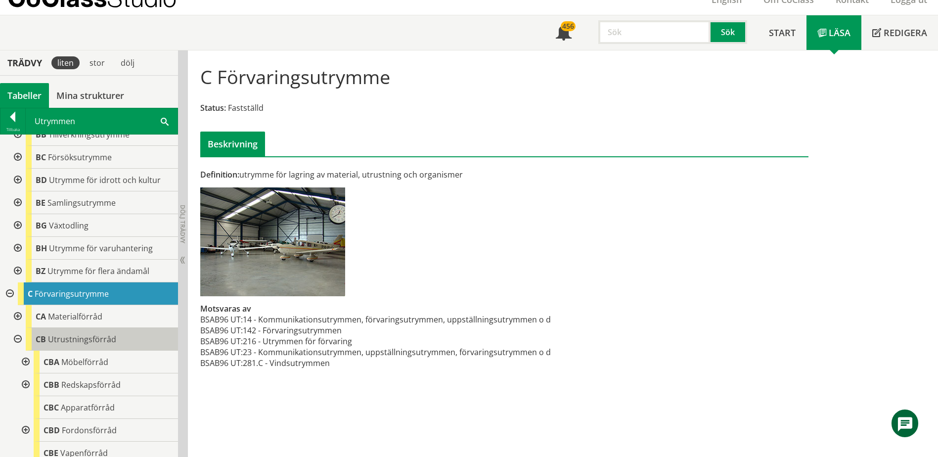
click at [65, 336] on body "AMA AMA Beskrivningsverktyg AMA Funktion BSAB Bygginfo Byggjura Byggkatalogen […" at bounding box center [469, 185] width 938 height 457
click at [79, 336] on span "Utrustningsförråd" at bounding box center [82, 339] width 68 height 11
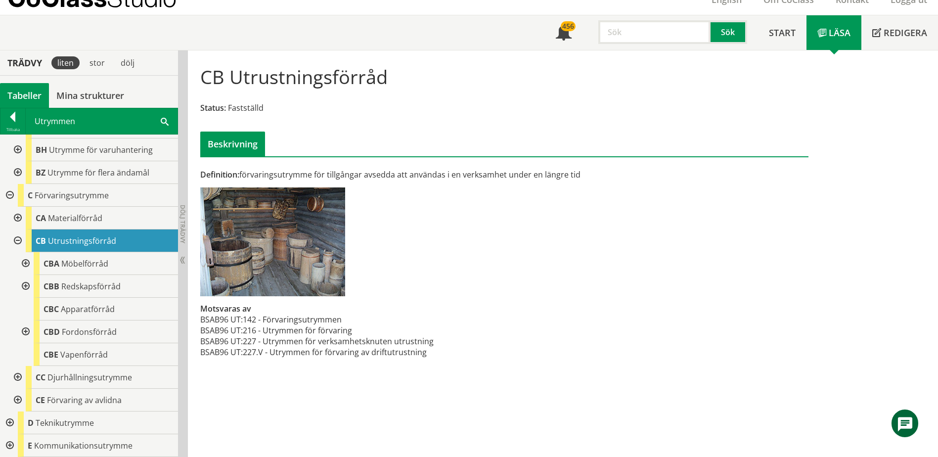
scroll to position [247, 0]
click at [17, 243] on div at bounding box center [17, 240] width 18 height 23
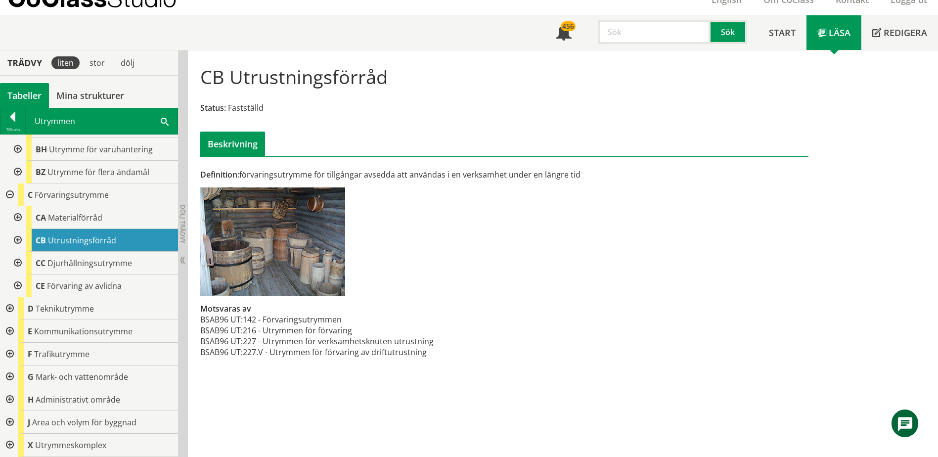
click at [11, 195] on div at bounding box center [9, 195] width 18 height 23
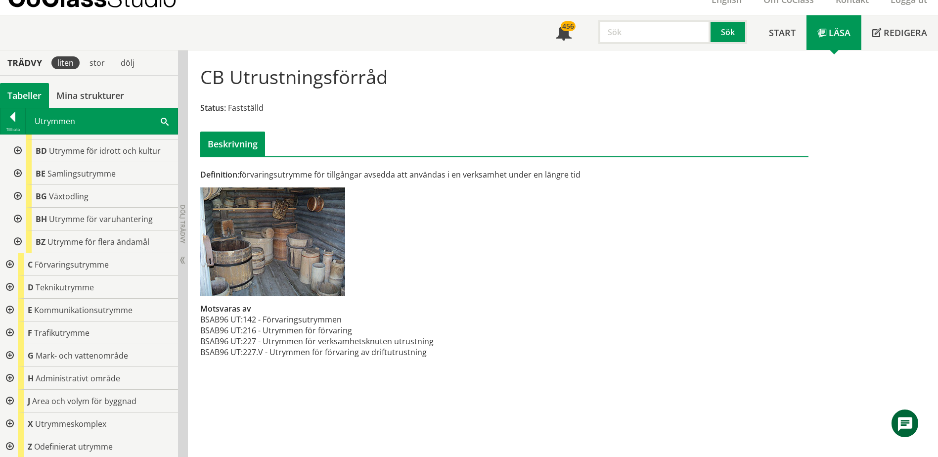
click at [8, 310] on div at bounding box center [9, 310] width 18 height 23
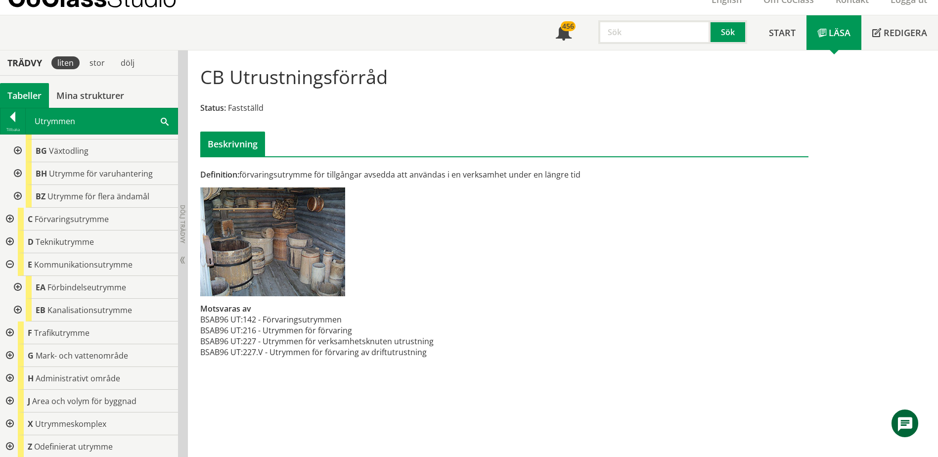
click at [10, 262] on div at bounding box center [9, 264] width 18 height 23
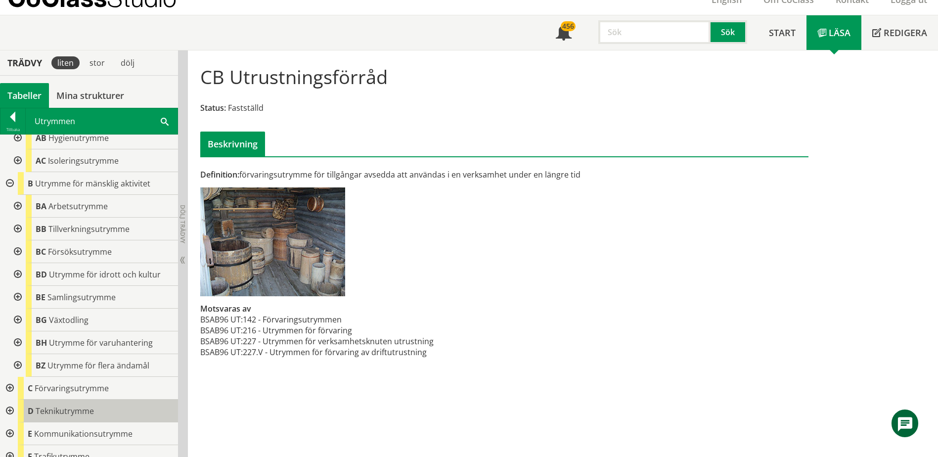
scroll to position [29, 0]
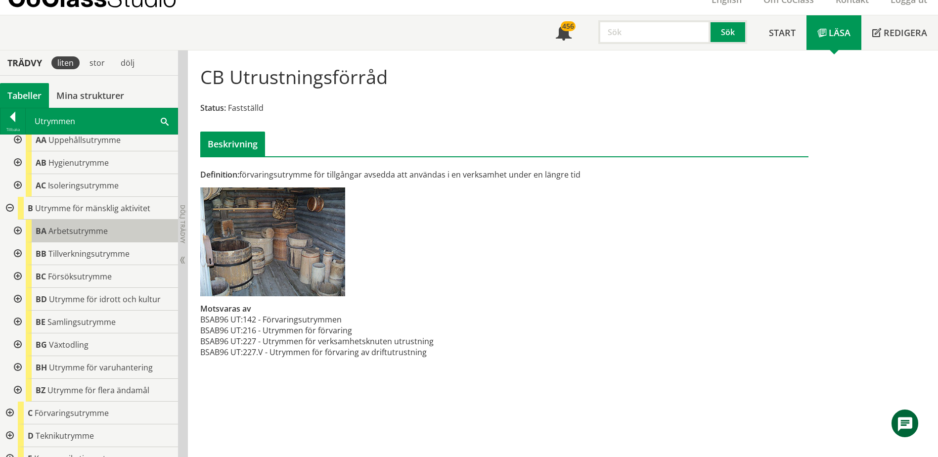
click at [51, 234] on span "Arbetsutrymme" at bounding box center [77, 231] width 59 height 11
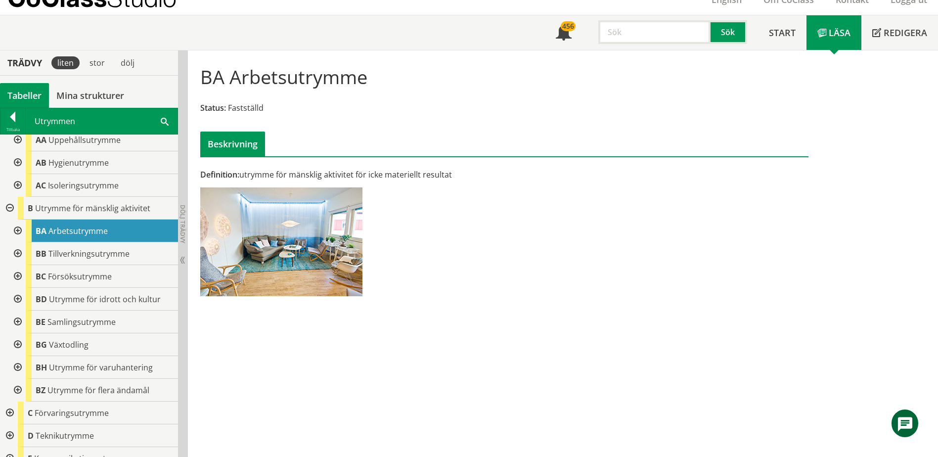
drag, startPoint x: 51, startPoint y: 239, endPoint x: 359, endPoint y: 378, distance: 337.0
click at [359, 378] on div "BA Arbetsutrymme Status: Fastställd Beskrivning Definition: utrymme för mänskli…" at bounding box center [563, 253] width 750 height 407
click at [20, 231] on div at bounding box center [17, 231] width 18 height 23
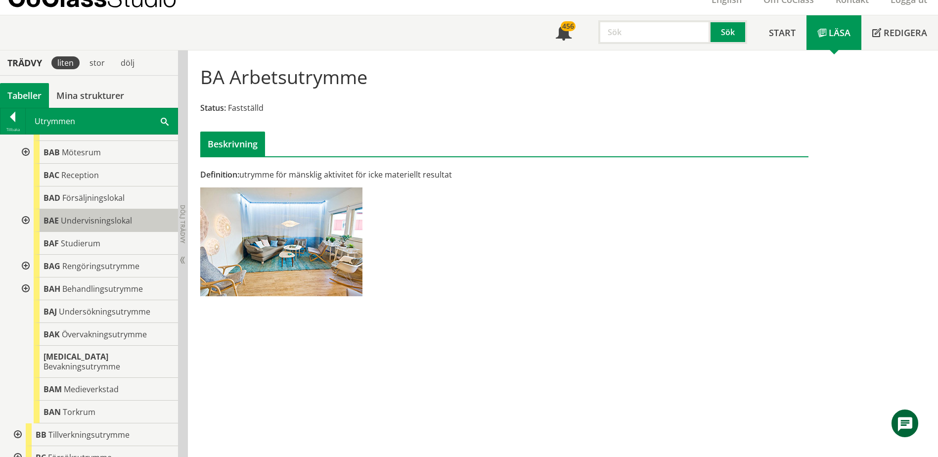
scroll to position [178, 0]
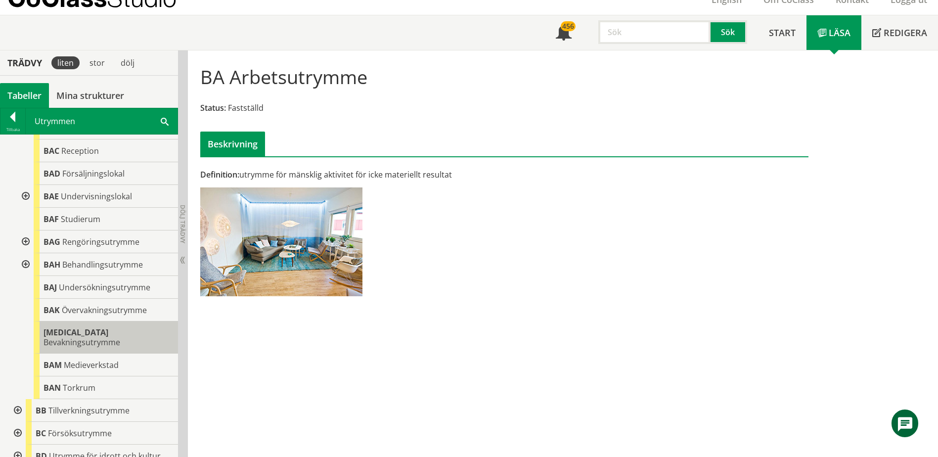
click at [85, 337] on span "Bevakningsutrymme" at bounding box center [82, 342] width 77 height 11
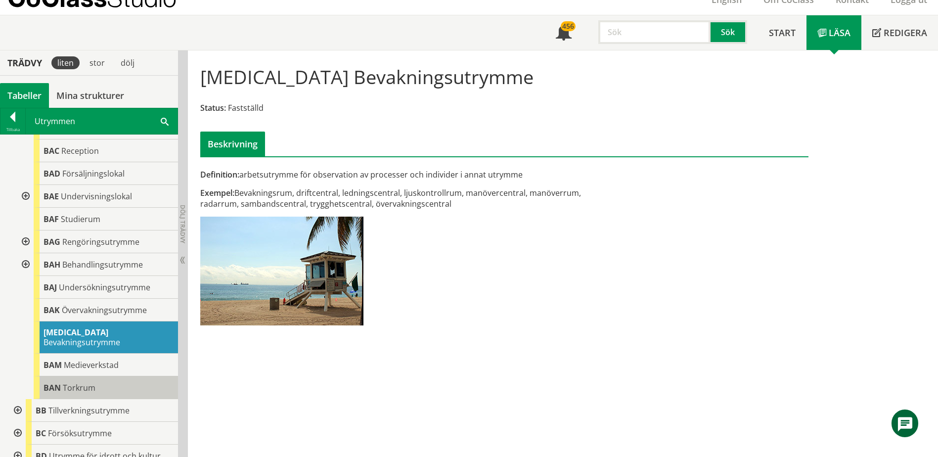
click at [74, 382] on span "Torkrum" at bounding box center [79, 387] width 33 height 11
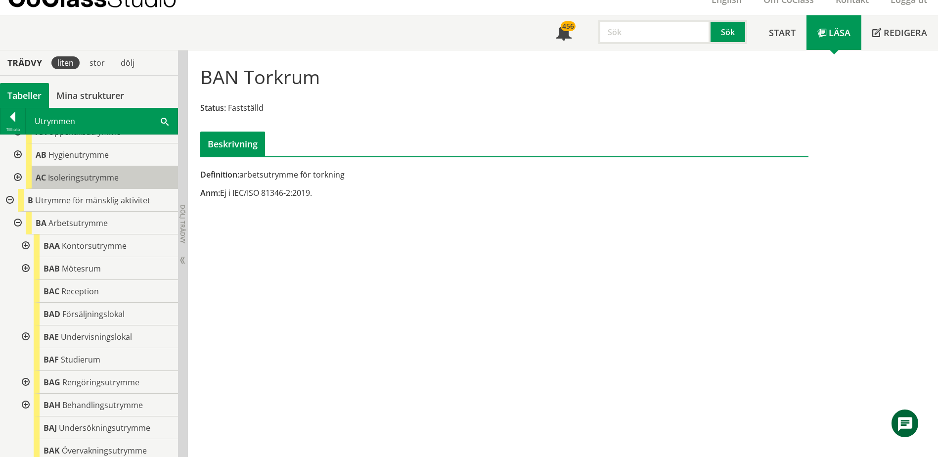
scroll to position [29, 0]
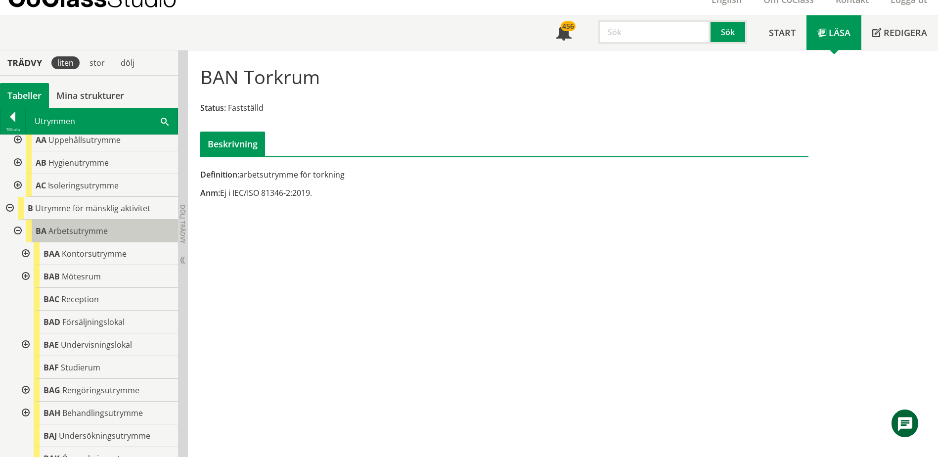
click at [110, 229] on div "BA Arbetsutrymme" at bounding box center [102, 231] width 152 height 23
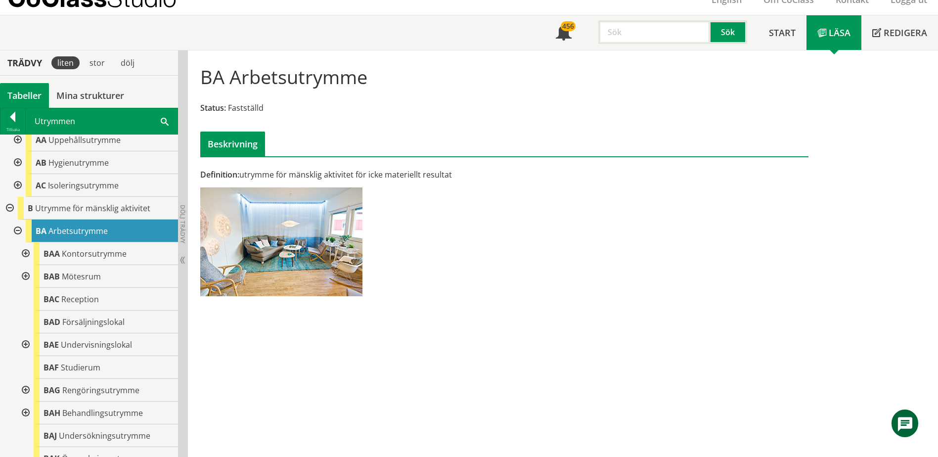
click at [29, 345] on div at bounding box center [25, 344] width 18 height 23
click at [34, 392] on div at bounding box center [33, 390] width 18 height 23
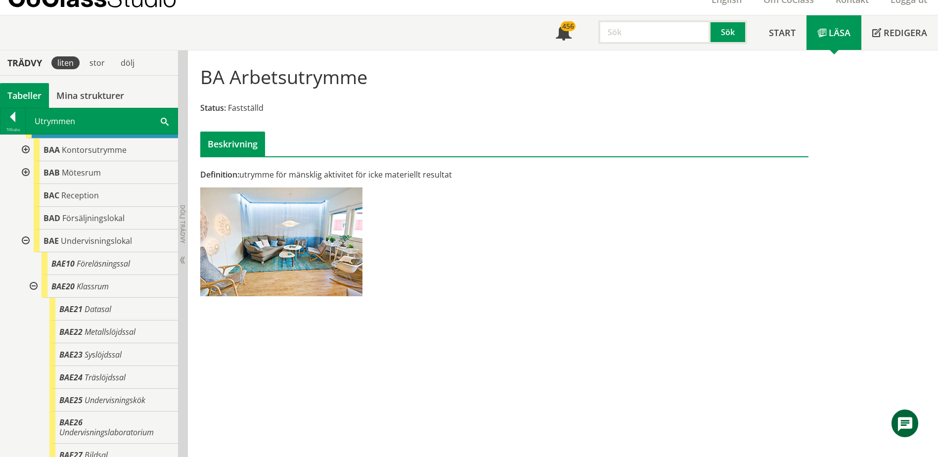
scroll to position [29, 0]
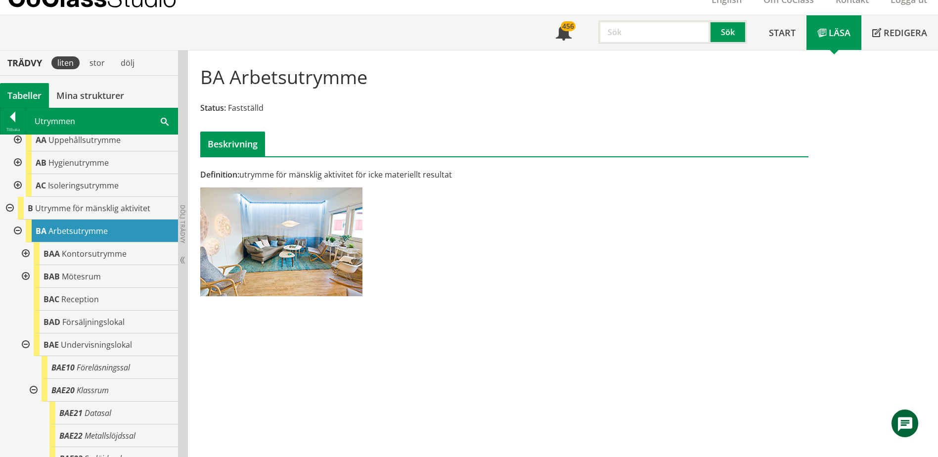
click at [168, 124] on span at bounding box center [165, 121] width 8 height 10
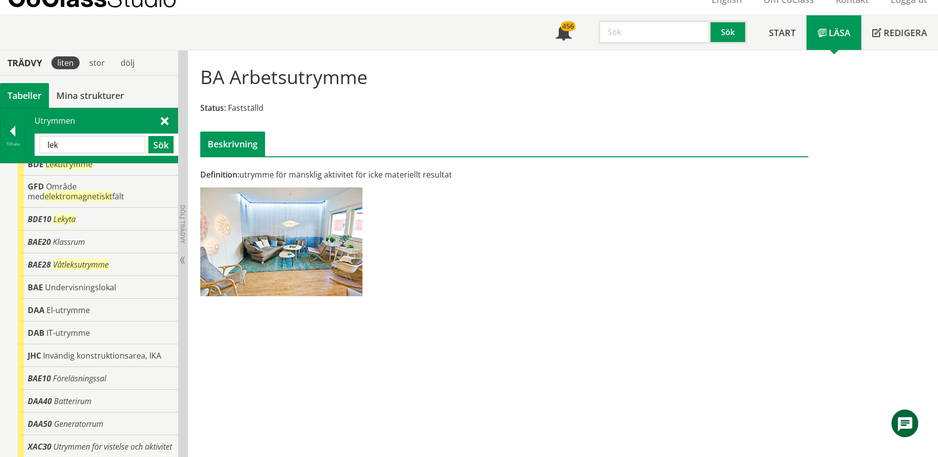
scroll to position [20, 0]
click at [81, 213] on div "BDE10 Lekyta" at bounding box center [98, 219] width 160 height 23
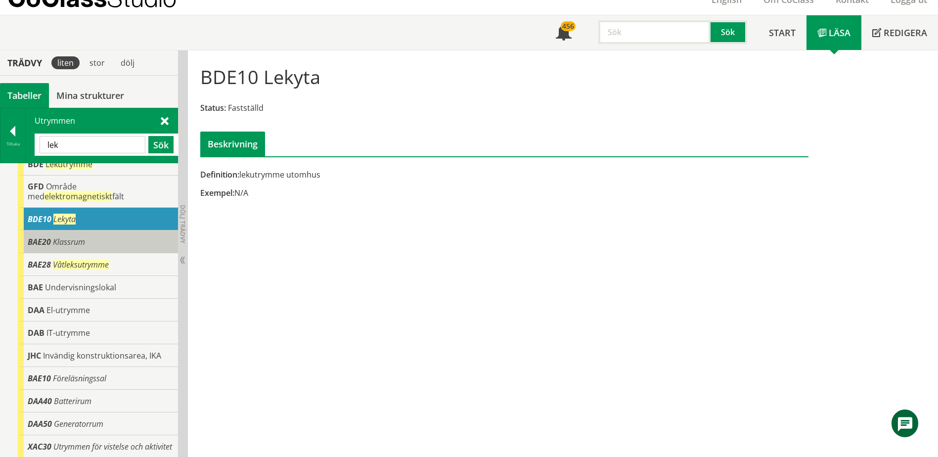
click at [85, 235] on div "BAE20 Klassrum" at bounding box center [98, 242] width 160 height 23
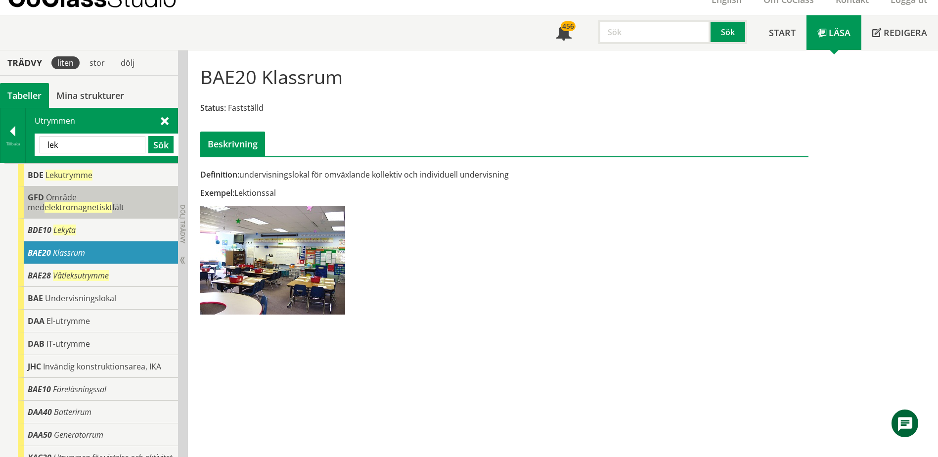
click at [97, 187] on div "GFD Område med elektromagnetiskt fält" at bounding box center [98, 202] width 160 height 32
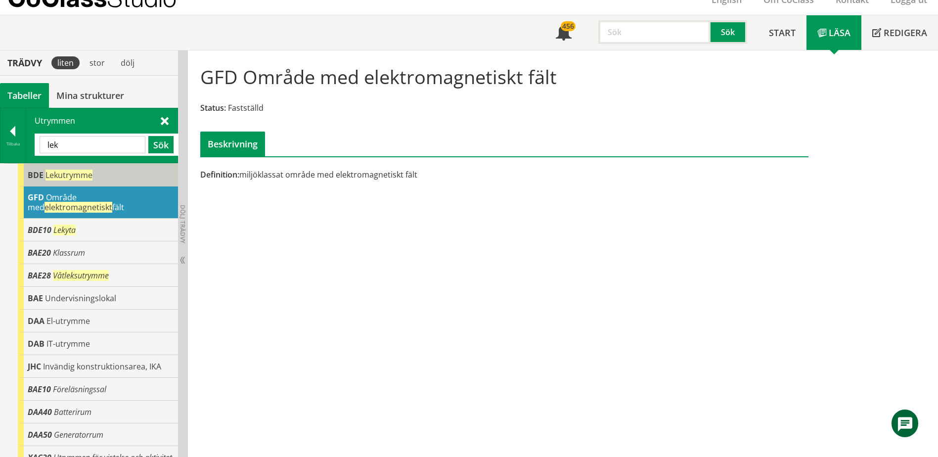
click at [97, 179] on div "BDE Lekutrymme" at bounding box center [98, 175] width 160 height 23
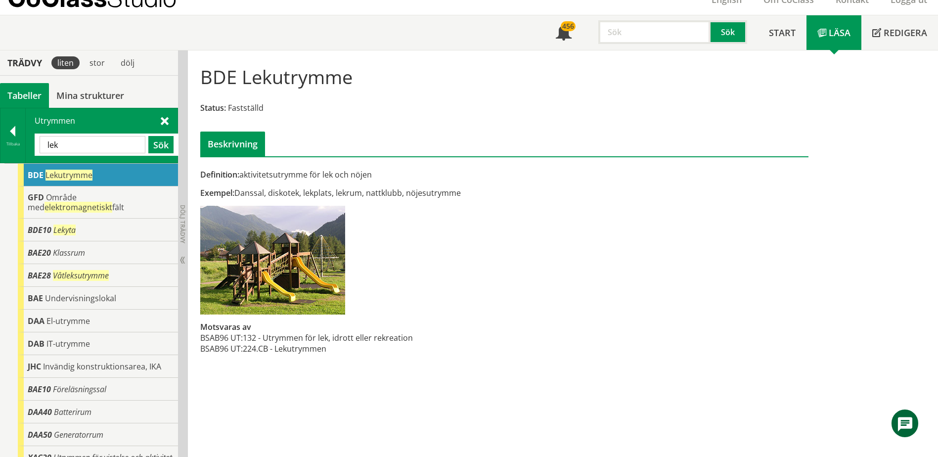
click at [123, 144] on input "lek" at bounding box center [93, 144] width 106 height 17
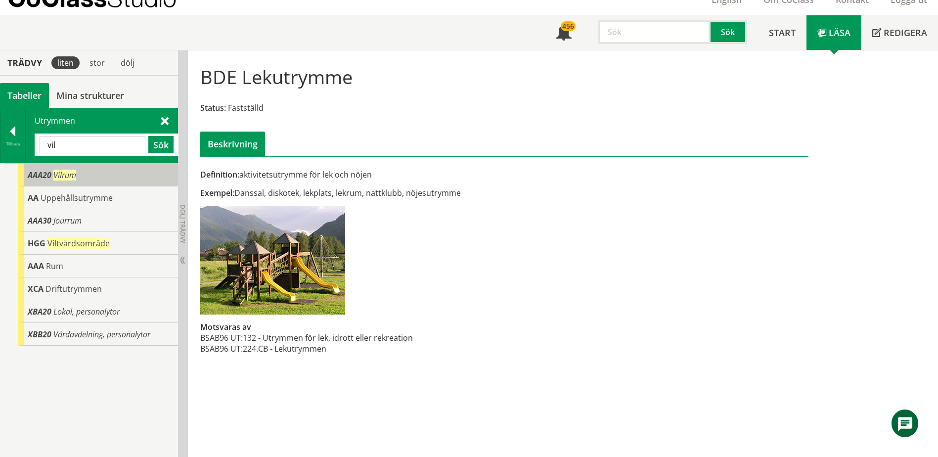
click at [104, 169] on div "AAA20 Vilrum" at bounding box center [98, 175] width 160 height 23
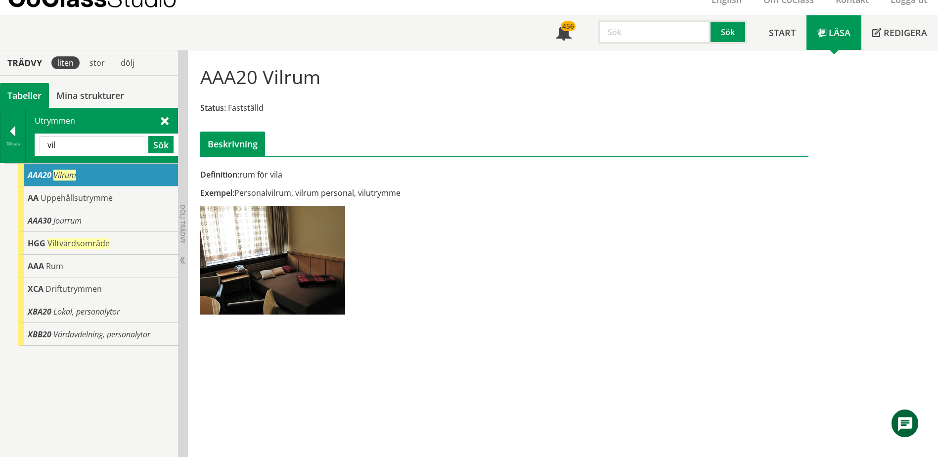
click at [136, 140] on input "vil" at bounding box center [93, 144] width 106 height 17
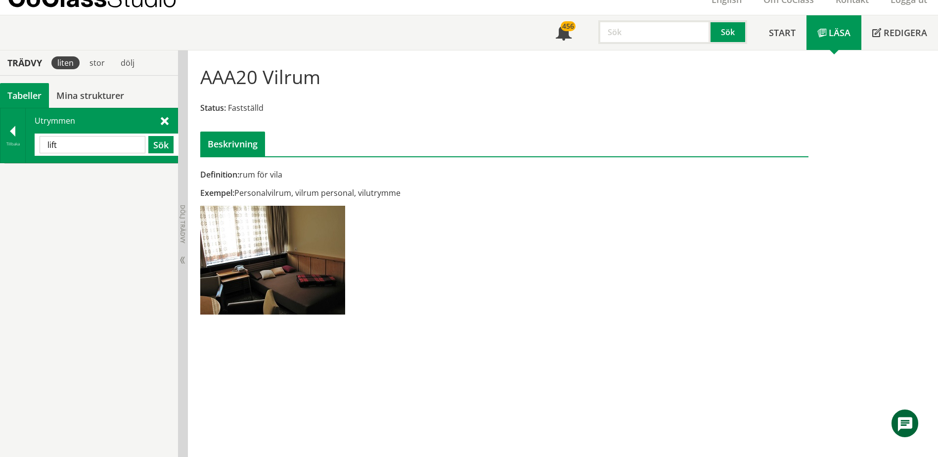
click at [165, 121] on span at bounding box center [165, 120] width 8 height 10
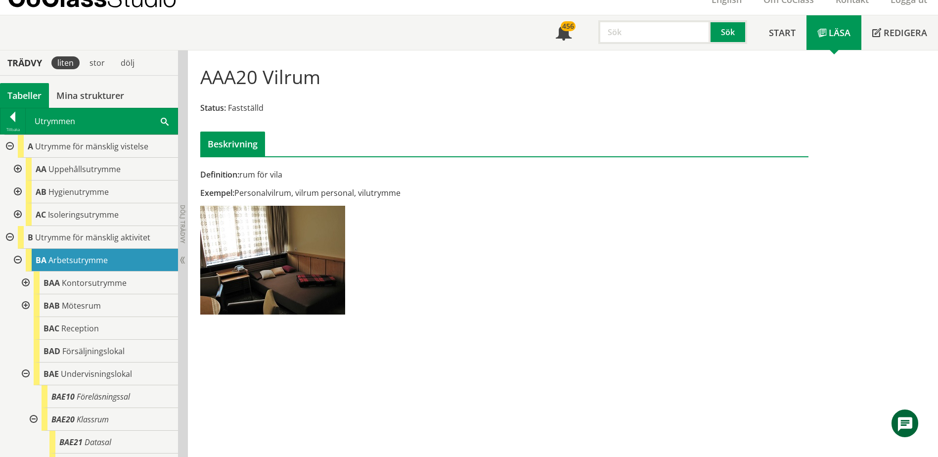
click at [10, 238] on div at bounding box center [9, 237] width 18 height 23
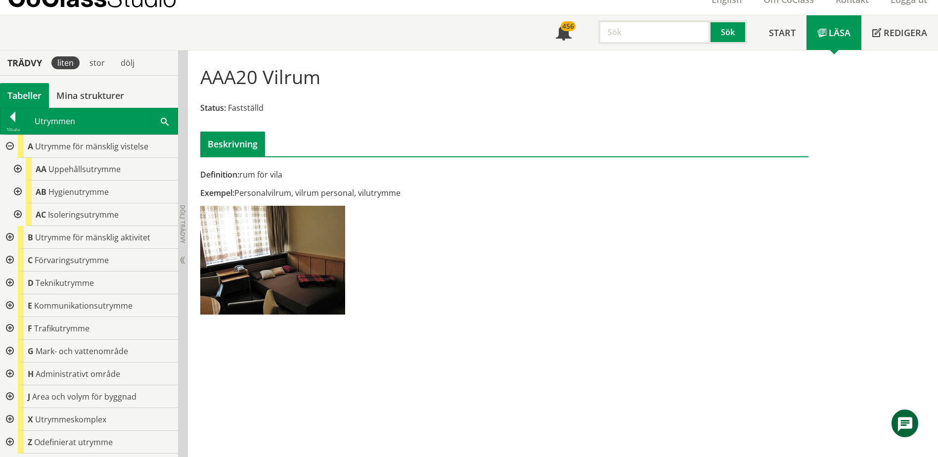
click at [10, 262] on div at bounding box center [9, 260] width 18 height 23
click at [18, 309] on div at bounding box center [17, 305] width 18 height 23
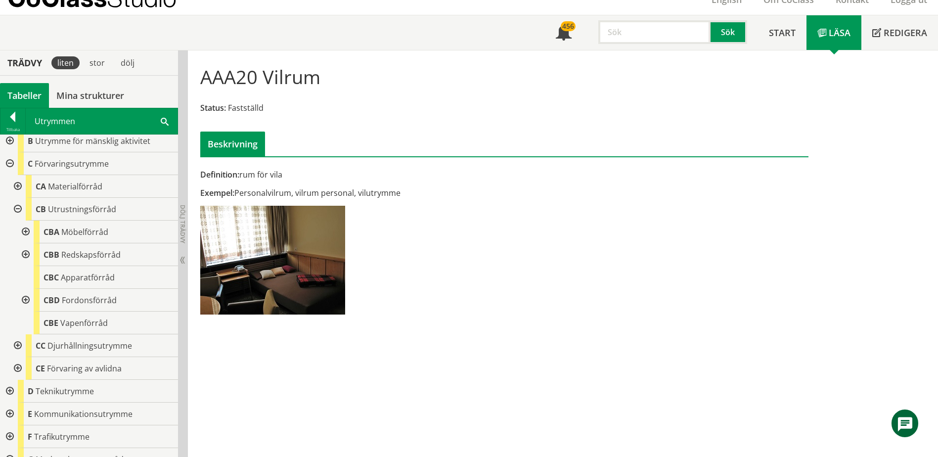
scroll to position [99, 0]
click at [28, 251] on div at bounding box center [25, 252] width 18 height 23
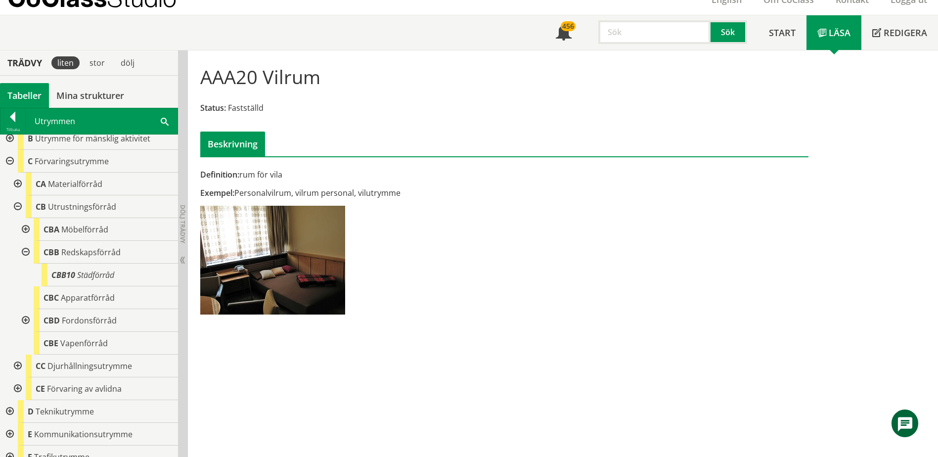
click at [28, 251] on div at bounding box center [25, 252] width 18 height 23
click at [27, 230] on div at bounding box center [25, 229] width 18 height 23
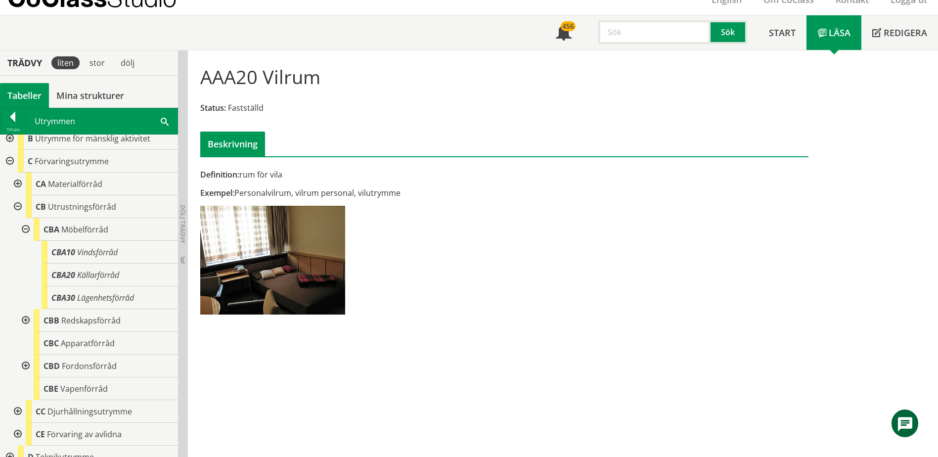
click at [27, 230] on div at bounding box center [25, 229] width 18 height 23
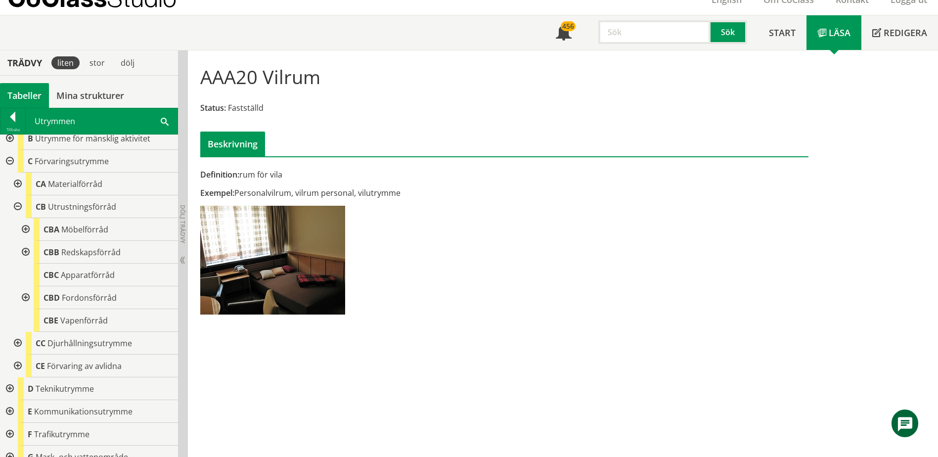
click at [22, 296] on div at bounding box center [25, 297] width 18 height 23
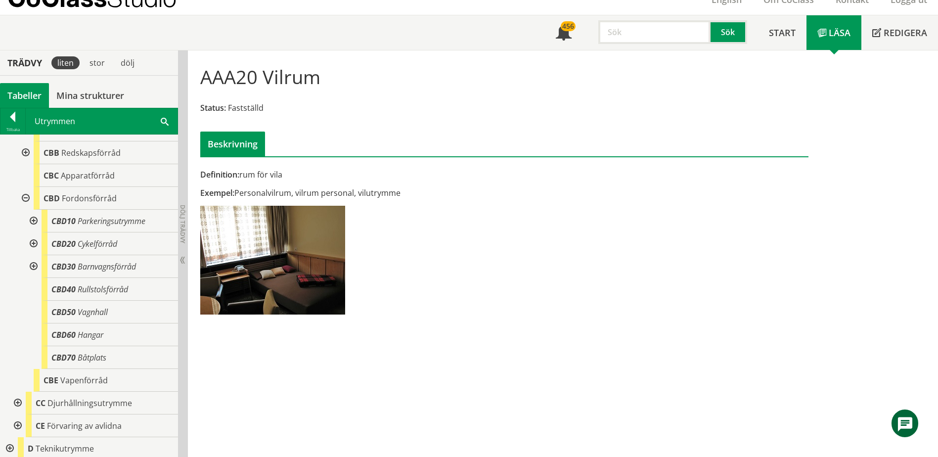
scroll to position [198, 0]
click at [25, 198] on div at bounding box center [25, 198] width 18 height 23
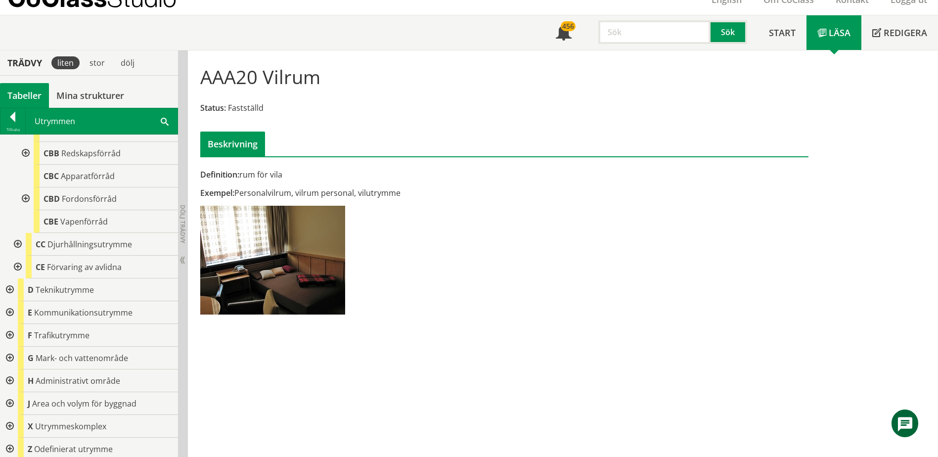
click at [173, 119] on div "Utrymmen lift Sök" at bounding box center [102, 121] width 152 height 26
click at [167, 120] on span at bounding box center [165, 121] width 8 height 10
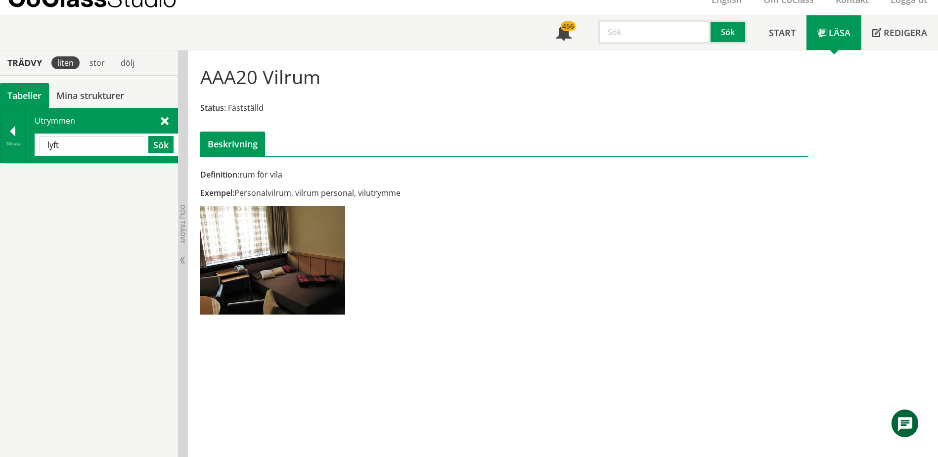
scroll to position [0, 0]
click at [113, 147] on input "lyft" at bounding box center [93, 144] width 106 height 17
type input "förråd"
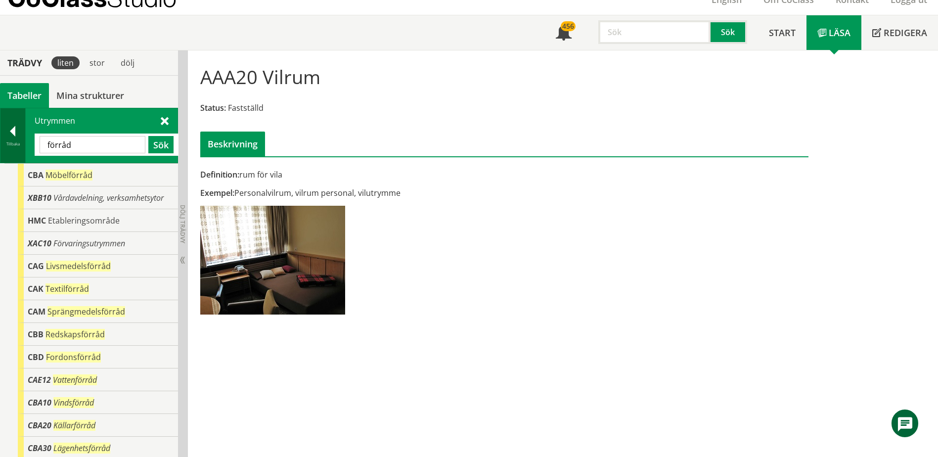
click at [16, 136] on div at bounding box center [12, 133] width 25 height 14
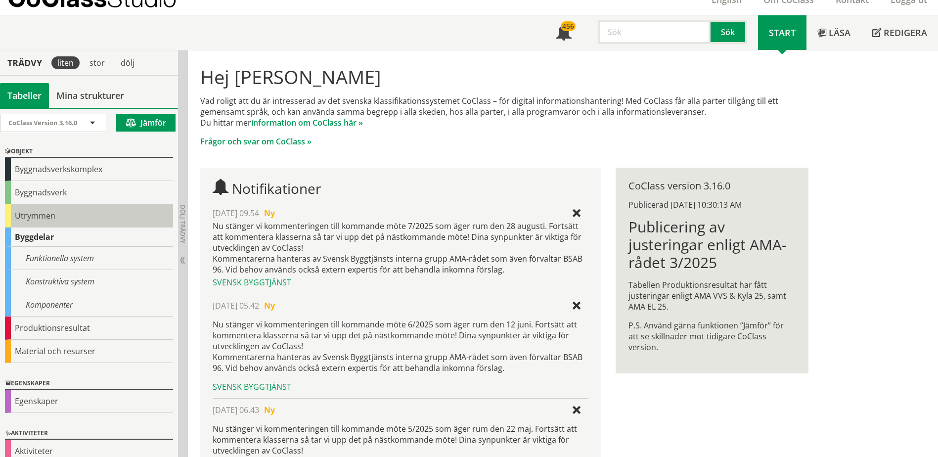
click at [32, 215] on div "Utrymmen" at bounding box center [89, 215] width 168 height 23
click at [32, 215] on div "CoClass Version 3.16.0 CoClass Version 3.16.0 CoClass Version 3.15.0 CoClass Ve…" at bounding box center [89, 282] width 178 height 349
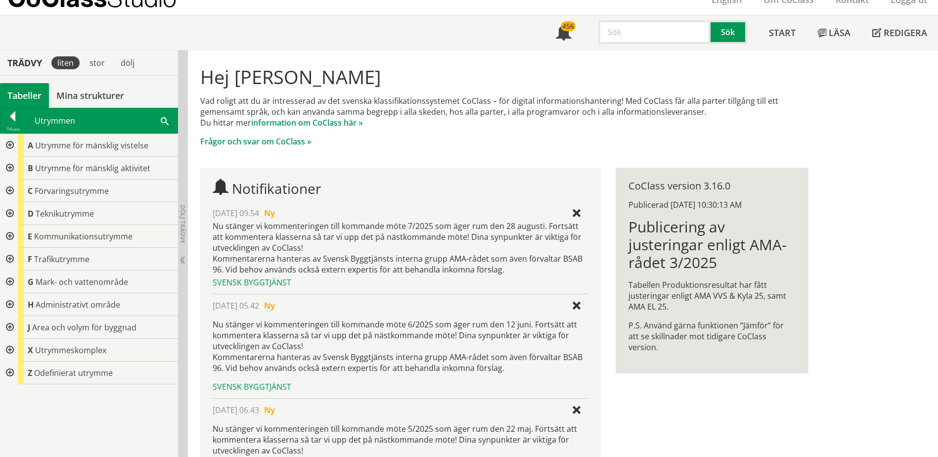
click at [11, 190] on div at bounding box center [9, 191] width 18 height 23
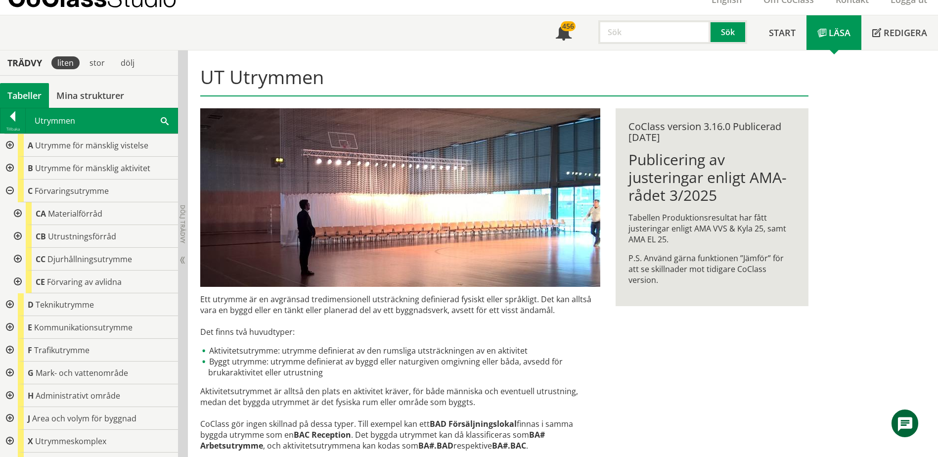
click at [18, 236] on div at bounding box center [17, 236] width 18 height 23
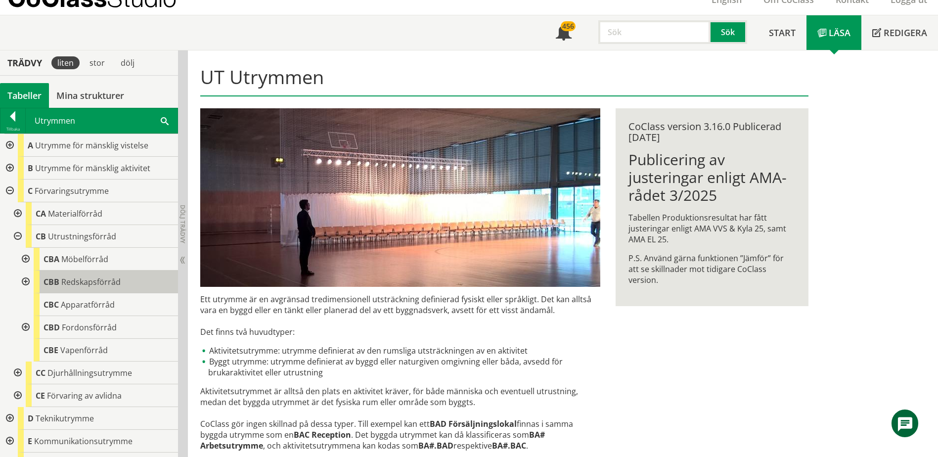
click at [59, 280] on div "CBB Redskapsförråd" at bounding box center [106, 282] width 144 height 23
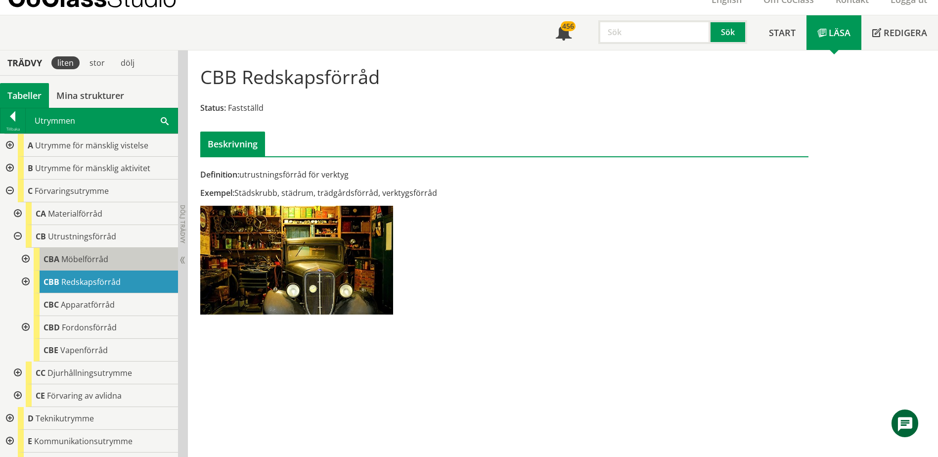
click at [62, 260] on span "Möbelförråd" at bounding box center [84, 259] width 47 height 11
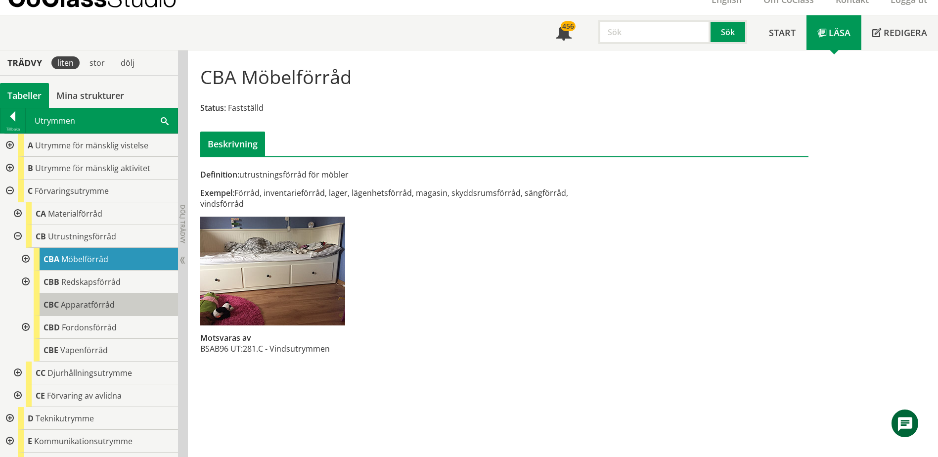
click at [61, 304] on span "Apparatförråd" at bounding box center [88, 304] width 54 height 11
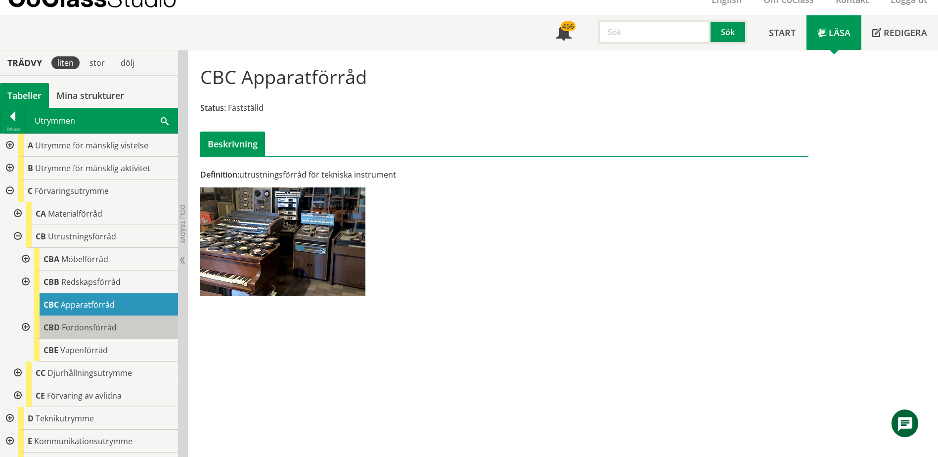
click at [63, 323] on span "Fordonsförråd" at bounding box center [89, 327] width 55 height 11
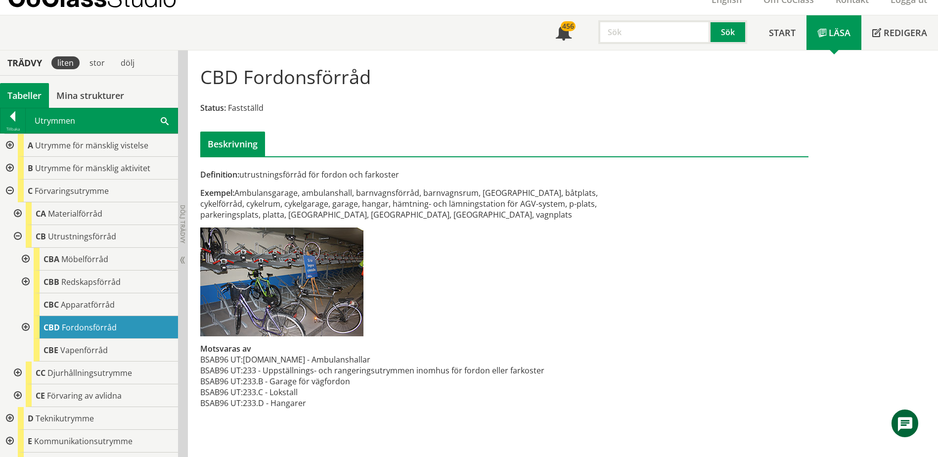
click at [30, 328] on div at bounding box center [25, 327] width 18 height 23
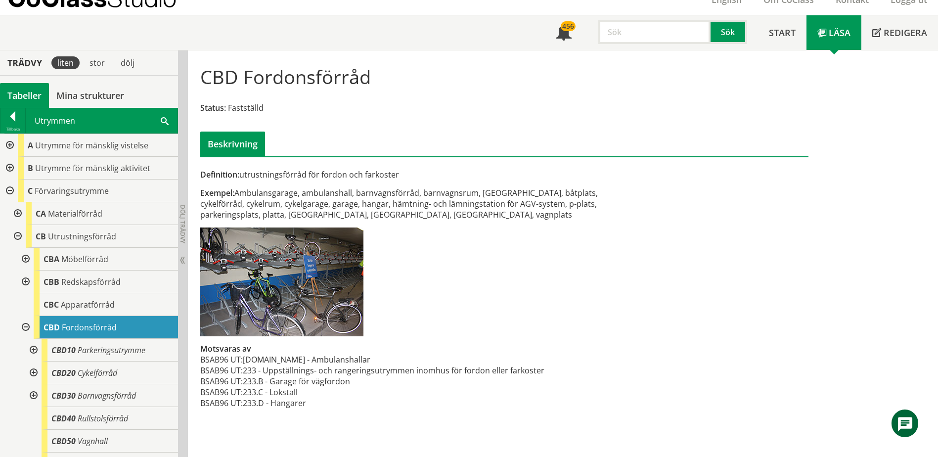
click at [30, 328] on div at bounding box center [25, 327] width 18 height 23
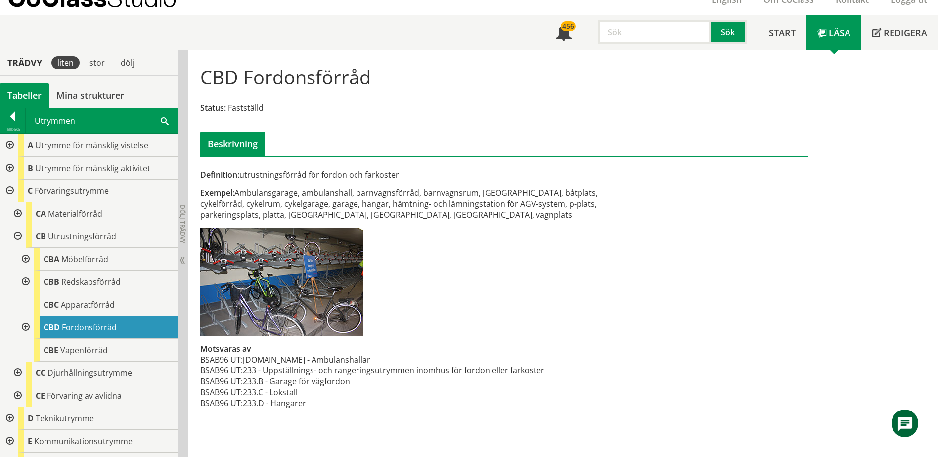
click at [30, 328] on div at bounding box center [25, 327] width 18 height 23
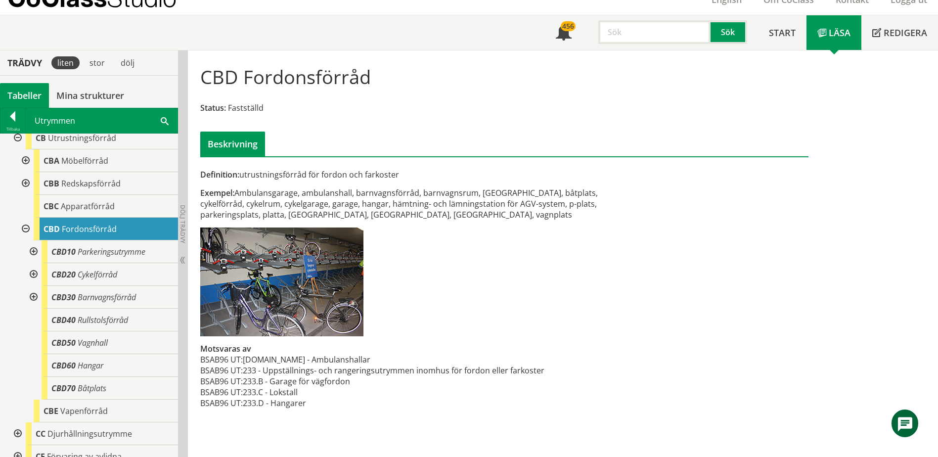
scroll to position [99, 0]
click at [51, 321] on span "CBD40" at bounding box center [63, 319] width 24 height 11
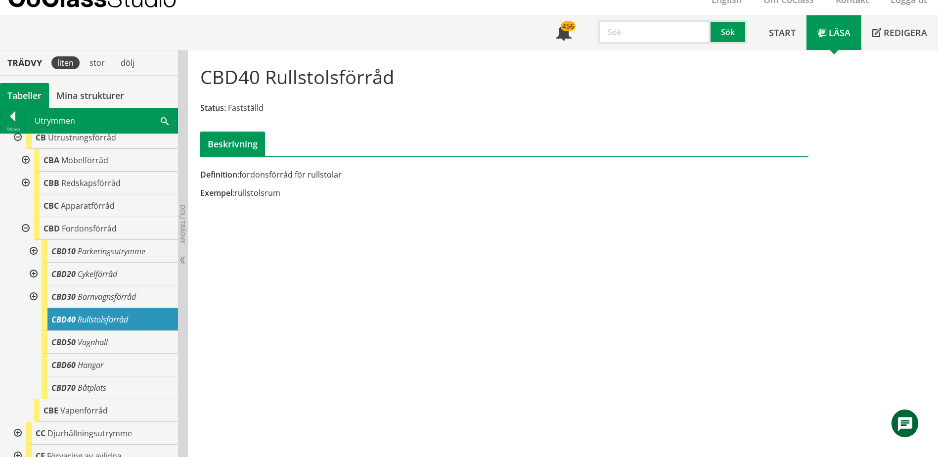
click at [25, 229] on div at bounding box center [25, 228] width 18 height 23
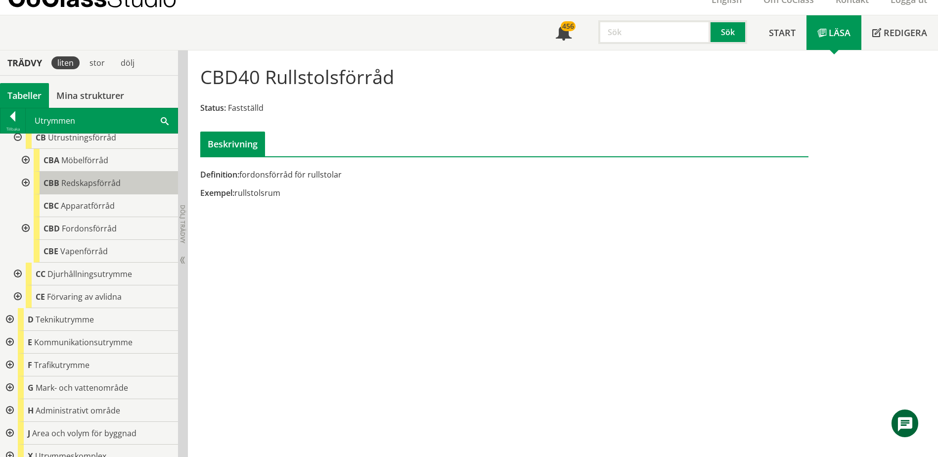
click at [83, 179] on span "Redskapsförråd" at bounding box center [90, 183] width 59 height 11
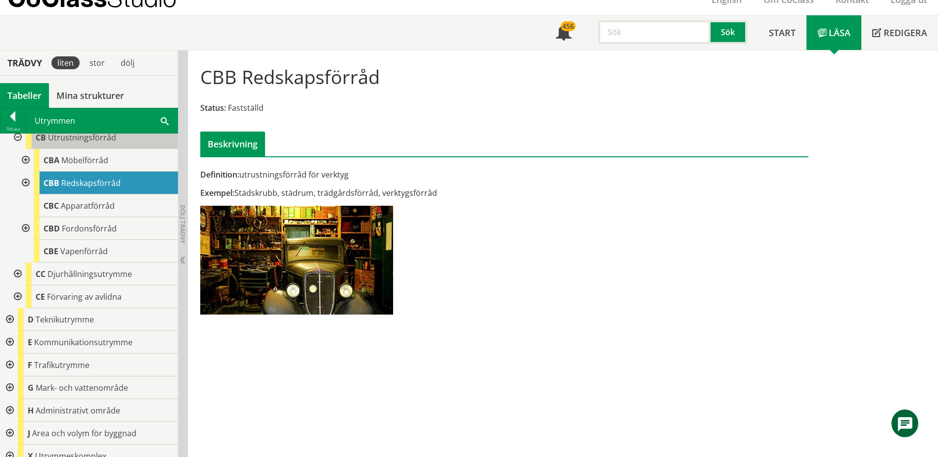
click at [84, 134] on span "Utrustningsförråd" at bounding box center [82, 137] width 68 height 11
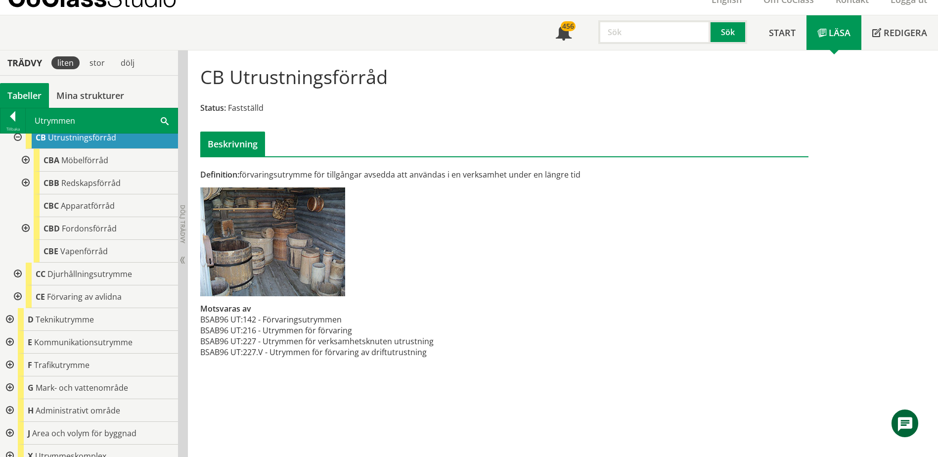
click at [164, 121] on span at bounding box center [165, 120] width 8 height 10
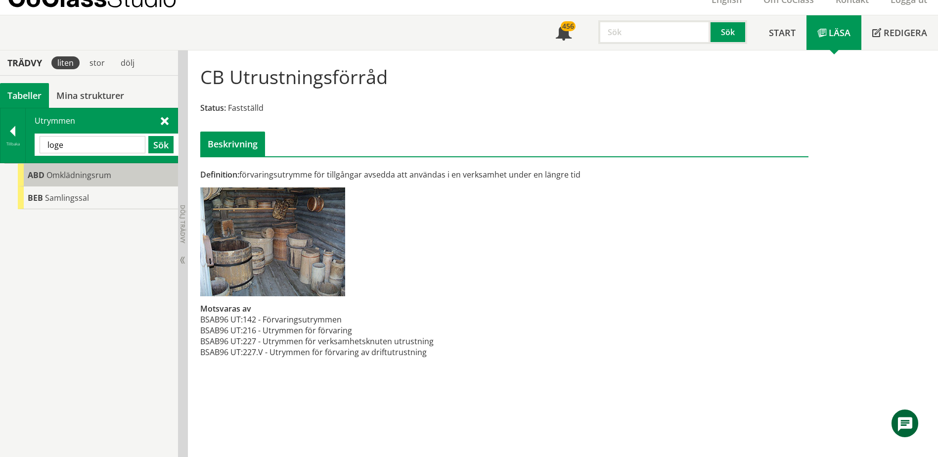
click at [106, 173] on span "Omklädningsrum" at bounding box center [78, 175] width 65 height 11
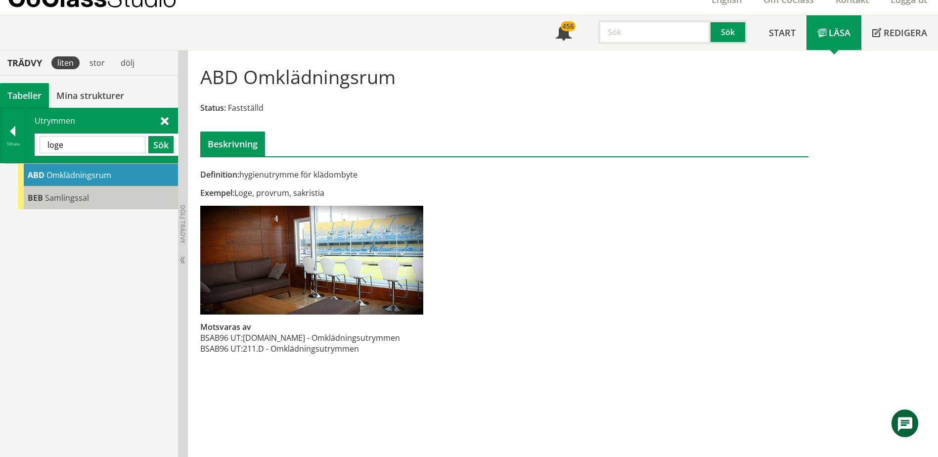
click at [93, 197] on div "BEB Samlingssal" at bounding box center [98, 197] width 160 height 23
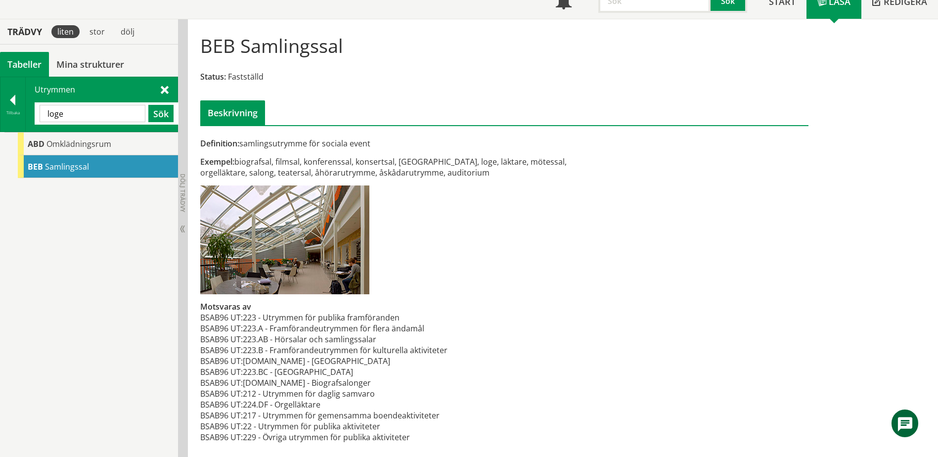
scroll to position [75, 0]
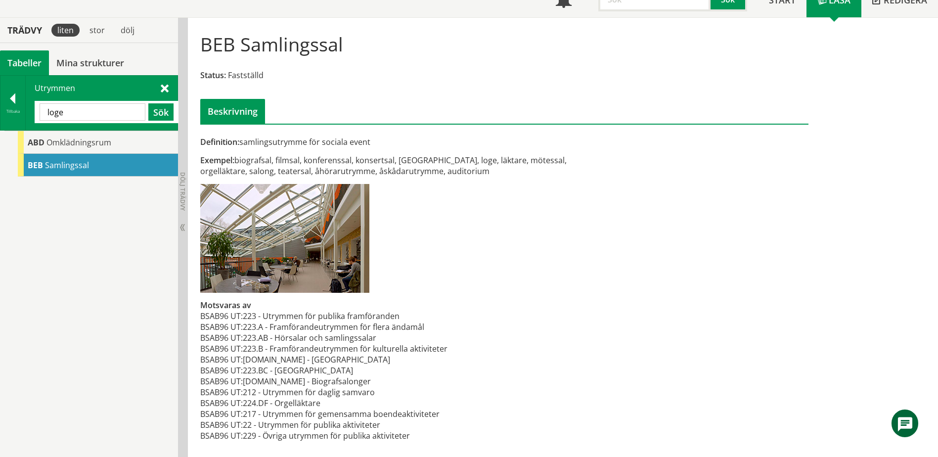
click at [129, 116] on input "loge" at bounding box center [93, 111] width 106 height 17
type input "logement"
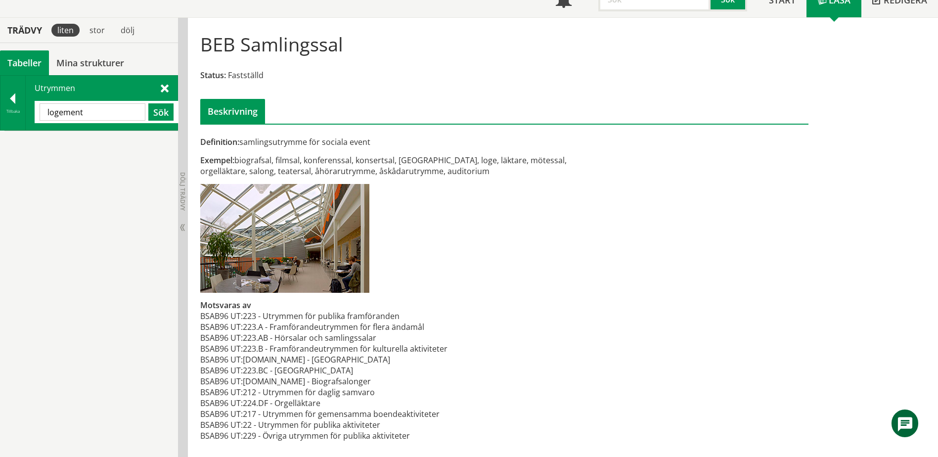
click at [76, 108] on input "logement" at bounding box center [93, 111] width 106 height 17
click at [77, 108] on input "logement" at bounding box center [93, 111] width 106 height 17
